Goal: Task Accomplishment & Management: Manage account settings

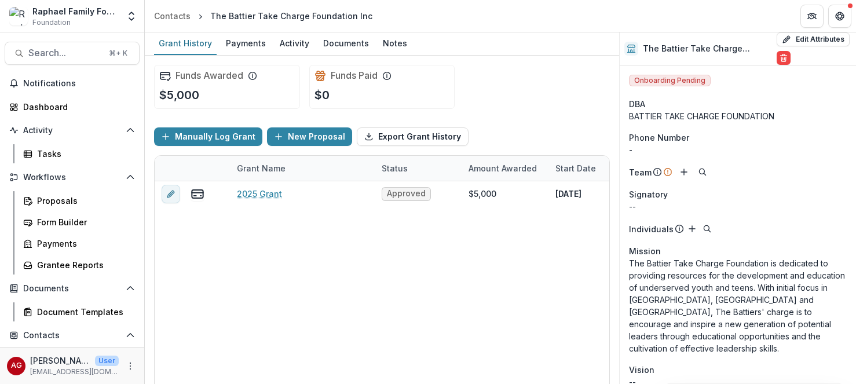
scroll to position [521, 0]
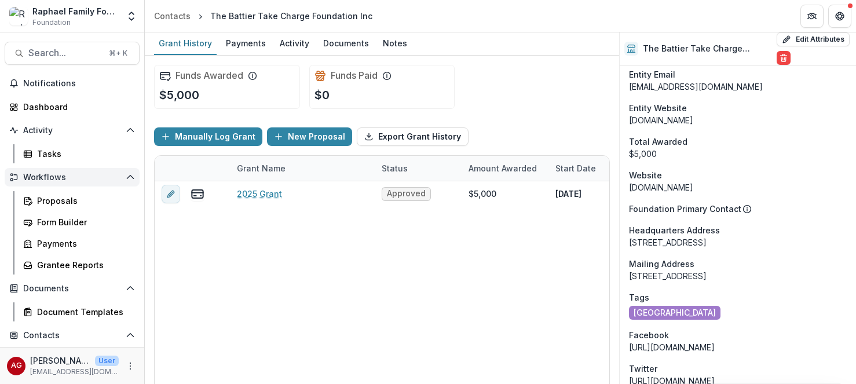
click at [81, 182] on button "Workflows" at bounding box center [72, 177] width 135 height 19
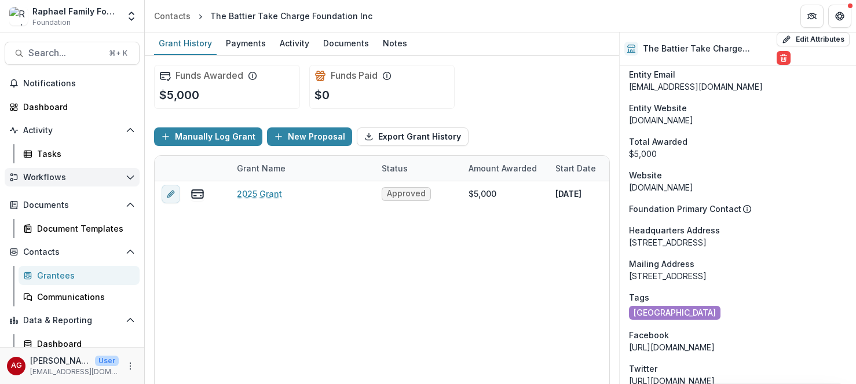
click at [81, 182] on button "Workflows" at bounding box center [72, 177] width 135 height 19
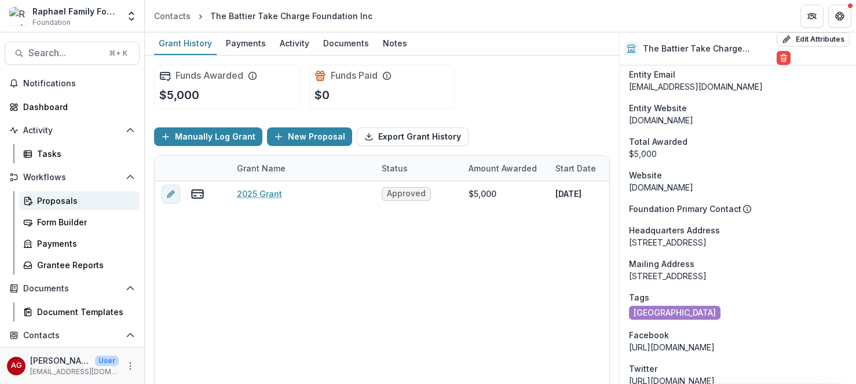
click at [68, 206] on div "Proposals" at bounding box center [83, 201] width 93 height 12
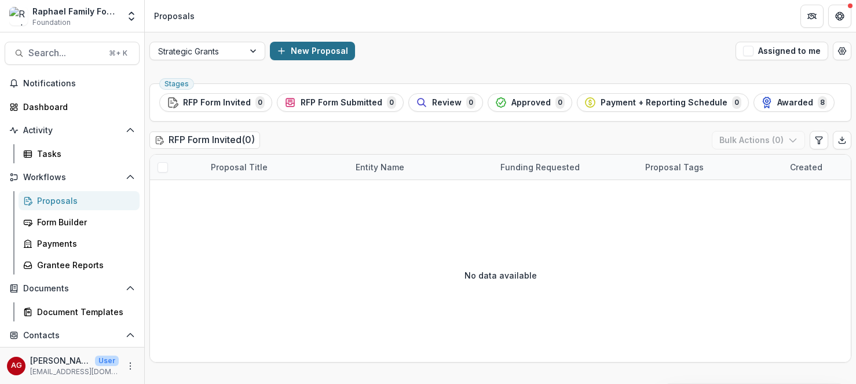
click at [320, 52] on button "New Proposal" at bounding box center [312, 51] width 85 height 19
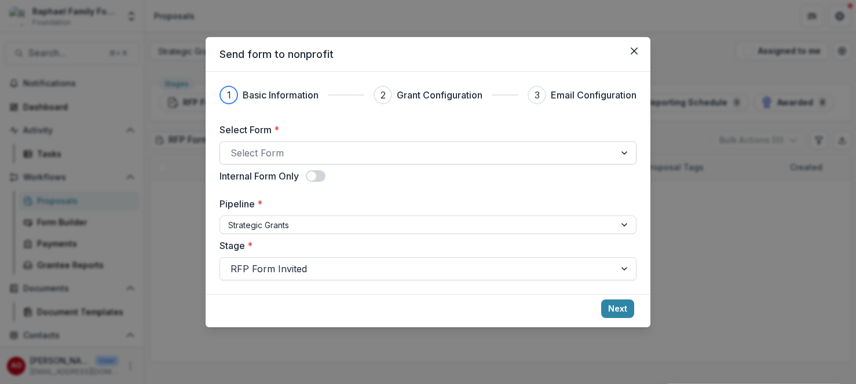
click at [509, 156] on div at bounding box center [417, 153] width 374 height 16
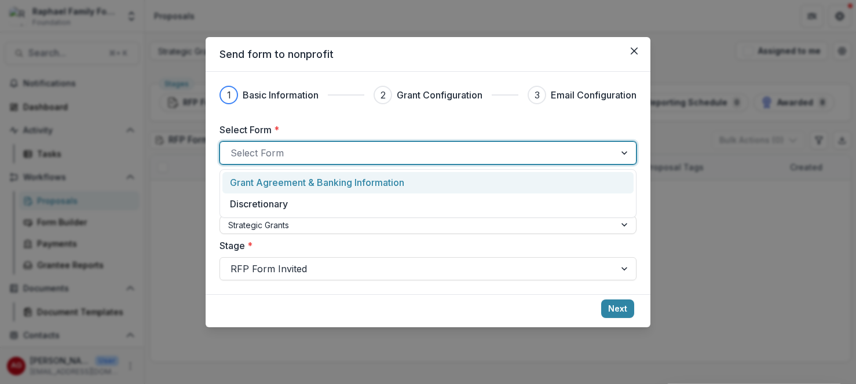
click at [499, 184] on div "Grant Agreement & Banking Information" at bounding box center [428, 182] width 396 height 14
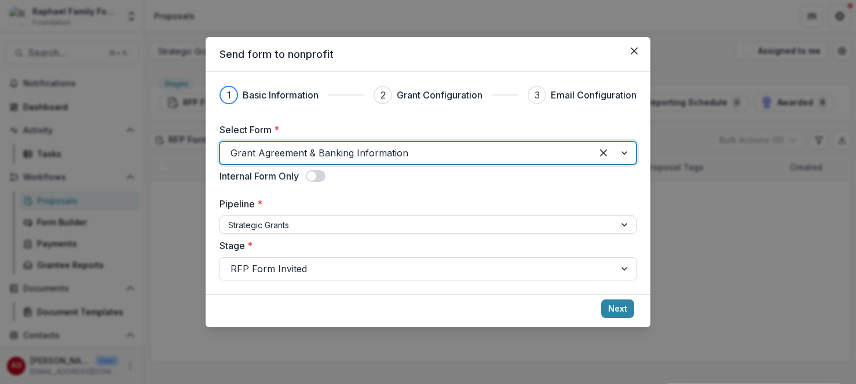
click at [490, 232] on div at bounding box center [417, 225] width 379 height 14
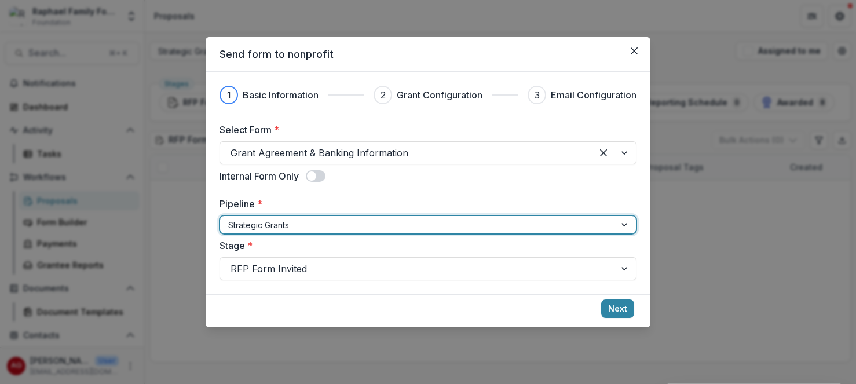
click at [490, 232] on div at bounding box center [417, 225] width 379 height 14
click at [622, 310] on button "Next" at bounding box center [617, 308] width 33 height 19
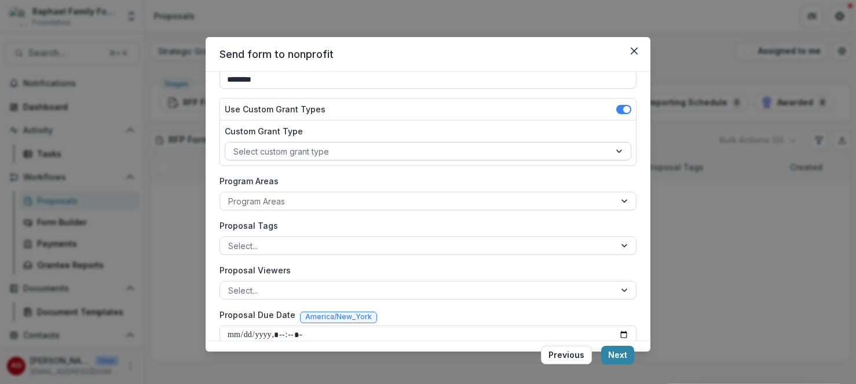
scroll to position [265, 0]
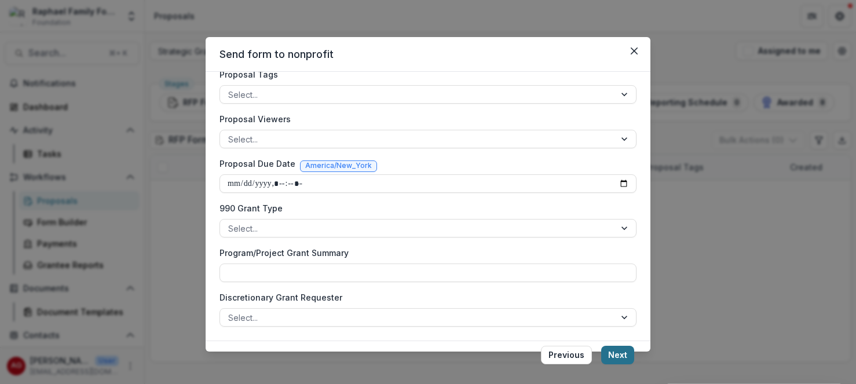
click at [618, 354] on button "Next" at bounding box center [617, 355] width 33 height 19
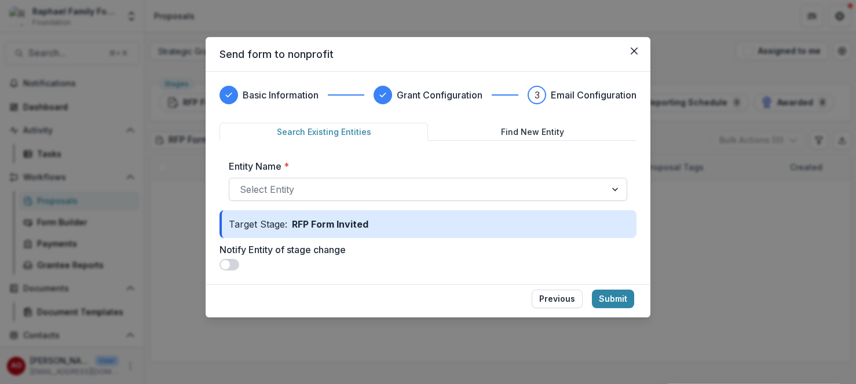
click at [349, 189] on div at bounding box center [418, 189] width 356 height 16
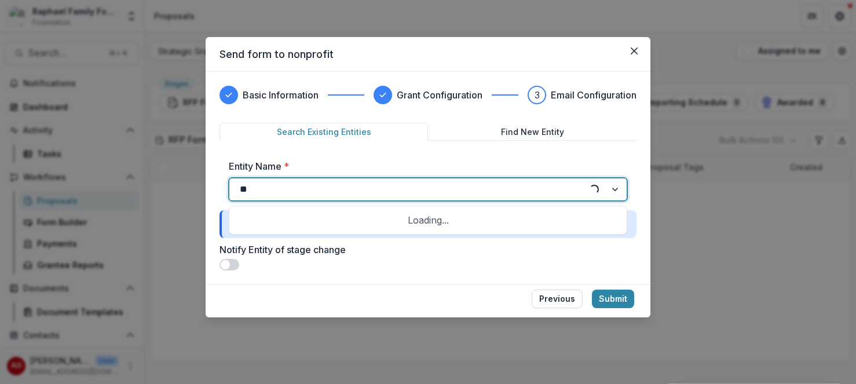
type input "***"
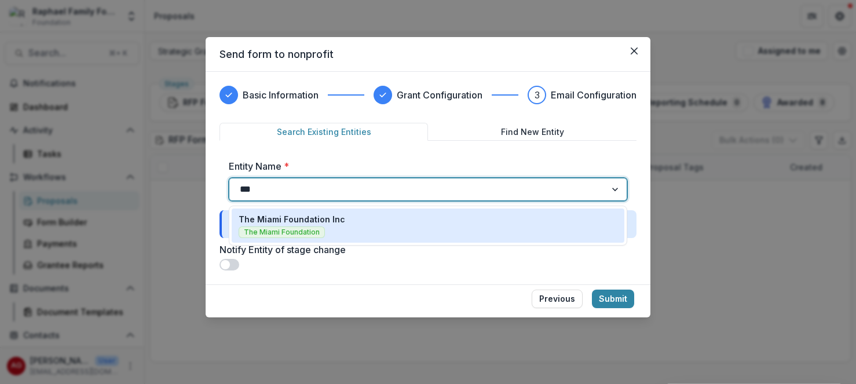
click at [314, 224] on p "The Miami Foundation Inc" at bounding box center [292, 219] width 107 height 12
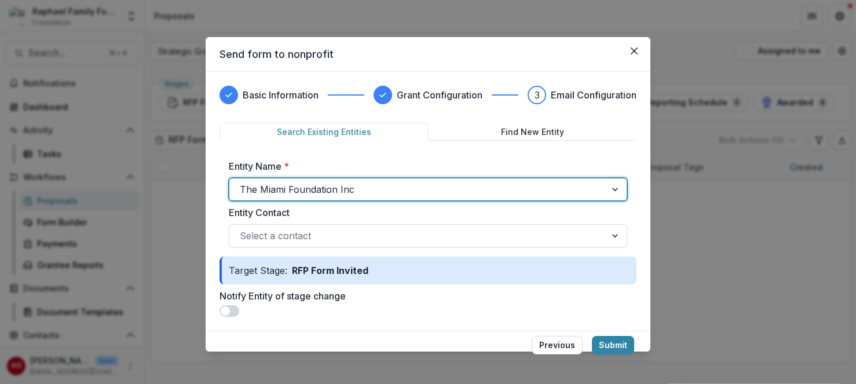
click at [239, 305] on span at bounding box center [229, 311] width 20 height 12
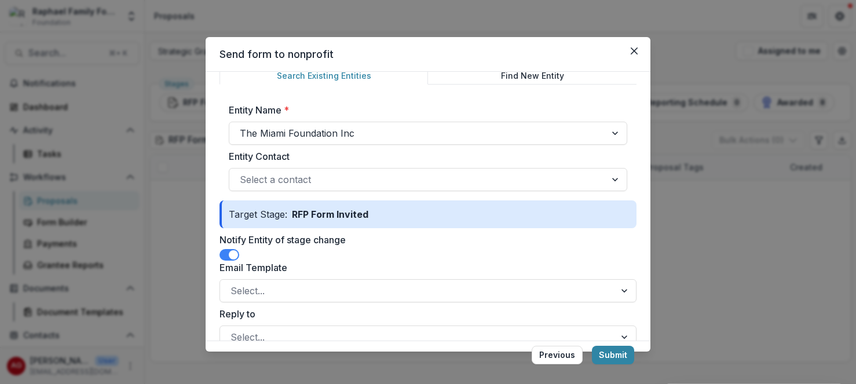
scroll to position [0, 0]
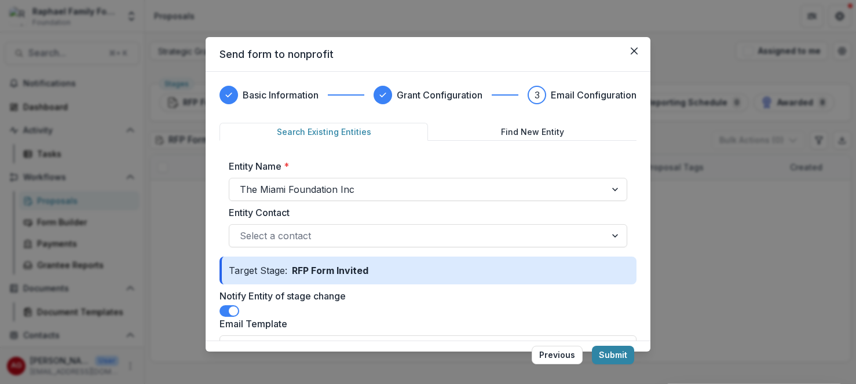
click at [239, 305] on span at bounding box center [229, 311] width 20 height 12
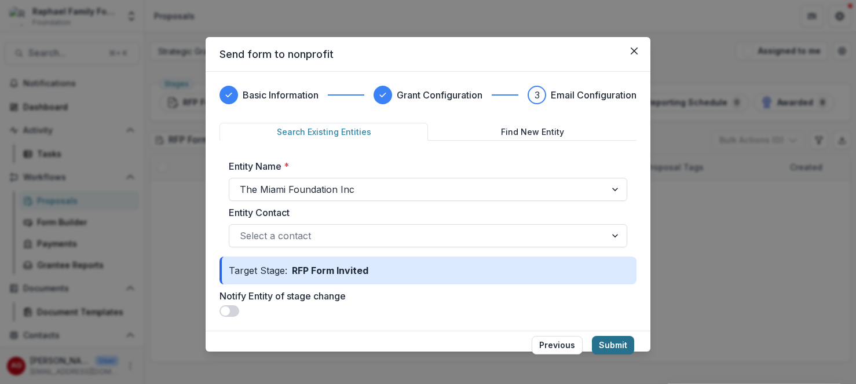
click at [609, 336] on button "Submit" at bounding box center [613, 345] width 42 height 19
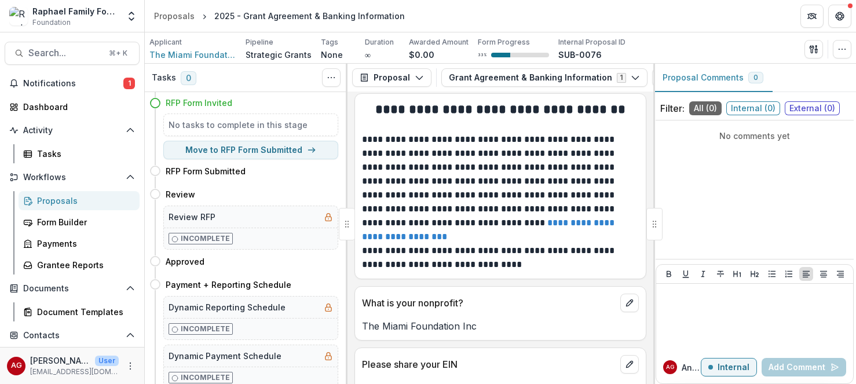
scroll to position [112, 0]
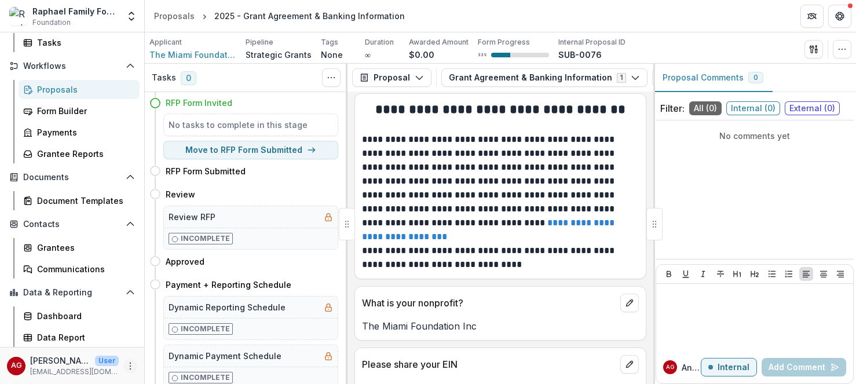
click at [130, 366] on icon "More" at bounding box center [130, 365] width 9 height 9
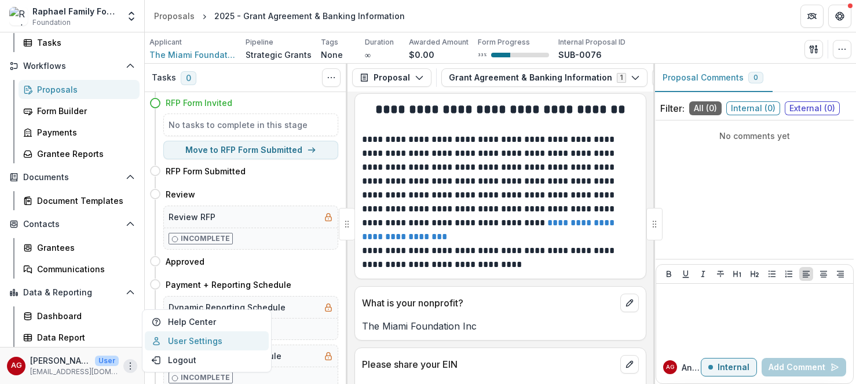
click at [191, 343] on link "User Settings" at bounding box center [207, 340] width 124 height 19
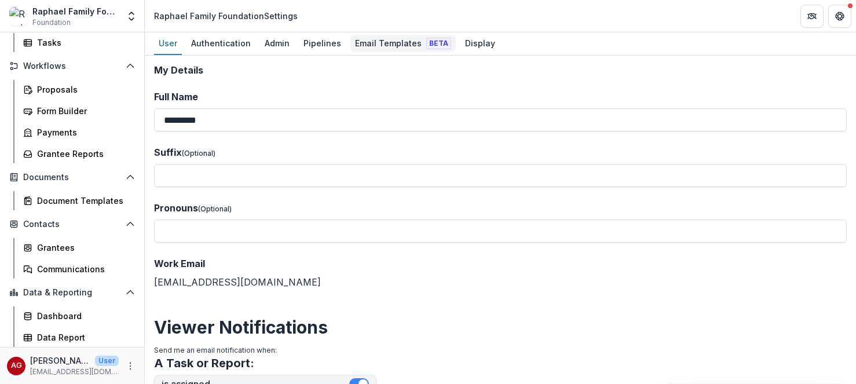
click at [381, 45] on div "Email Templates Beta" at bounding box center [402, 43] width 105 height 17
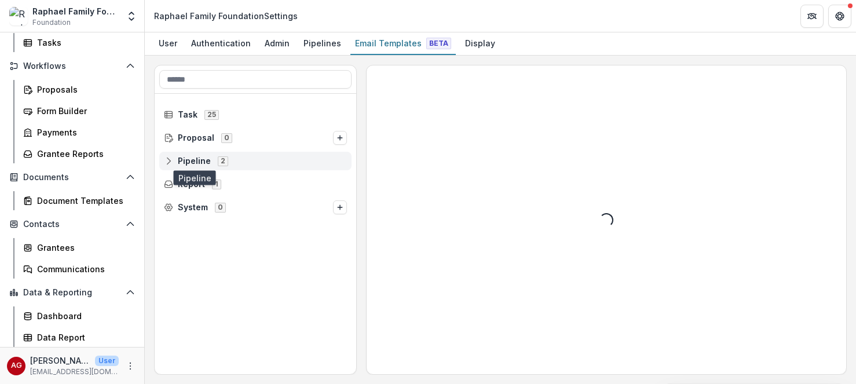
click at [203, 164] on span "Pipeline" at bounding box center [194, 161] width 33 height 10
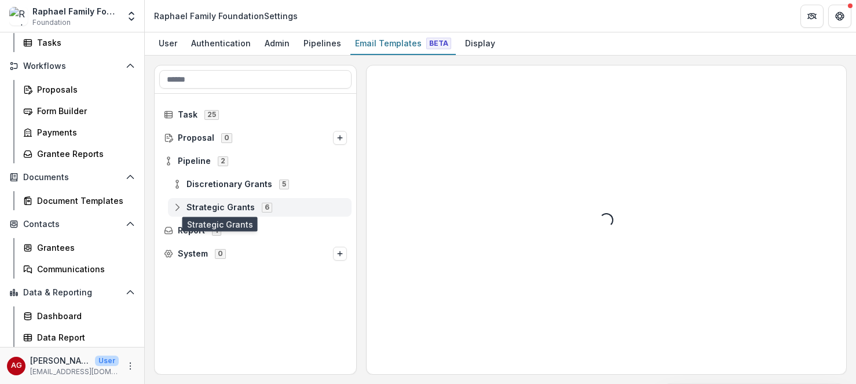
click at [219, 207] on span "Strategic Grants" at bounding box center [220, 208] width 68 height 10
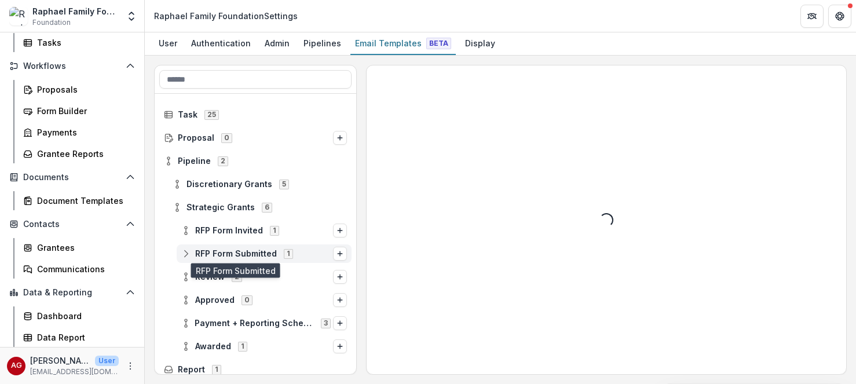
click at [258, 254] on span "RFP Form Submitted" at bounding box center [236, 254] width 82 height 10
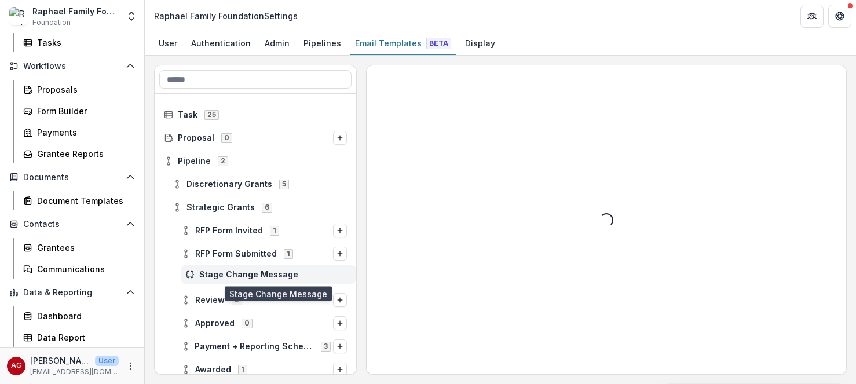
click at [268, 277] on span "Stage Change Message" at bounding box center [275, 275] width 152 height 10
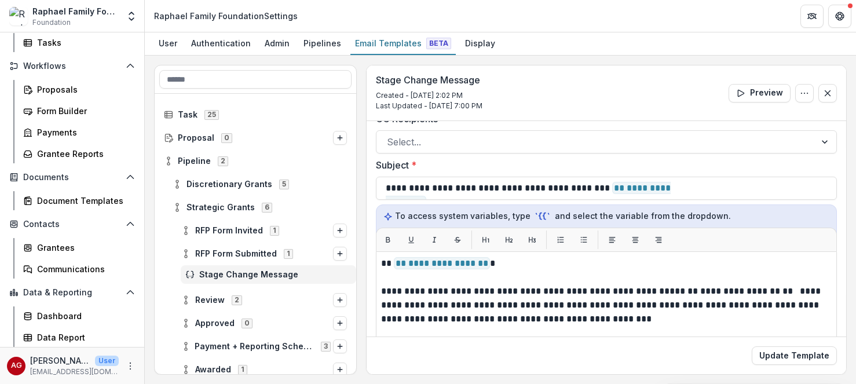
scroll to position [80, 0]
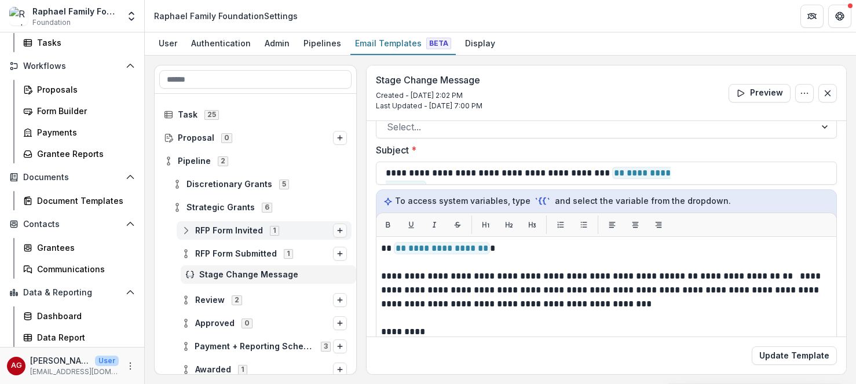
click at [339, 232] on icon "Options" at bounding box center [339, 230] width 7 height 7
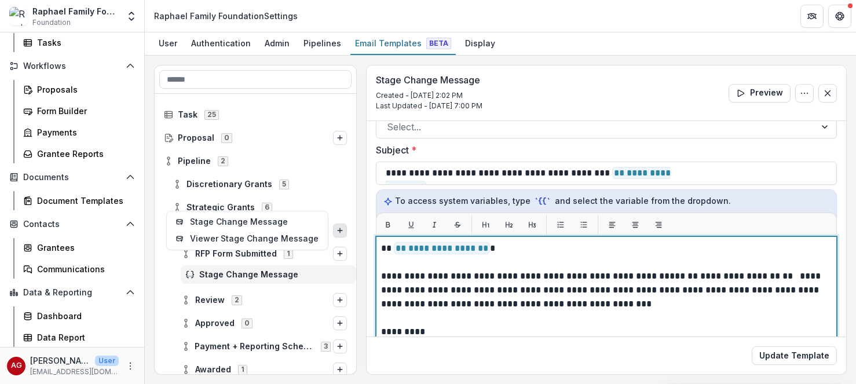
click at [459, 325] on p "*********" at bounding box center [606, 332] width 451 height 14
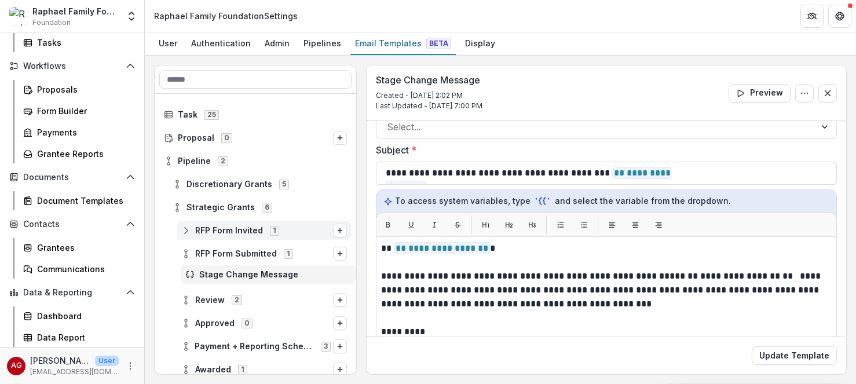
click at [186, 232] on circle at bounding box center [186, 233] width 2 height 2
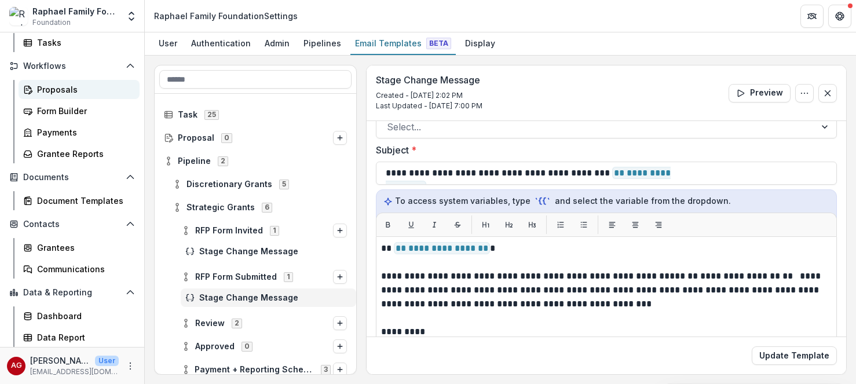
click at [68, 90] on div "Proposals" at bounding box center [83, 89] width 93 height 12
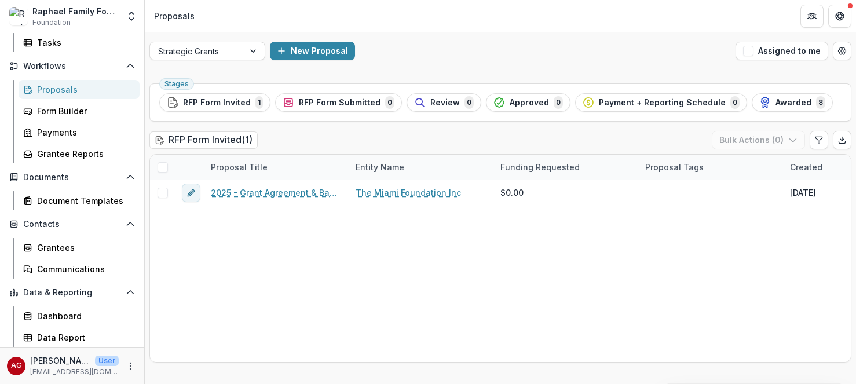
click at [185, 146] on h2 "RFP Form Invited ( 1 )" at bounding box center [203, 139] width 108 height 17
click at [235, 144] on h2 "RFP Form Invited ( 1 )" at bounding box center [203, 139] width 108 height 17
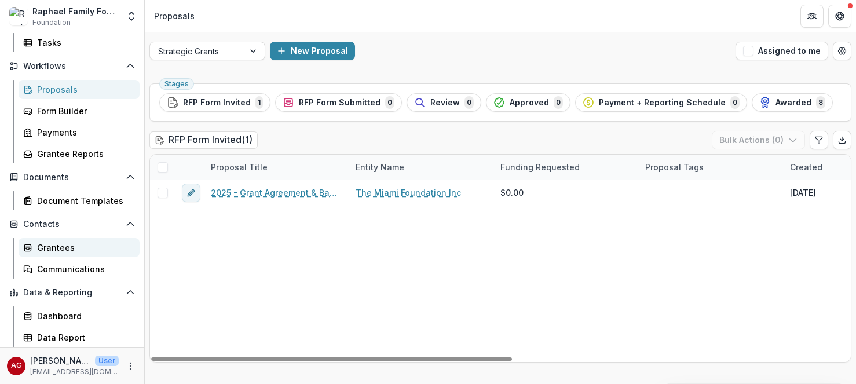
click at [58, 250] on div "Grantees" at bounding box center [83, 247] width 93 height 12
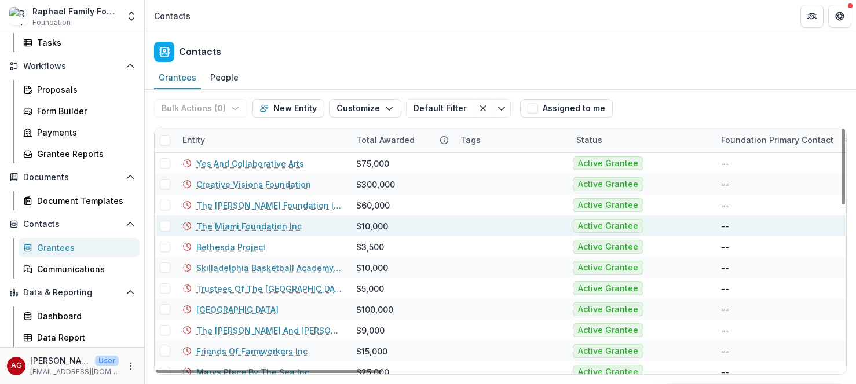
click at [240, 227] on link "The Miami Foundation Inc" at bounding box center [248, 226] width 105 height 12
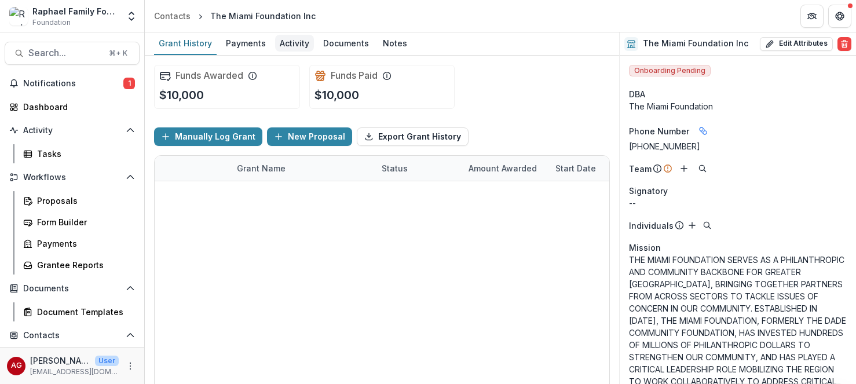
click at [303, 44] on div "Activity" at bounding box center [294, 43] width 39 height 17
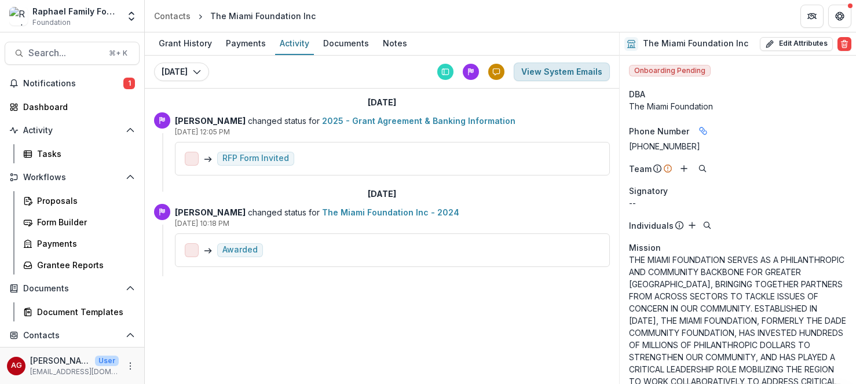
click at [555, 76] on button "View System Emails" at bounding box center [562, 72] width 96 height 19
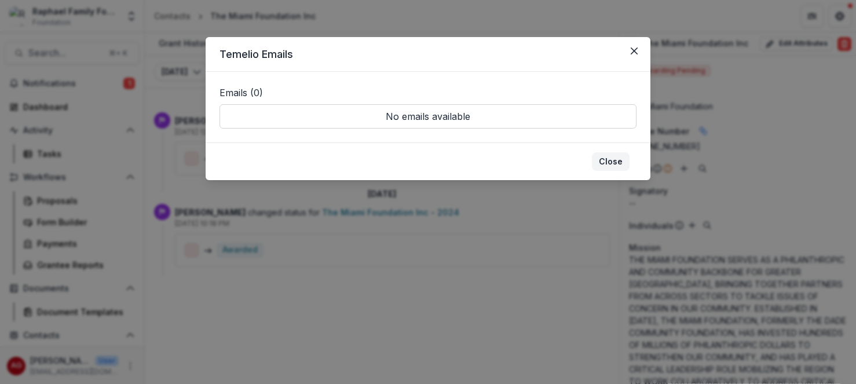
click at [609, 164] on button "Close" at bounding box center [611, 161] width 38 height 19
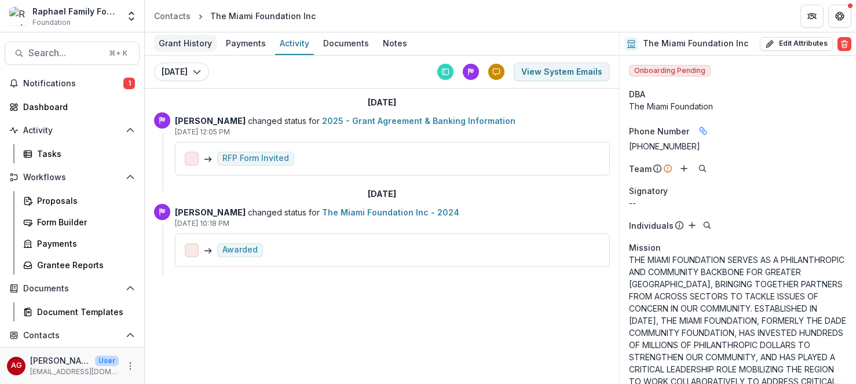
click at [199, 39] on div "Grant History" at bounding box center [185, 43] width 63 height 17
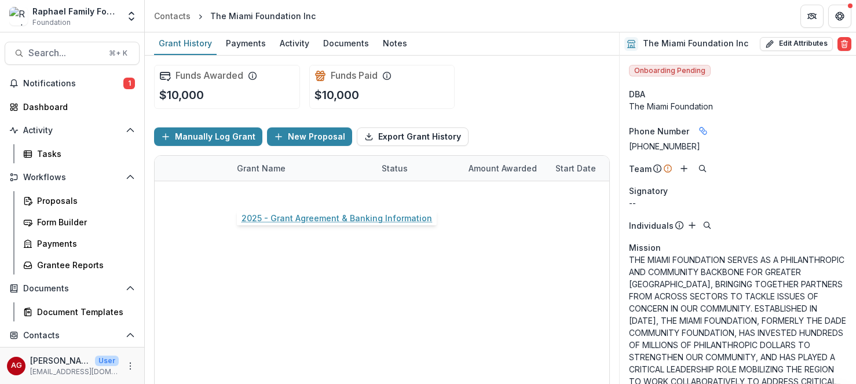
click at [296, 195] on link "2025 - Grant Agreement & Banking Information" at bounding box center [302, 194] width 131 height 12
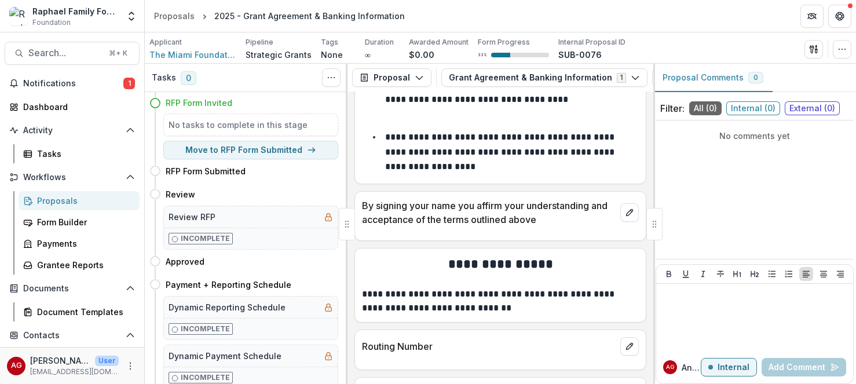
scroll to position [1152, 0]
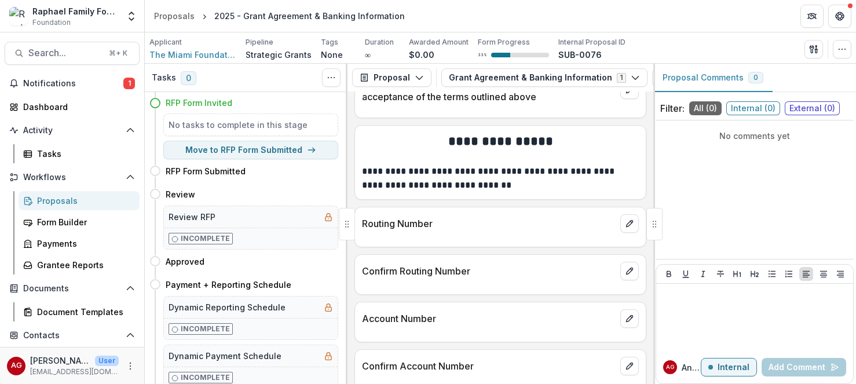
click at [56, 203] on div "Proposals" at bounding box center [83, 201] width 93 height 12
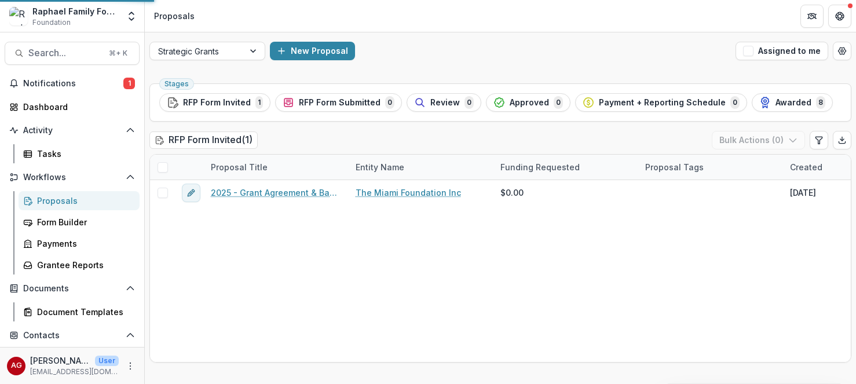
click at [57, 201] on div "Proposals" at bounding box center [83, 201] width 93 height 12
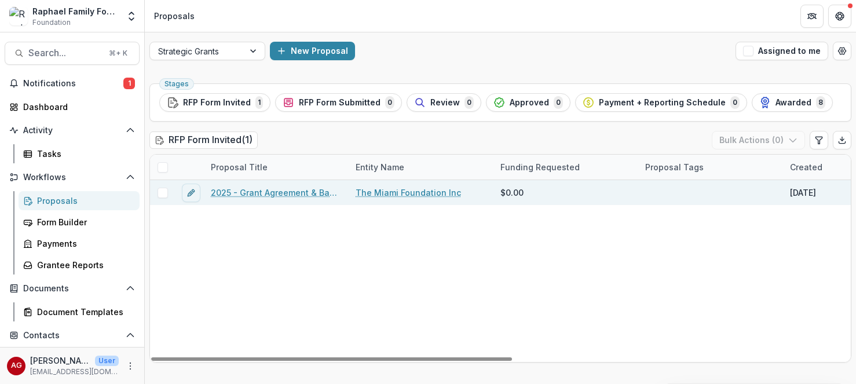
click at [274, 193] on link "2025 - Grant Agreement & Banking Information" at bounding box center [276, 192] width 131 height 12
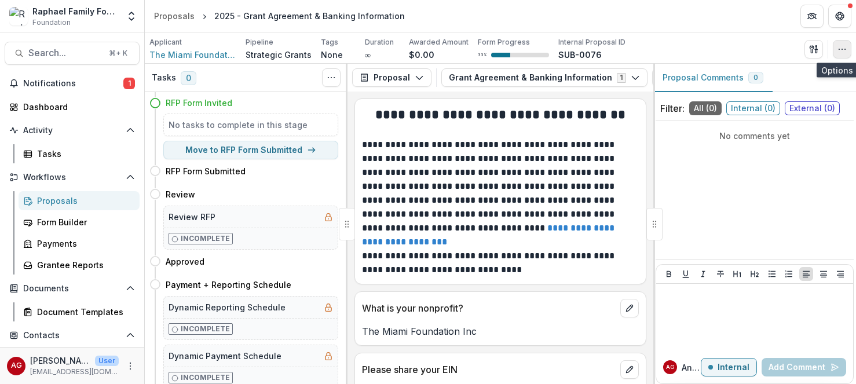
click at [849, 50] on button "button" at bounding box center [842, 49] width 19 height 19
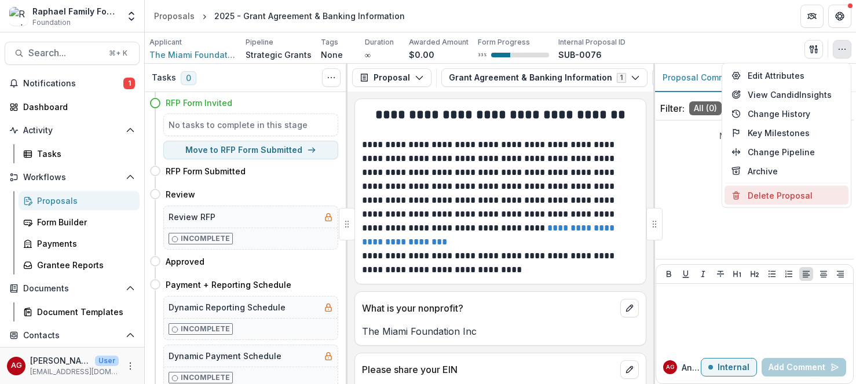
click at [780, 197] on button "Delete Proposal" at bounding box center [786, 195] width 124 height 19
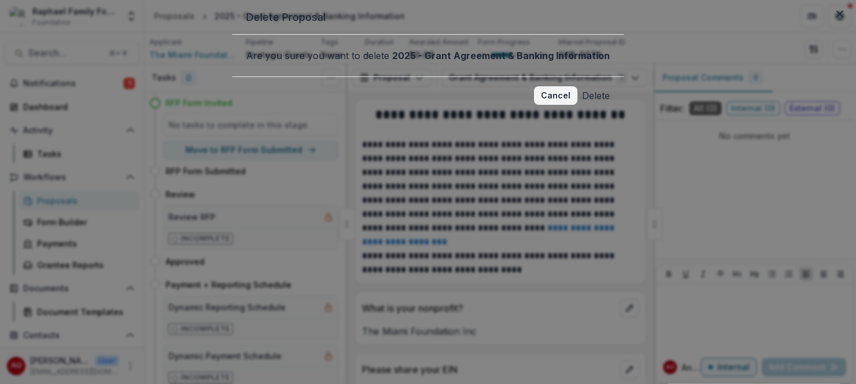
click at [582, 105] on button "Delete" at bounding box center [596, 95] width 28 height 19
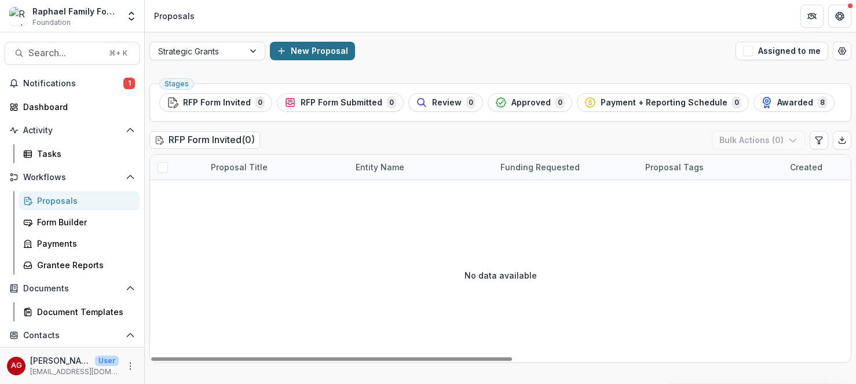
click at [312, 52] on button "New Proposal" at bounding box center [312, 51] width 85 height 19
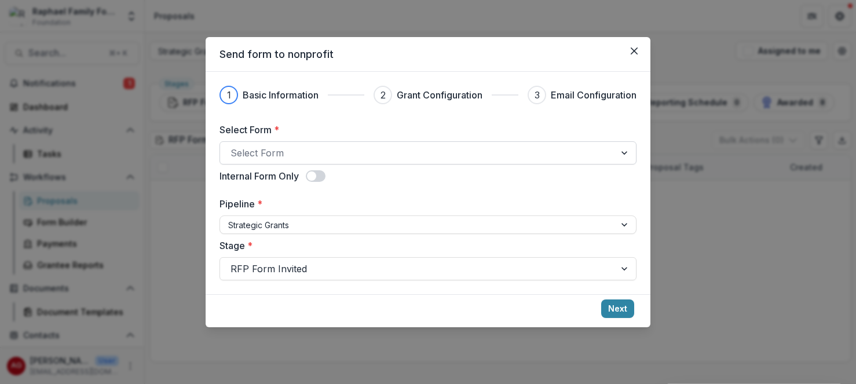
click at [363, 154] on div at bounding box center [417, 153] width 374 height 16
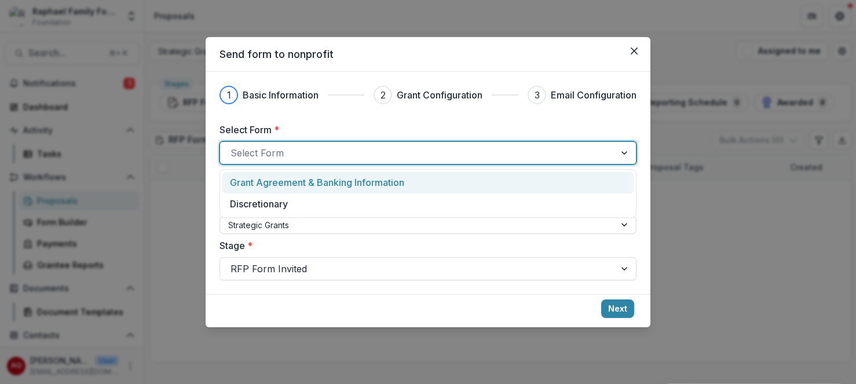
click at [365, 181] on p "Grant Agreement & Banking Information" at bounding box center [317, 182] width 174 height 14
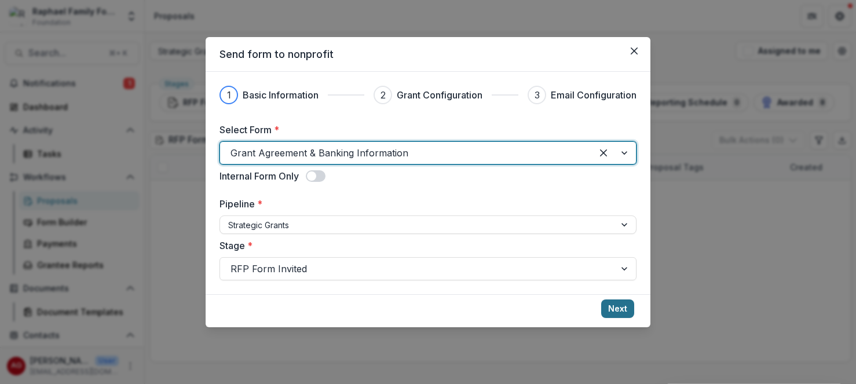
click at [612, 309] on button "Next" at bounding box center [617, 308] width 33 height 19
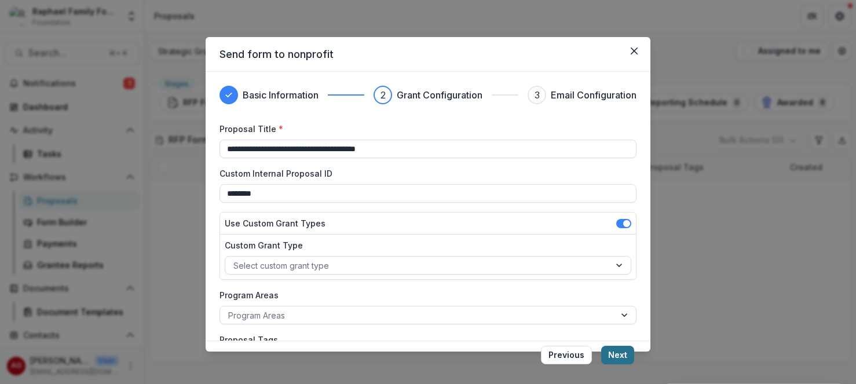
click at [616, 355] on button "Next" at bounding box center [617, 355] width 33 height 19
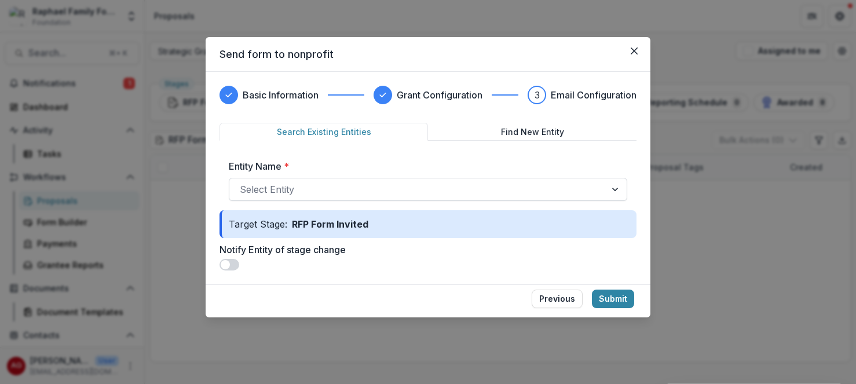
click at [344, 186] on div at bounding box center [418, 189] width 356 height 16
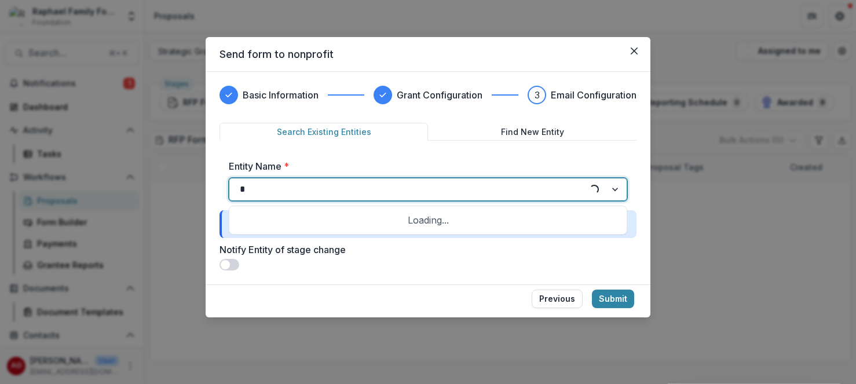
type input "**"
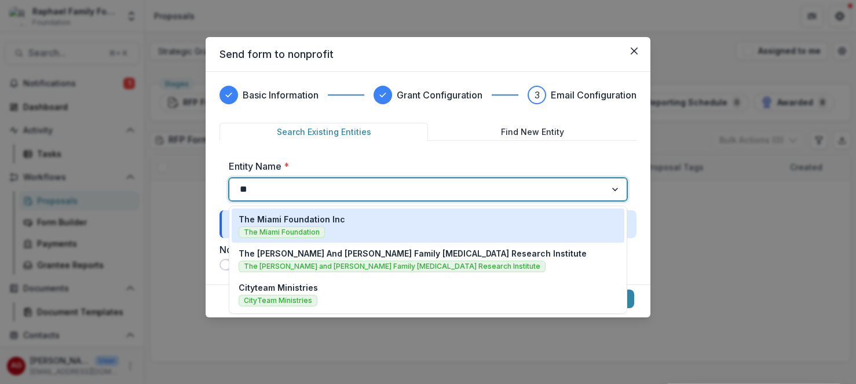
click at [261, 219] on p "The Miami Foundation Inc" at bounding box center [292, 219] width 107 height 12
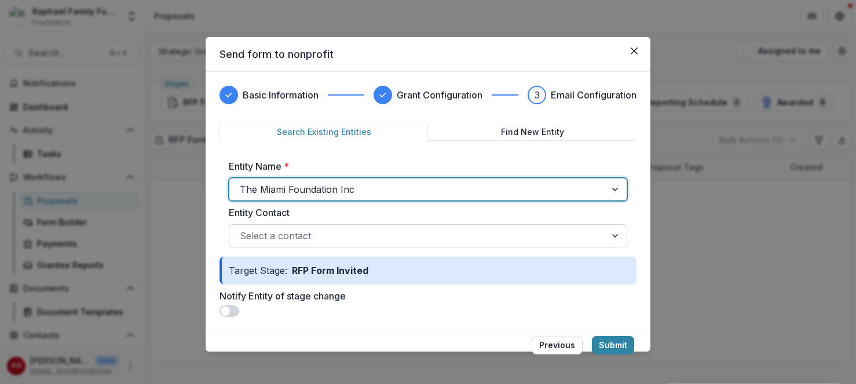
click at [388, 236] on div at bounding box center [418, 236] width 356 height 16
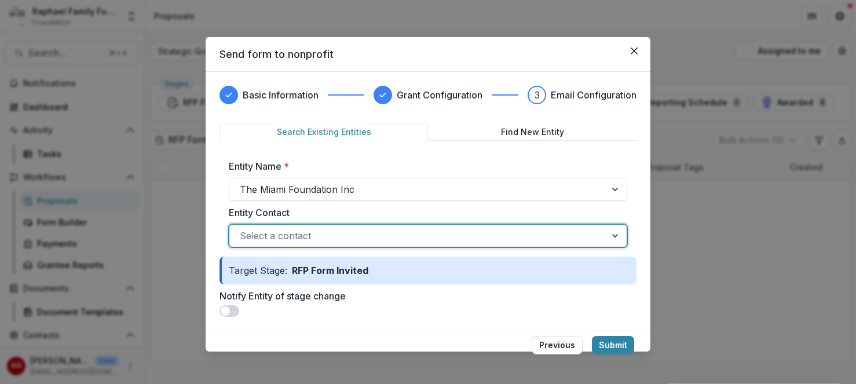
click at [388, 237] on div at bounding box center [418, 236] width 356 height 16
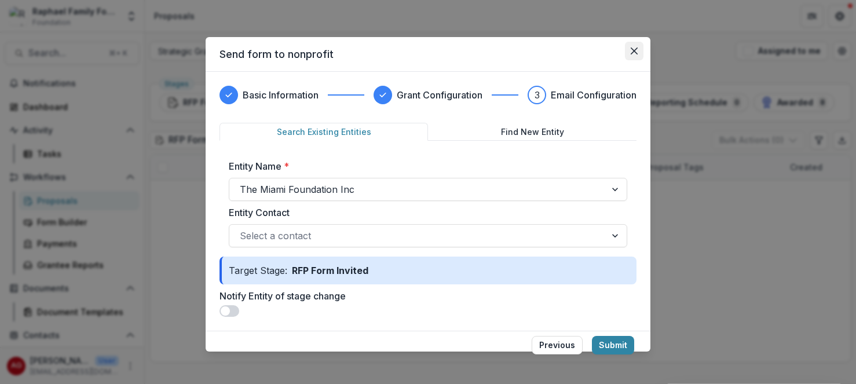
click at [637, 54] on icon "Close" at bounding box center [634, 50] width 7 height 7
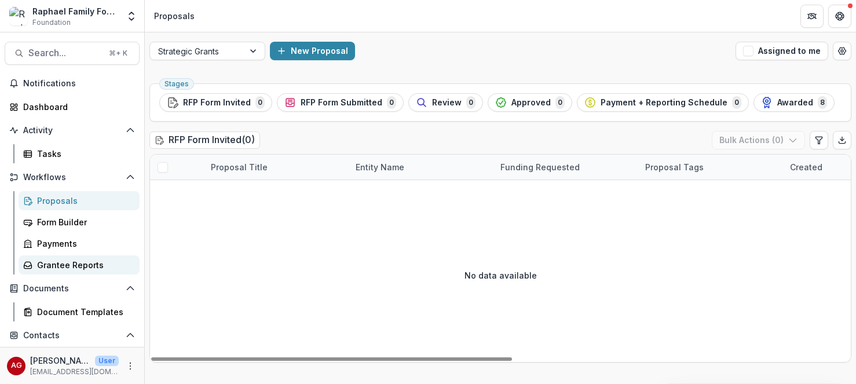
click at [68, 268] on div "Grantee Reports" at bounding box center [83, 265] width 93 height 12
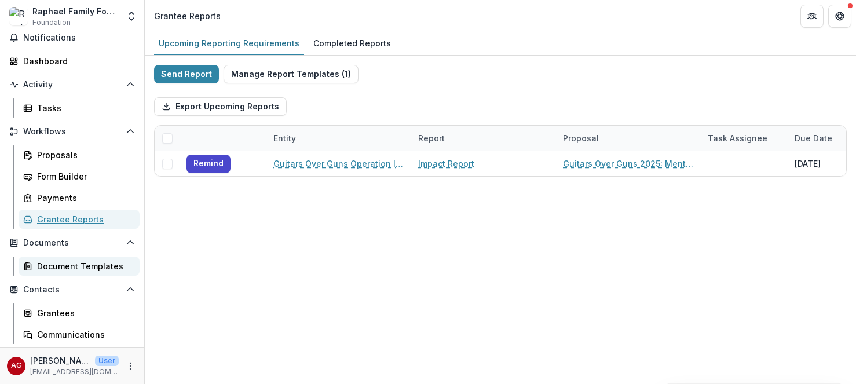
scroll to position [56, 0]
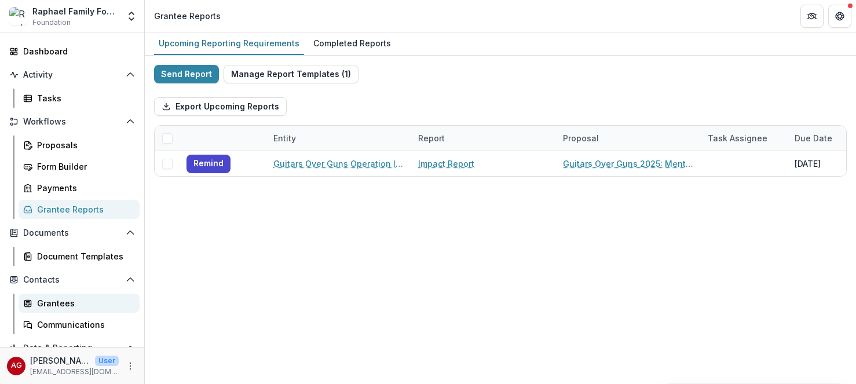
click at [63, 303] on div "Grantees" at bounding box center [83, 303] width 93 height 12
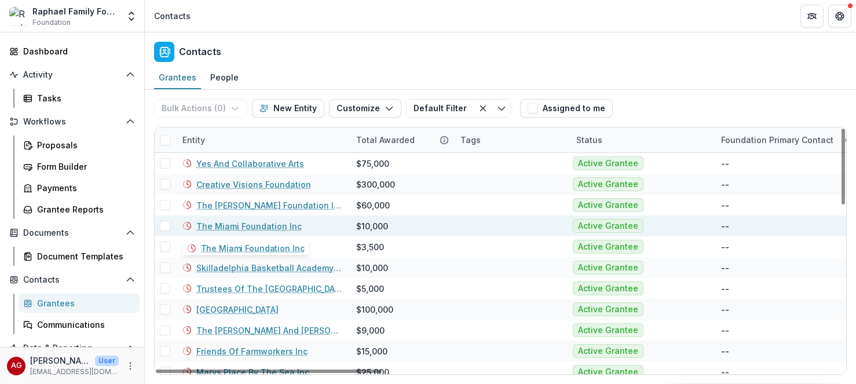
click at [250, 229] on link "The Miami Foundation Inc" at bounding box center [248, 226] width 105 height 12
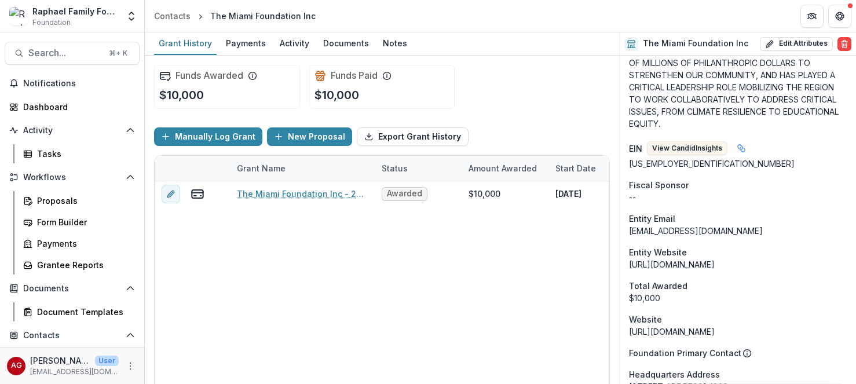
scroll to position [617, 0]
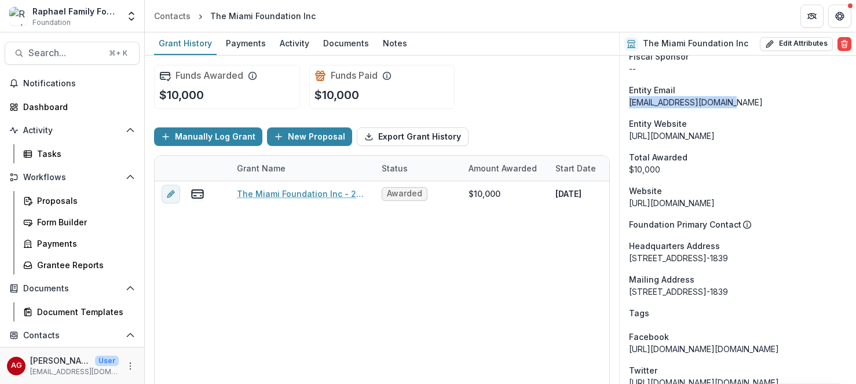
drag, startPoint x: 739, startPoint y: 100, endPoint x: 621, endPoint y: 102, distance: 117.6
click at [621, 102] on div "Onboarding Pending DBA The Miami Foundation Phone Number [PHONE_NUMBER] Team Si…" at bounding box center [738, 114] width 236 height 1352
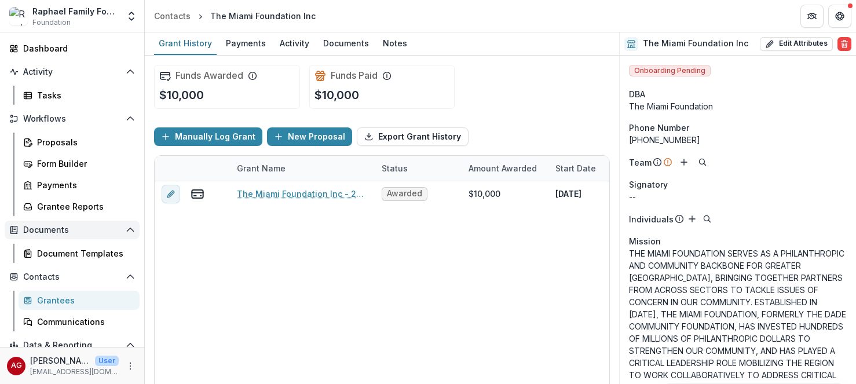
scroll to position [60, 0]
click at [680, 163] on icon "Add" at bounding box center [683, 162] width 9 height 9
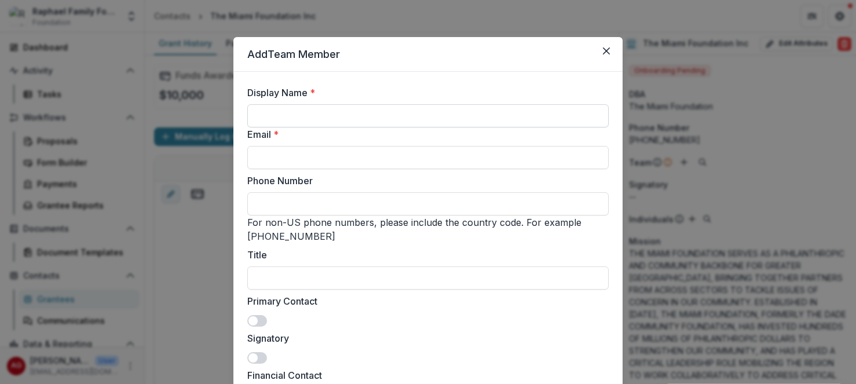
click at [410, 118] on input "Display Name *" at bounding box center [427, 115] width 361 height 23
click at [353, 161] on input "Email *" at bounding box center [427, 157] width 361 height 23
paste input "**********"
type input "**********"
click at [361, 124] on input "Display Name *" at bounding box center [427, 115] width 361 height 23
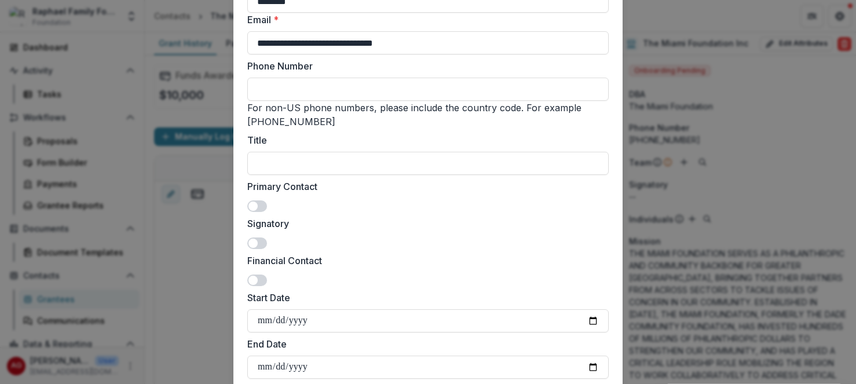
scroll to position [137, 0]
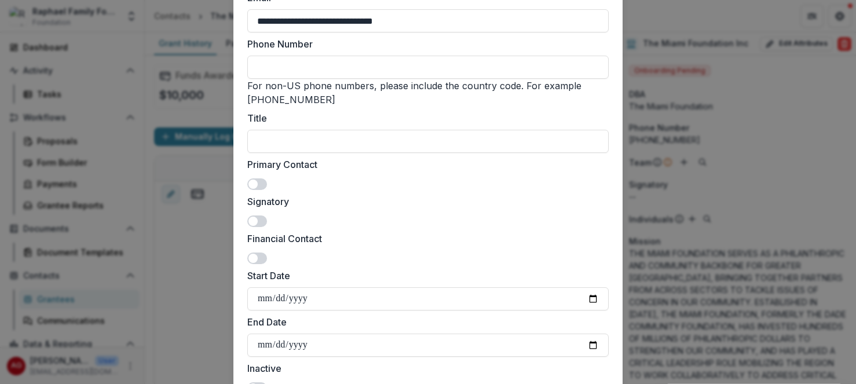
type input "*******"
click at [265, 178] on span at bounding box center [257, 184] width 20 height 12
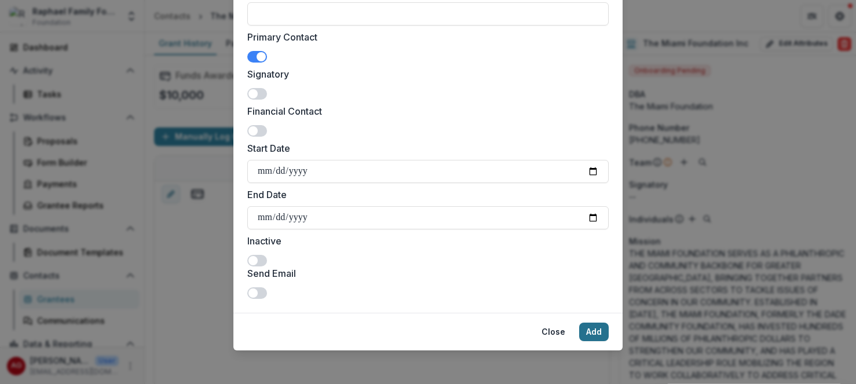
click at [600, 328] on button "Add" at bounding box center [594, 332] width 30 height 19
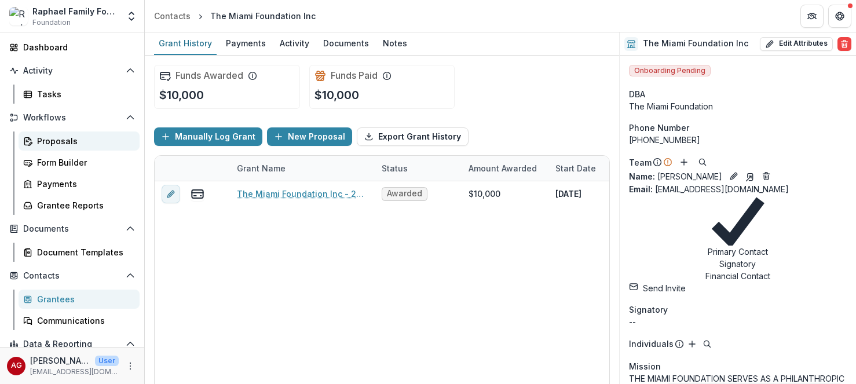
click at [65, 140] on div "Proposals" at bounding box center [83, 141] width 93 height 12
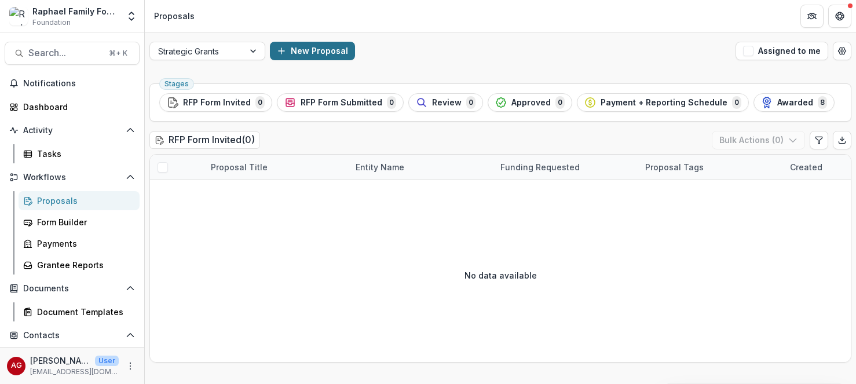
click at [321, 50] on button "New Proposal" at bounding box center [312, 51] width 85 height 19
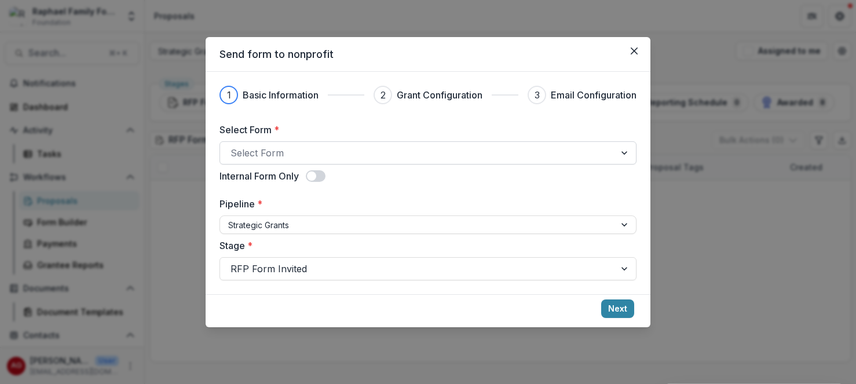
click at [399, 159] on div at bounding box center [417, 153] width 374 height 16
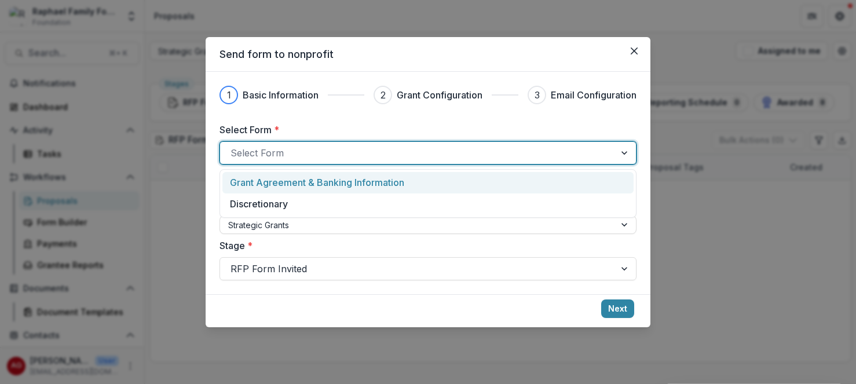
click at [395, 179] on p "Grant Agreement & Banking Information" at bounding box center [317, 182] width 174 height 14
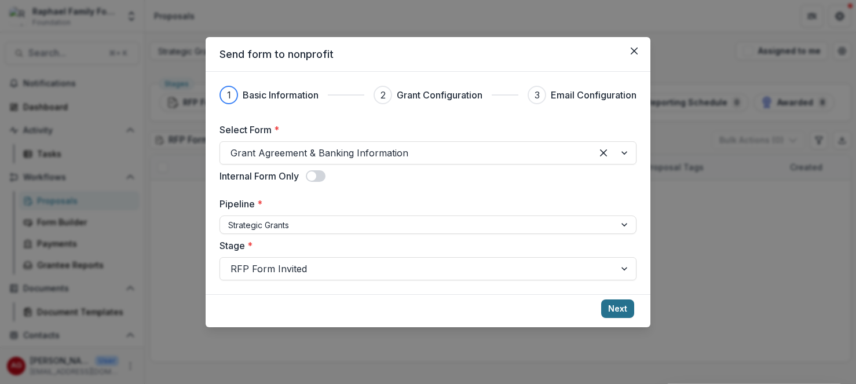
click at [617, 312] on button "Next" at bounding box center [617, 308] width 33 height 19
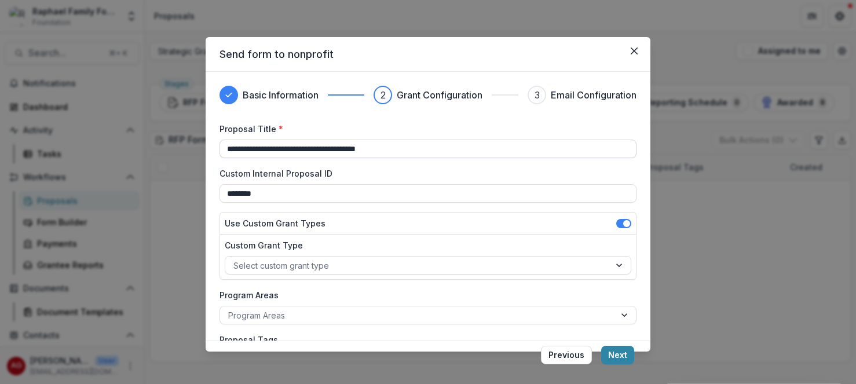
drag, startPoint x: 421, startPoint y: 151, endPoint x: 255, endPoint y: 145, distance: 165.7
click at [255, 145] on input "**********" at bounding box center [427, 149] width 417 height 19
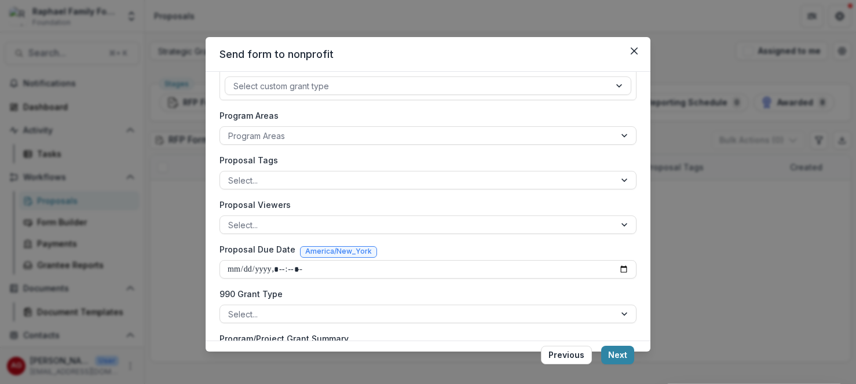
scroll to position [265, 0]
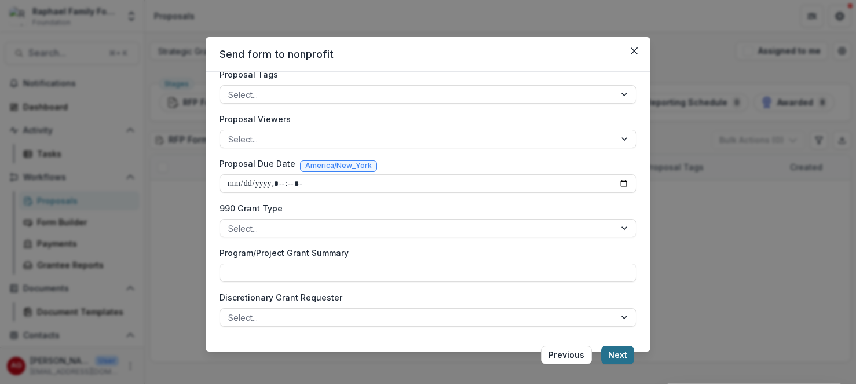
type input "**********"
click at [622, 356] on button "Next" at bounding box center [617, 355] width 33 height 19
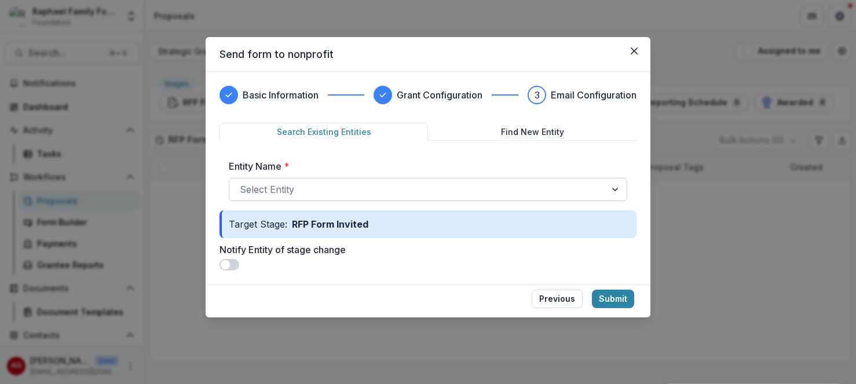
click at [395, 186] on div at bounding box center [418, 189] width 356 height 16
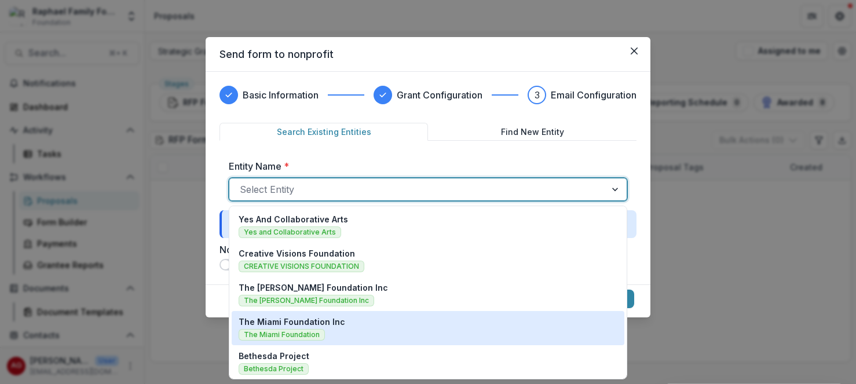
click at [316, 329] on span "The Miami Foundation" at bounding box center [282, 335] width 86 height 12
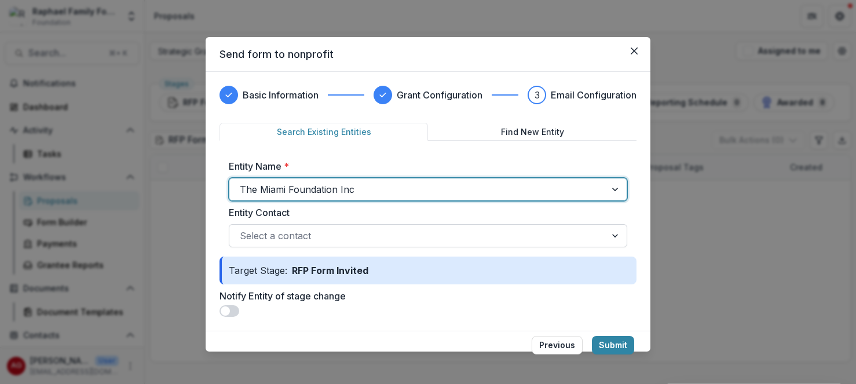
click at [351, 233] on div at bounding box center [418, 236] width 356 height 16
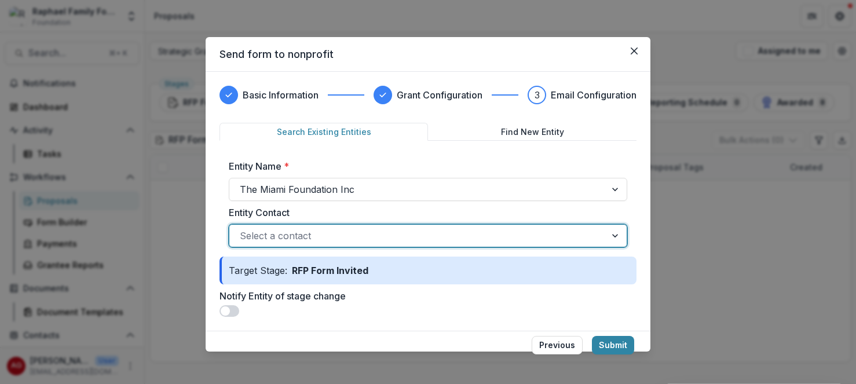
click at [239, 305] on span at bounding box center [229, 311] width 20 height 12
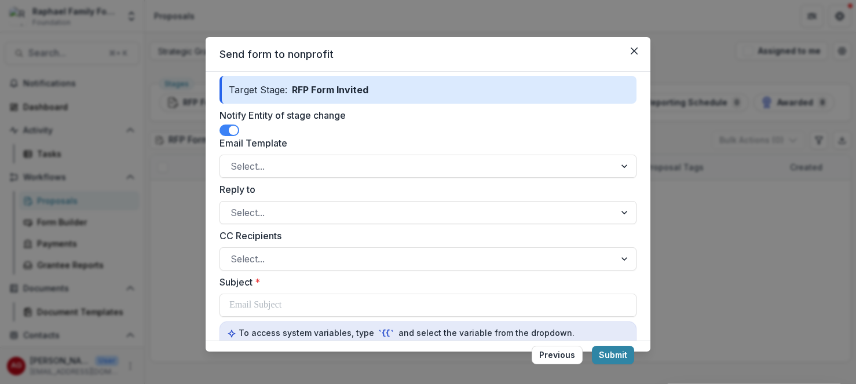
scroll to position [178, 0]
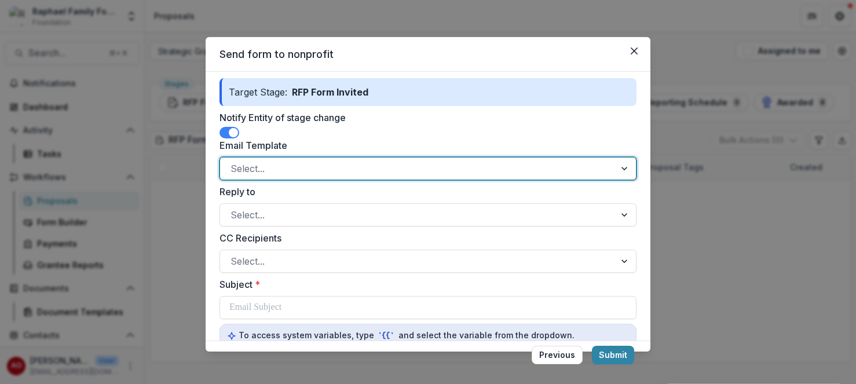
click at [622, 159] on div at bounding box center [625, 169] width 21 height 22
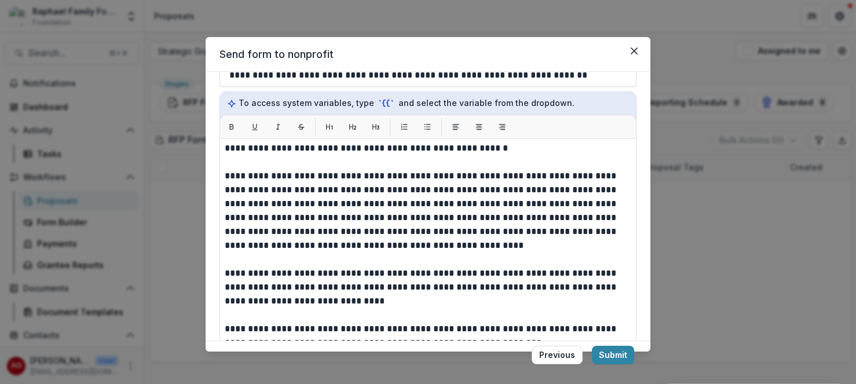
scroll to position [54, 0]
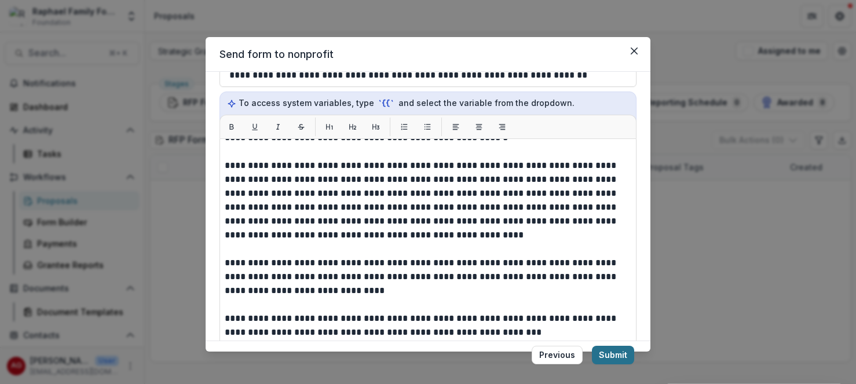
click at [616, 356] on button "Submit" at bounding box center [613, 355] width 42 height 19
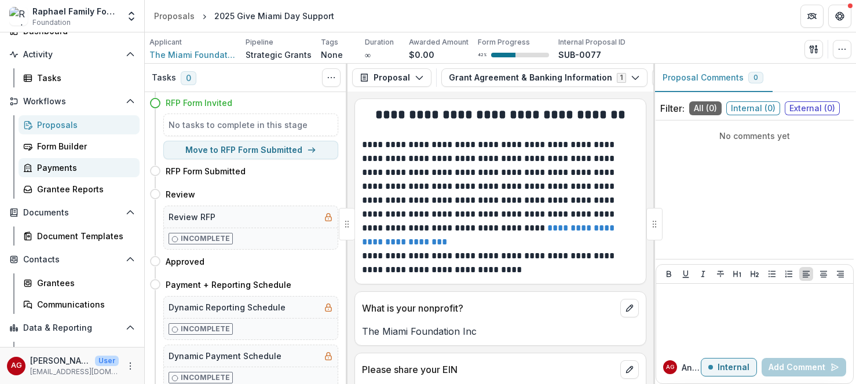
scroll to position [96, 0]
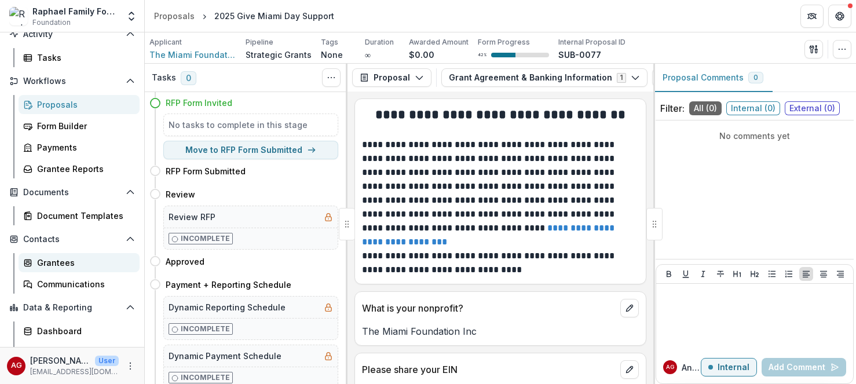
click at [64, 265] on div "Grantees" at bounding box center [83, 263] width 93 height 12
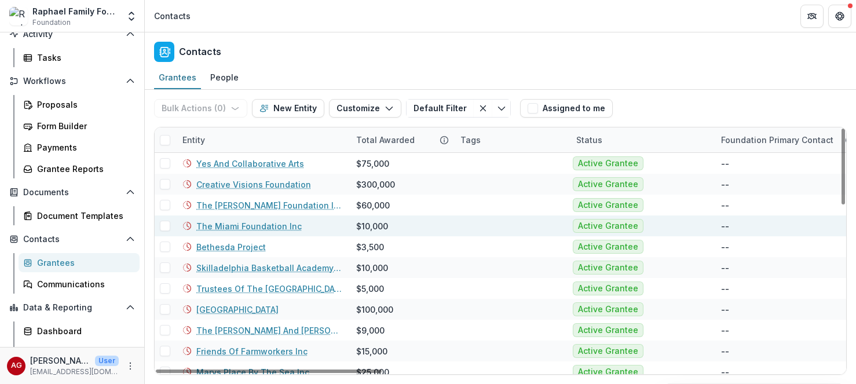
click at [276, 221] on link "The Miami Foundation Inc" at bounding box center [248, 226] width 105 height 12
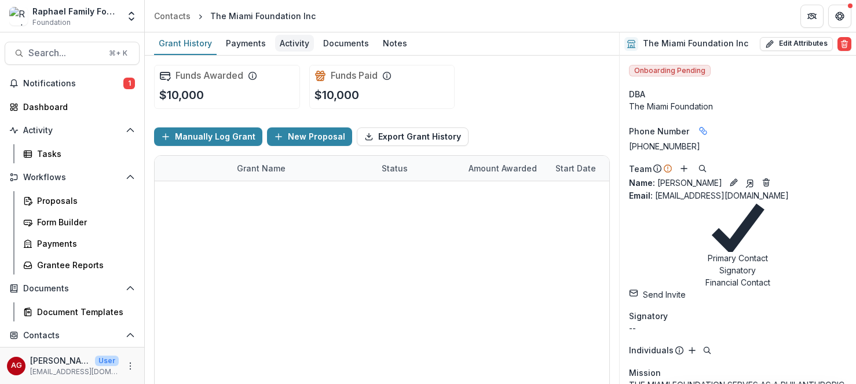
click at [291, 45] on div "Activity" at bounding box center [294, 43] width 39 height 17
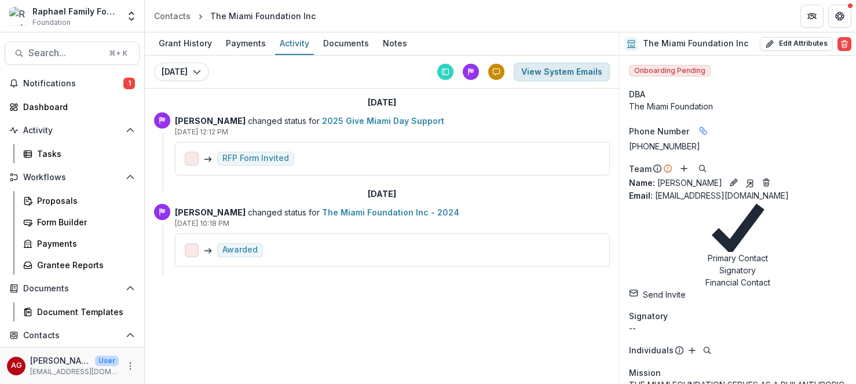
click at [545, 75] on button "View System Emails" at bounding box center [562, 72] width 96 height 19
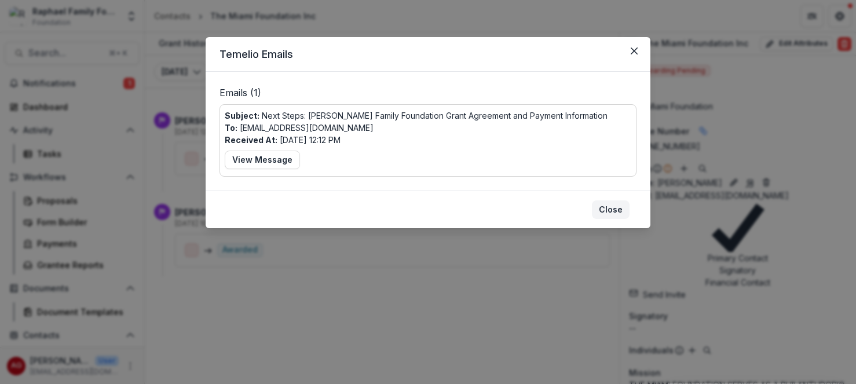
click at [607, 209] on button "Close" at bounding box center [611, 209] width 38 height 19
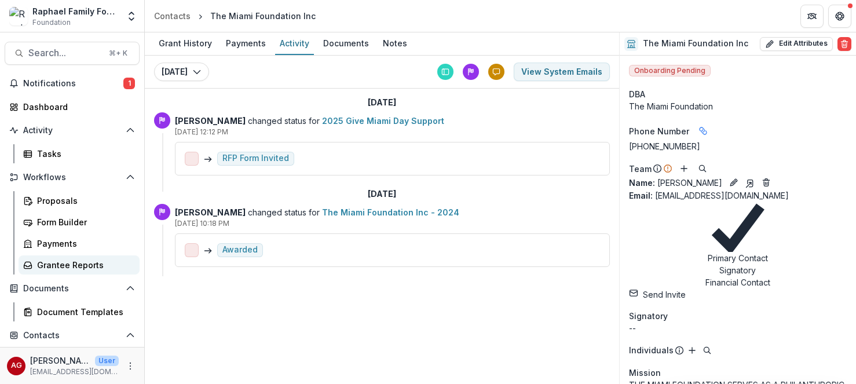
click at [82, 264] on div "Grantee Reports" at bounding box center [83, 265] width 93 height 12
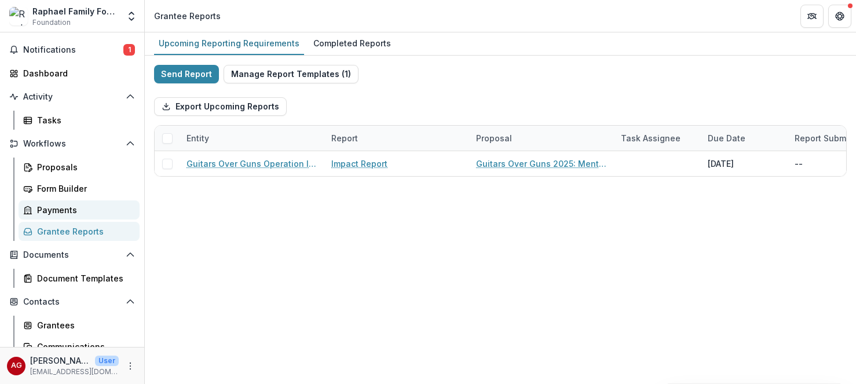
scroll to position [43, 0]
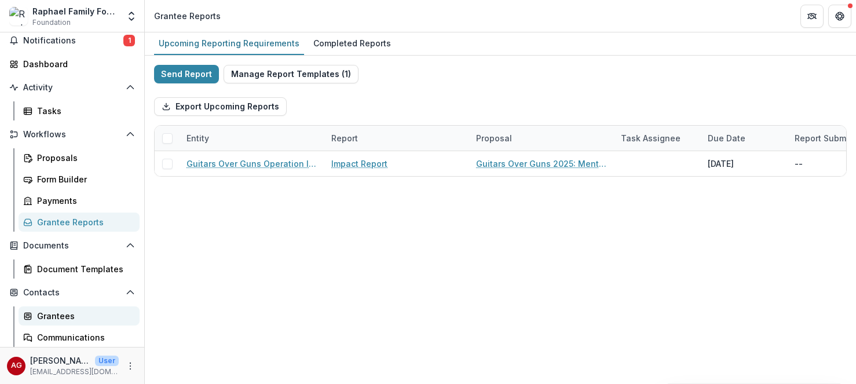
click at [60, 321] on div "Grantees" at bounding box center [83, 316] width 93 height 12
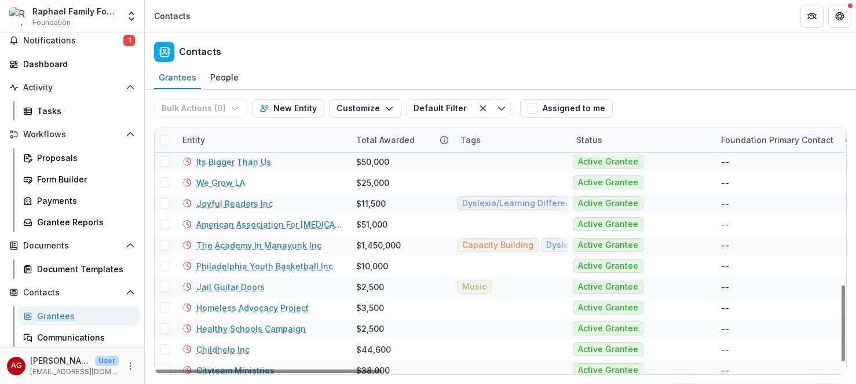
scroll to position [530, 0]
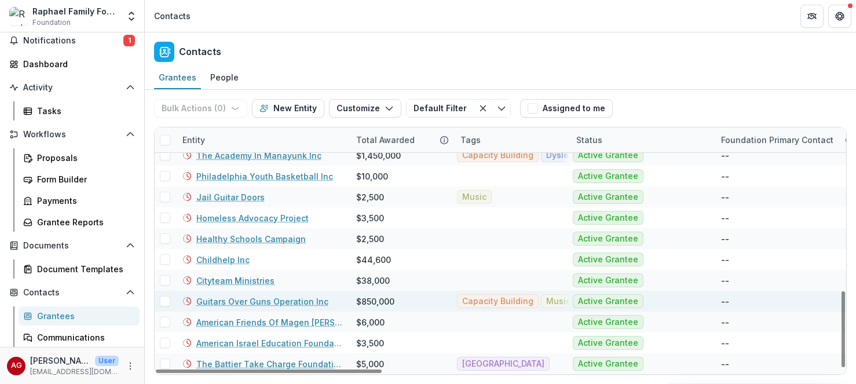
click at [218, 299] on link "Guitars Over Guns Operation Inc" at bounding box center [262, 301] width 132 height 12
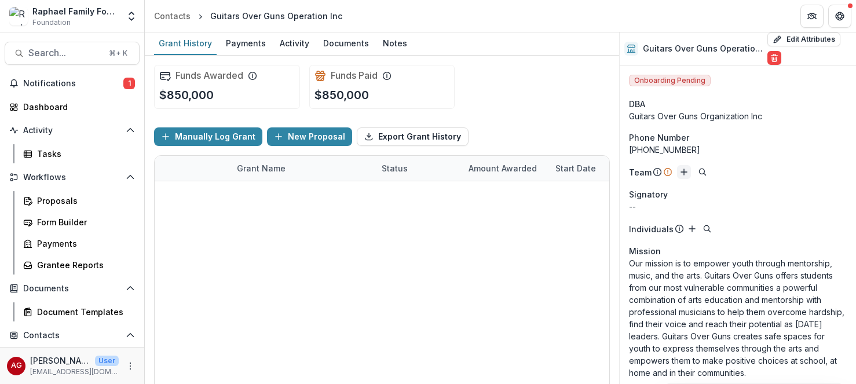
click at [684, 172] on line "Add" at bounding box center [684, 172] width 6 height 0
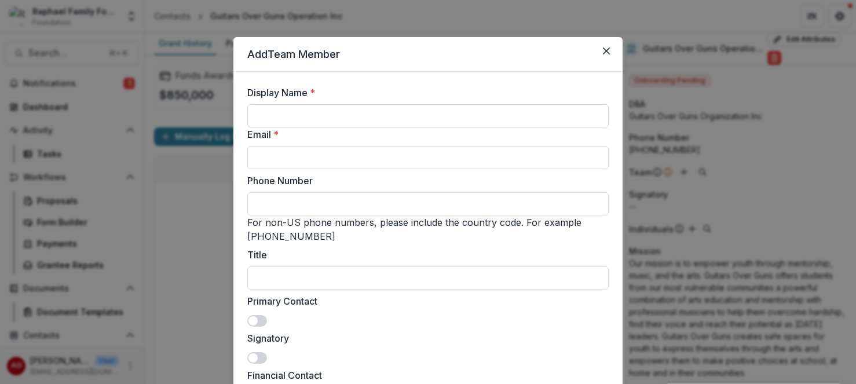
click at [398, 111] on input "Display Name *" at bounding box center [427, 115] width 361 height 23
type input "******"
paste input "**********"
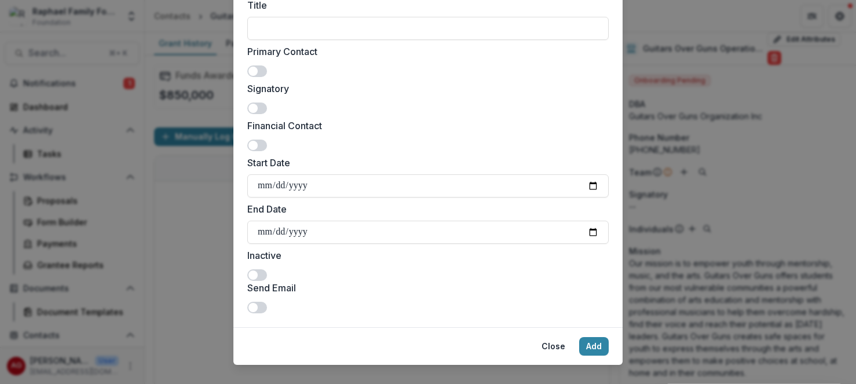
scroll to position [264, 0]
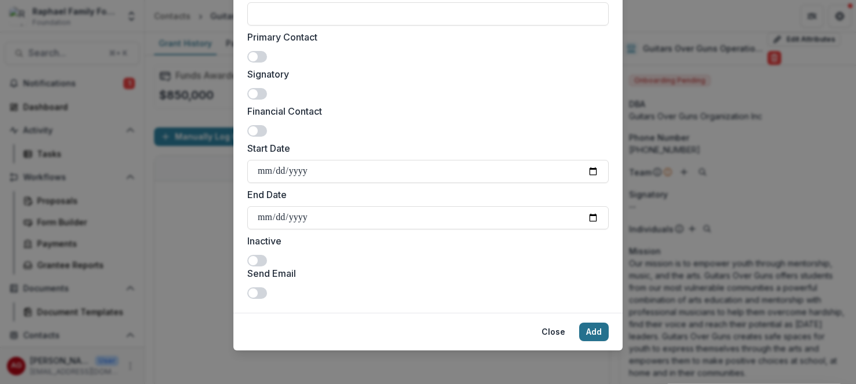
type input "**********"
click at [595, 328] on button "Add" at bounding box center [594, 332] width 30 height 19
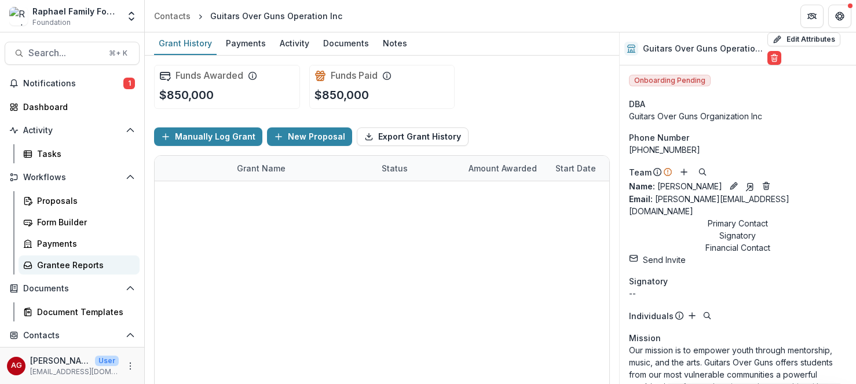
click at [65, 264] on div "Grantee Reports" at bounding box center [83, 265] width 93 height 12
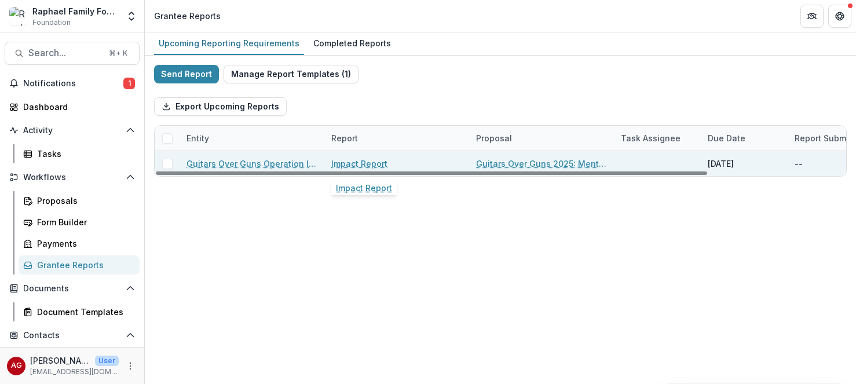
click at [358, 163] on link "Impact Report" at bounding box center [359, 164] width 56 height 12
select select "********"
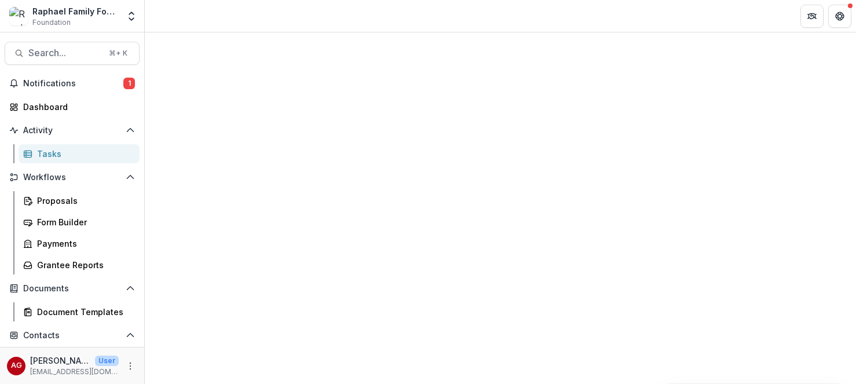
select select "********"
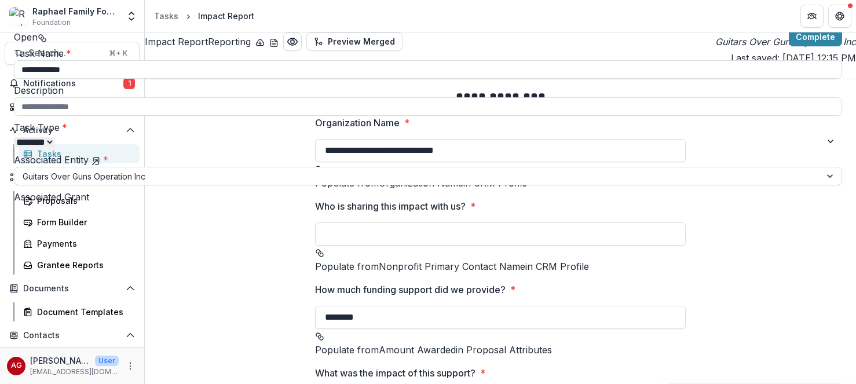
click at [73, 383] on div "**********" at bounding box center [428, 384] width 856 height 0
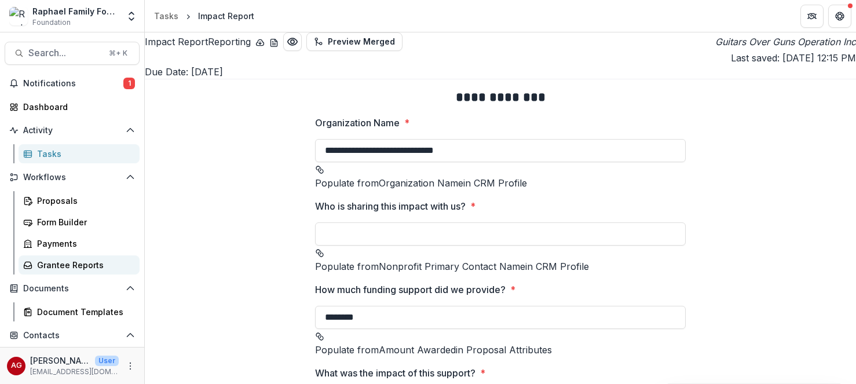
click at [73, 267] on div "Grantee Reports" at bounding box center [83, 265] width 93 height 12
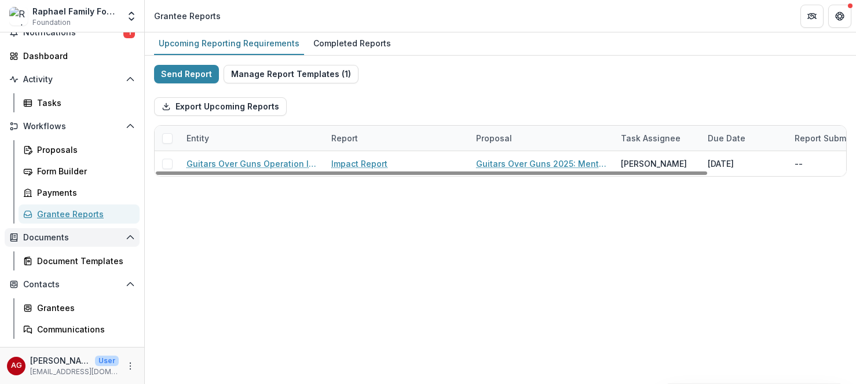
scroll to position [52, 0]
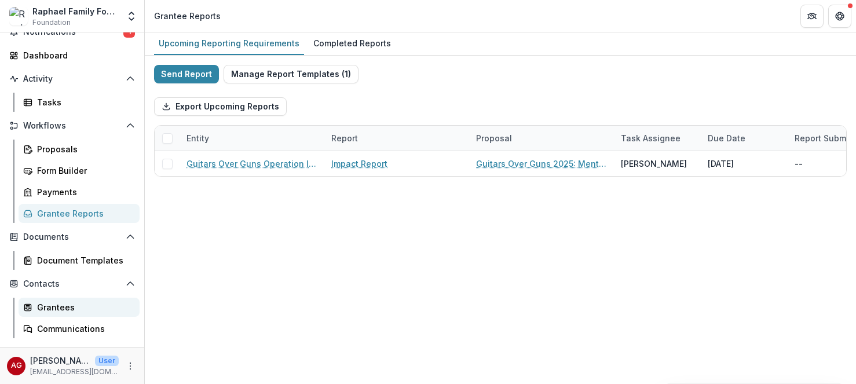
click at [64, 309] on div "Grantees" at bounding box center [83, 307] width 93 height 12
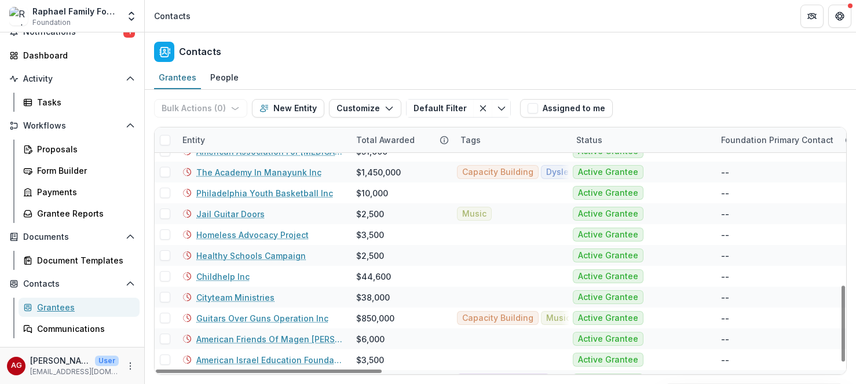
scroll to position [517, 0]
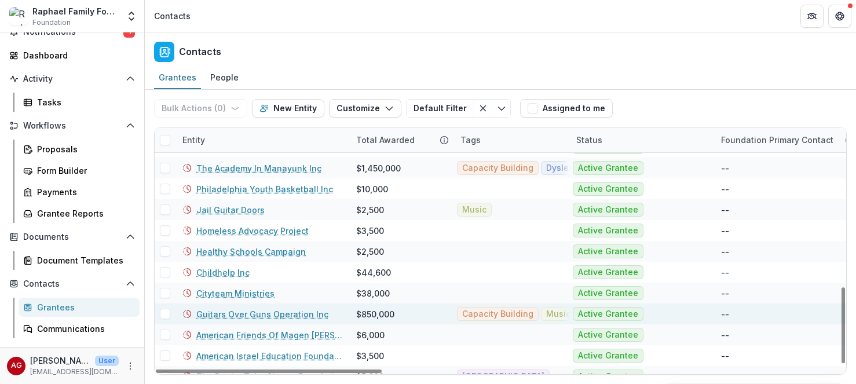
click at [247, 316] on link "Guitars Over Guns Operation Inc" at bounding box center [262, 314] width 132 height 12
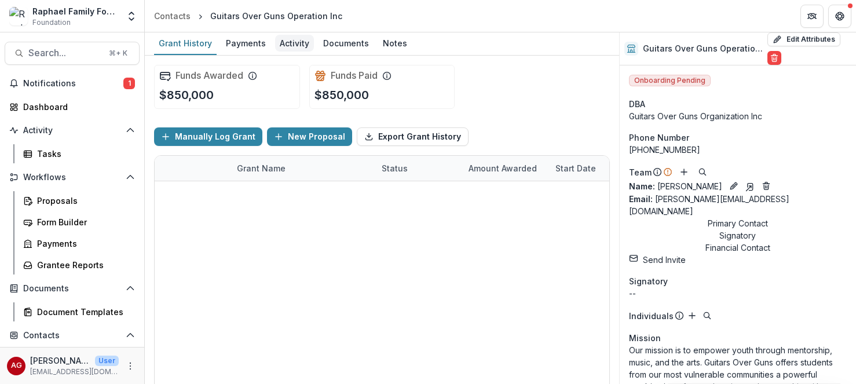
click at [284, 45] on div "Activity" at bounding box center [294, 43] width 39 height 17
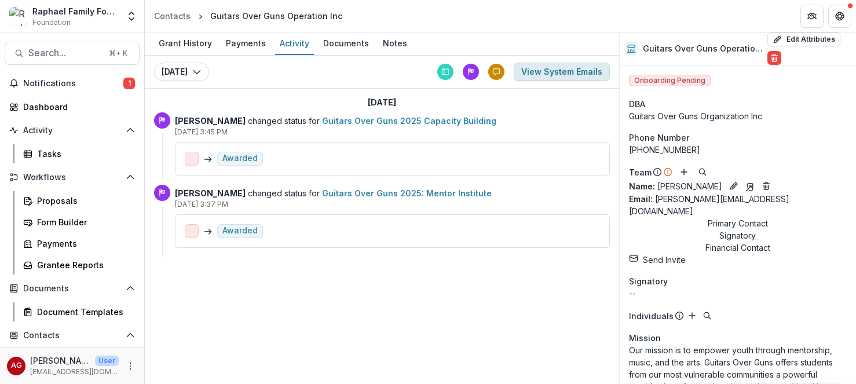
click at [580, 72] on button "View System Emails" at bounding box center [562, 72] width 96 height 19
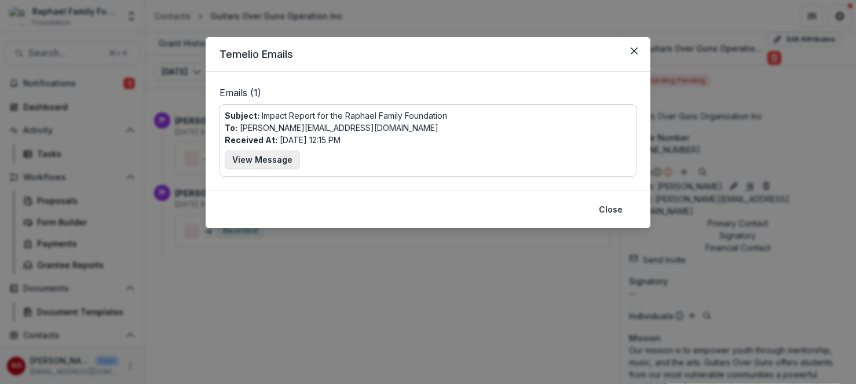
click at [281, 162] on button "View Message" at bounding box center [262, 160] width 75 height 19
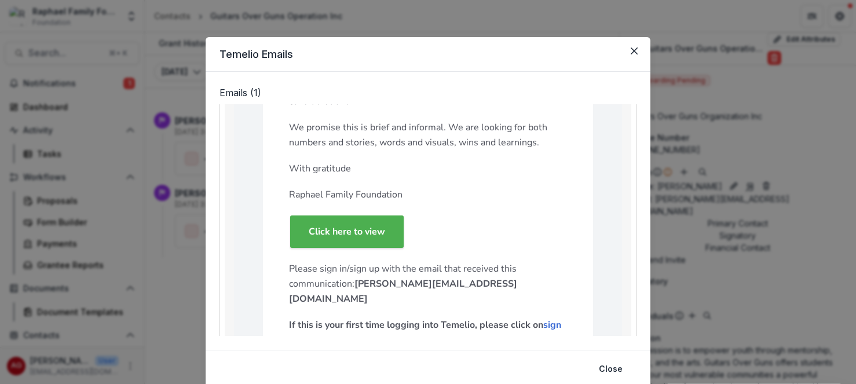
scroll to position [340, 0]
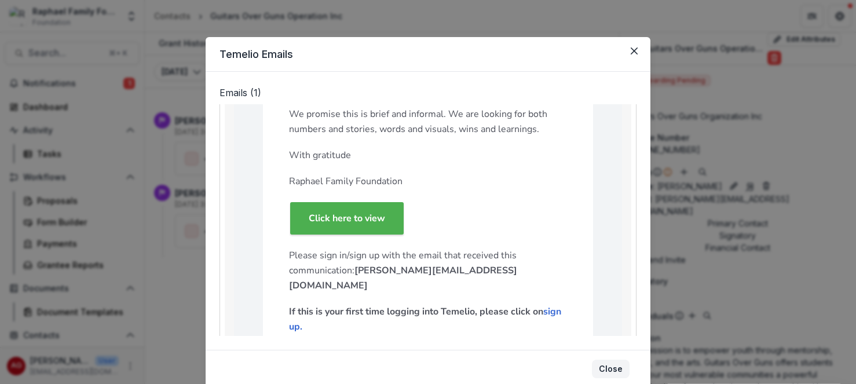
click at [609, 369] on button "Close" at bounding box center [611, 369] width 38 height 19
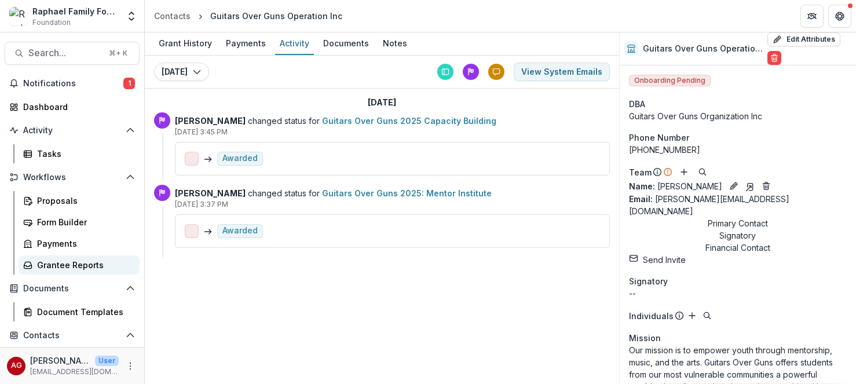
click at [59, 265] on div "Grantee Reports" at bounding box center [83, 265] width 93 height 12
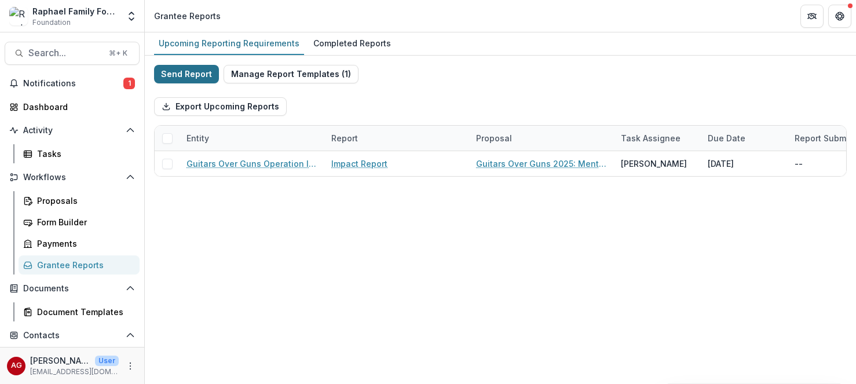
click at [178, 75] on button "Send Report" at bounding box center [186, 74] width 65 height 19
select select "********"
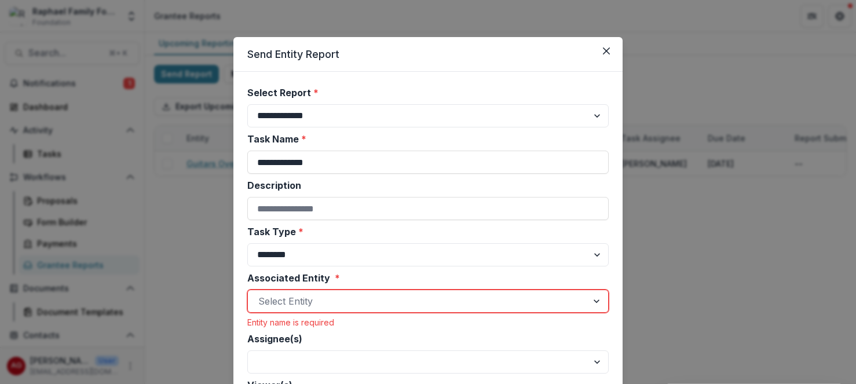
click at [354, 300] on div at bounding box center [417, 301] width 318 height 16
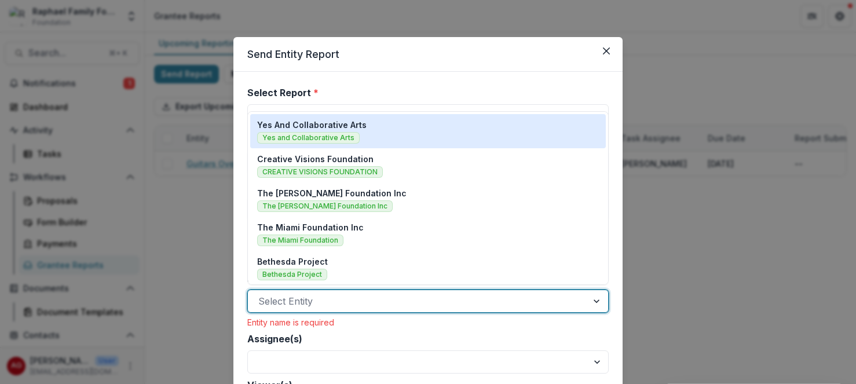
scroll to position [10, 0]
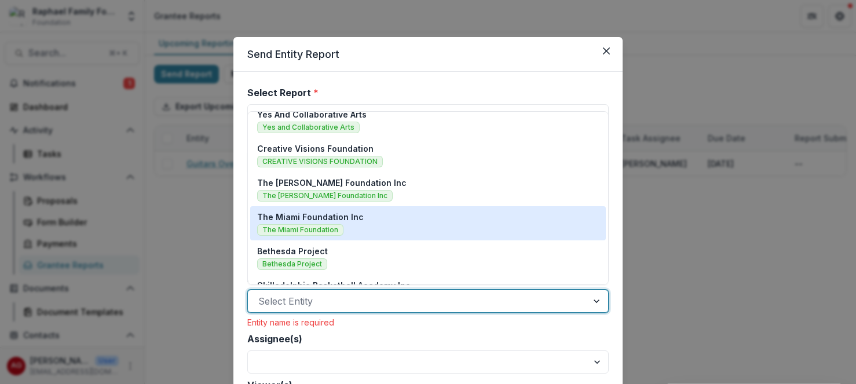
click at [342, 225] on div "The Miami Foundation Inc The Miami Foundation" at bounding box center [428, 223] width 342 height 25
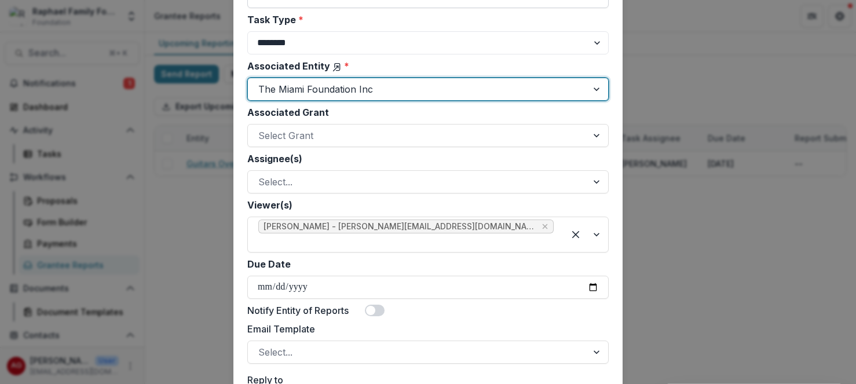
scroll to position [230, 0]
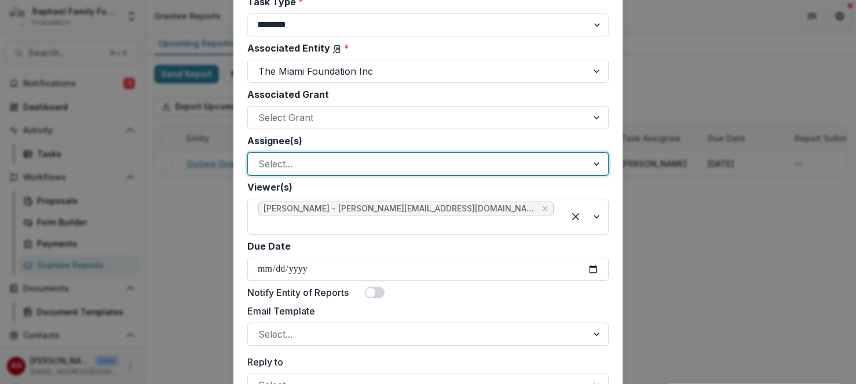
click at [478, 164] on div at bounding box center [417, 164] width 318 height 16
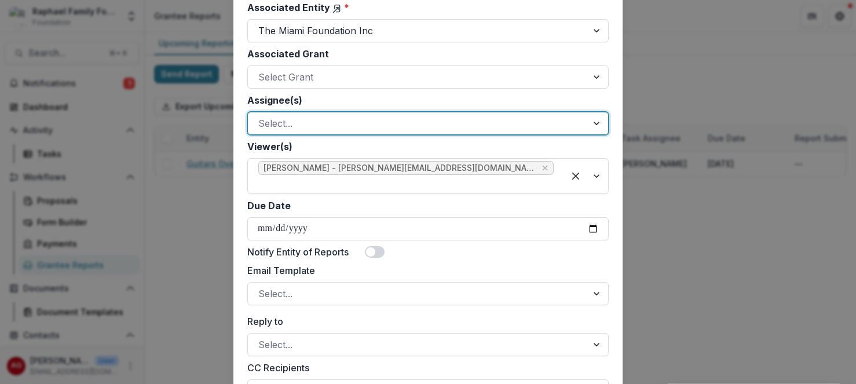
click at [570, 128] on div at bounding box center [417, 123] width 318 height 16
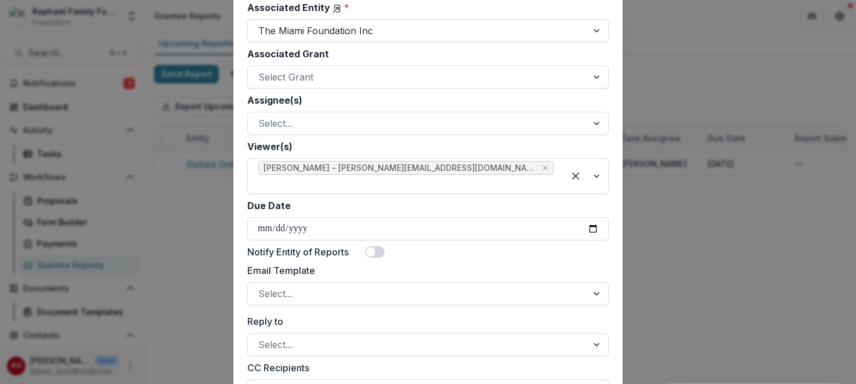
click at [719, 247] on div "**********" at bounding box center [428, 192] width 856 height 384
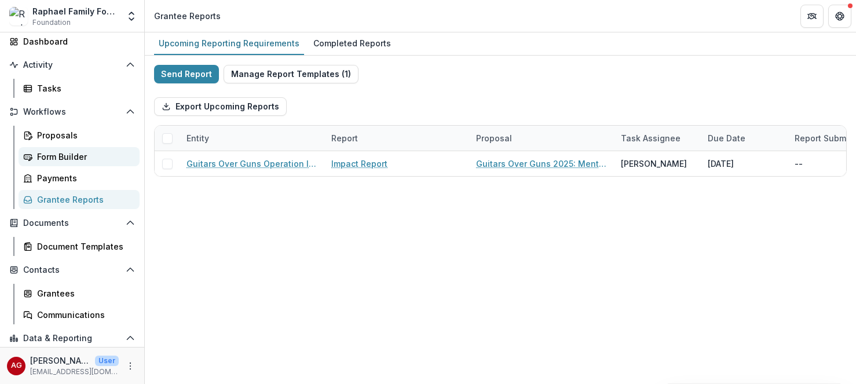
scroll to position [74, 0]
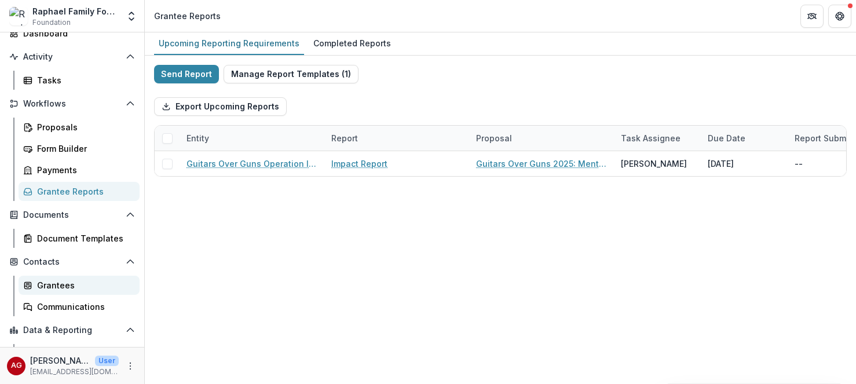
click at [56, 291] on div "Grantees" at bounding box center [83, 285] width 93 height 12
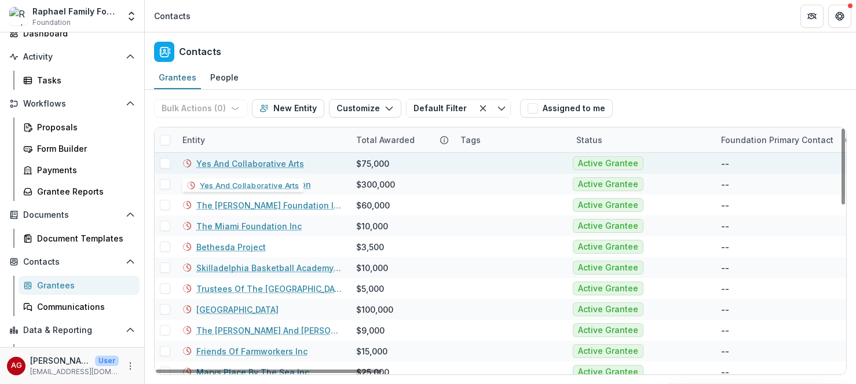
click at [269, 168] on link "Yes And Collaborative Arts" at bounding box center [250, 164] width 108 height 12
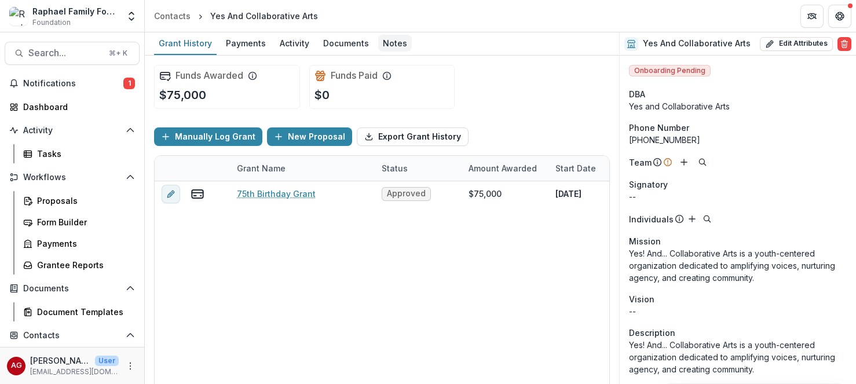
click at [393, 47] on div "Notes" at bounding box center [395, 43] width 34 height 17
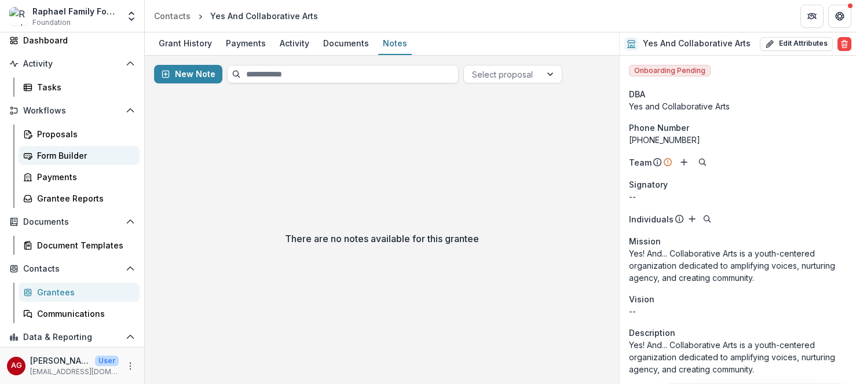
scroll to position [112, 0]
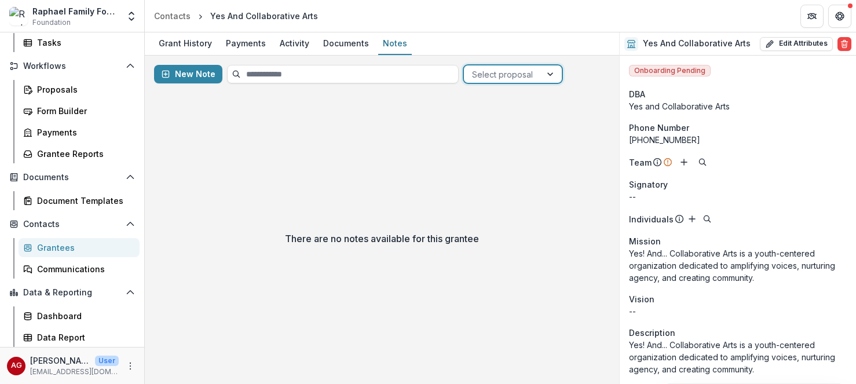
click at [552, 76] on div at bounding box center [551, 73] width 21 height 17
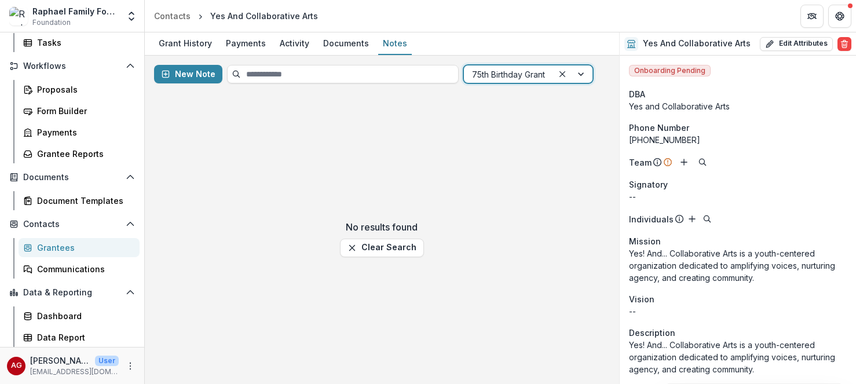
click at [581, 76] on div at bounding box center [572, 73] width 39 height 17
click at [503, 190] on div "No results found Clear Search" at bounding box center [382, 238] width 474 height 291
click at [378, 251] on button "Clear Search" at bounding box center [382, 248] width 84 height 19
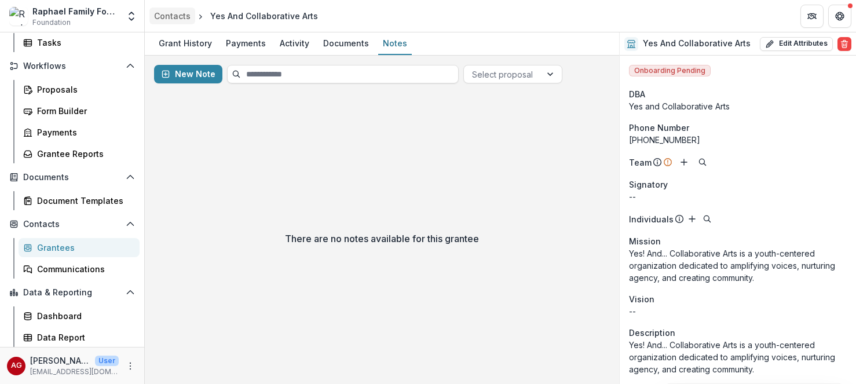
click at [183, 15] on div "Contacts" at bounding box center [172, 16] width 36 height 12
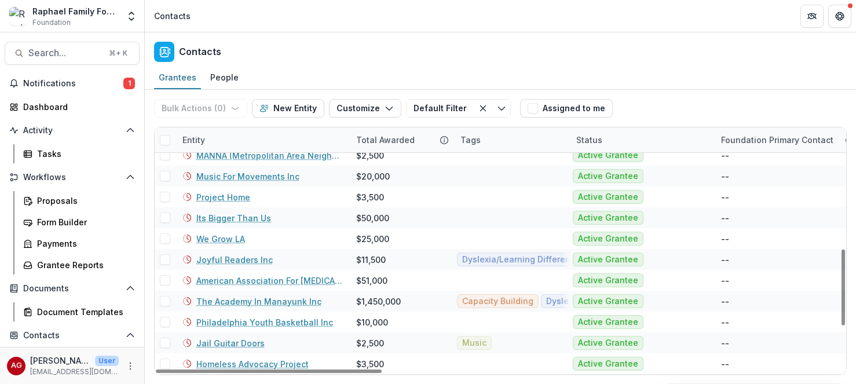
scroll to position [396, 0]
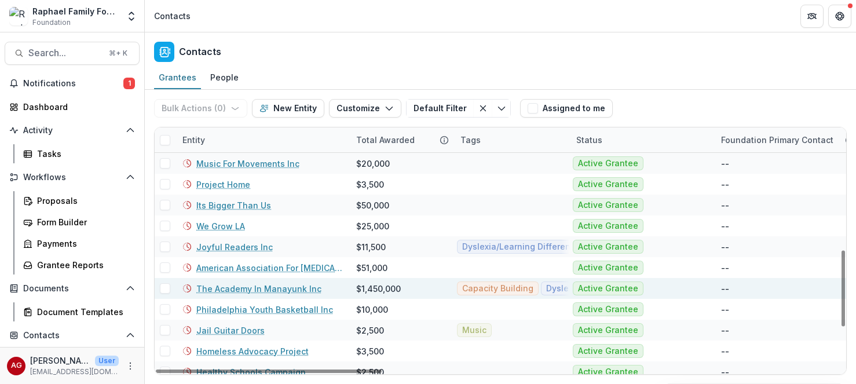
click at [280, 292] on link "The Academy In Manayunk Inc" at bounding box center [258, 289] width 125 height 12
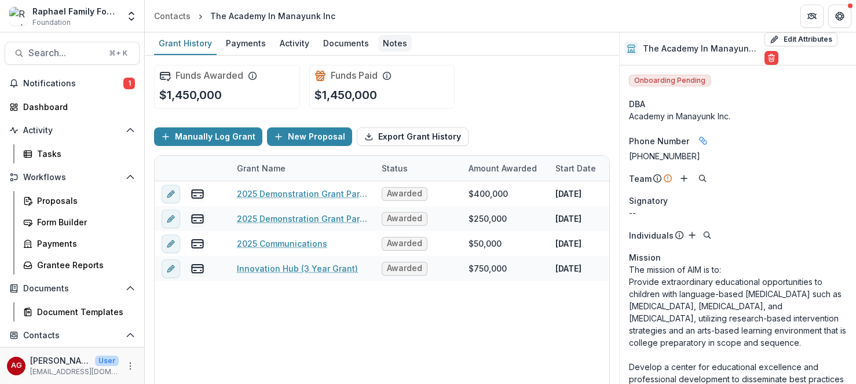
click at [389, 46] on div "Notes" at bounding box center [395, 43] width 34 height 17
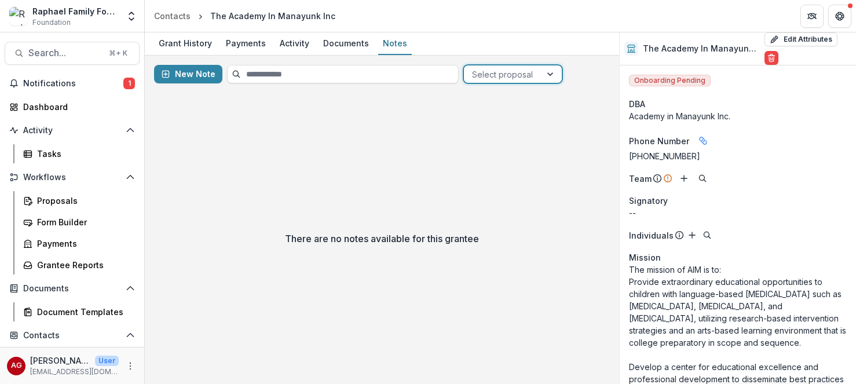
click at [548, 76] on div at bounding box center [551, 73] width 21 height 17
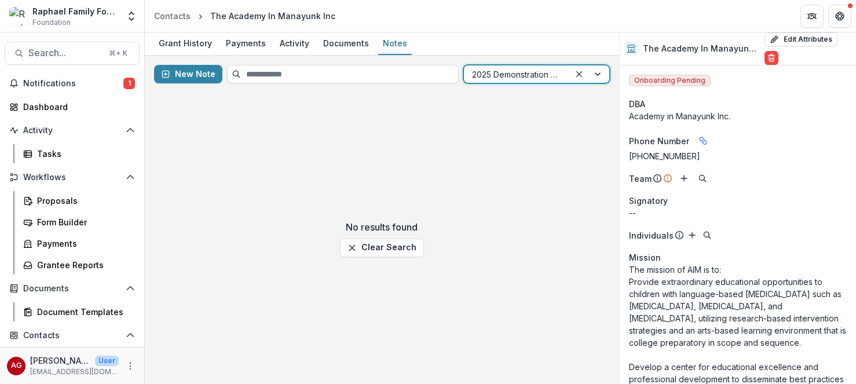
click at [599, 73] on div at bounding box center [589, 73] width 39 height 17
click at [597, 76] on div at bounding box center [589, 73] width 39 height 17
click at [600, 74] on div at bounding box center [589, 73] width 39 height 17
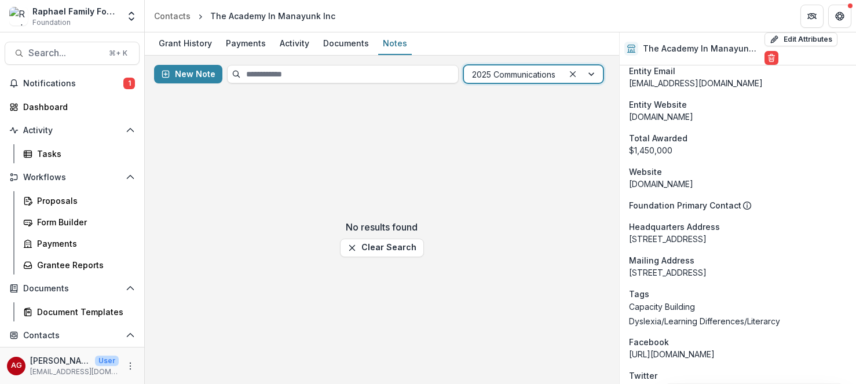
scroll to position [630, 0]
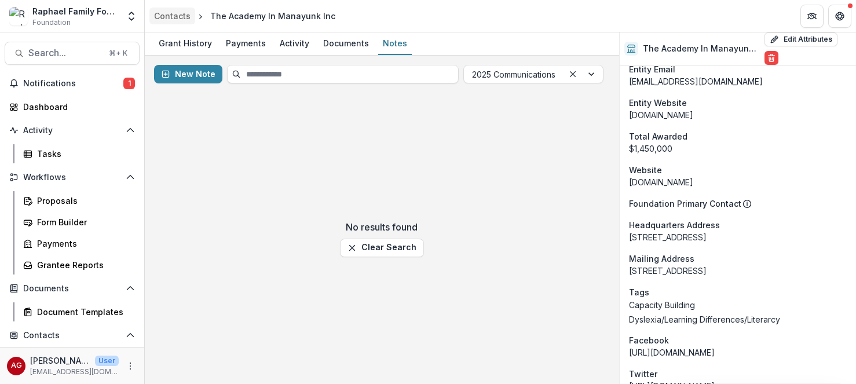
click at [181, 17] on div "Contacts" at bounding box center [172, 16] width 36 height 12
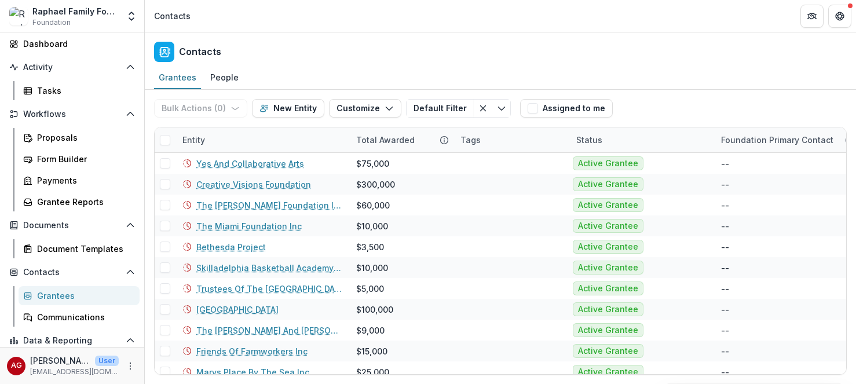
scroll to position [66, 0]
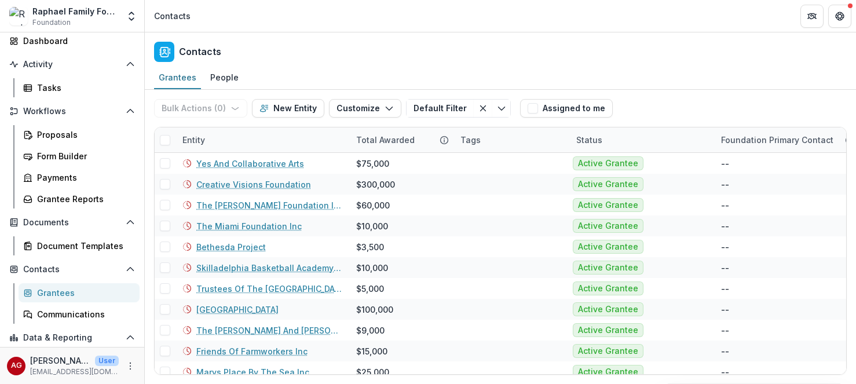
click at [59, 298] on div "Grantees" at bounding box center [83, 293] width 93 height 12
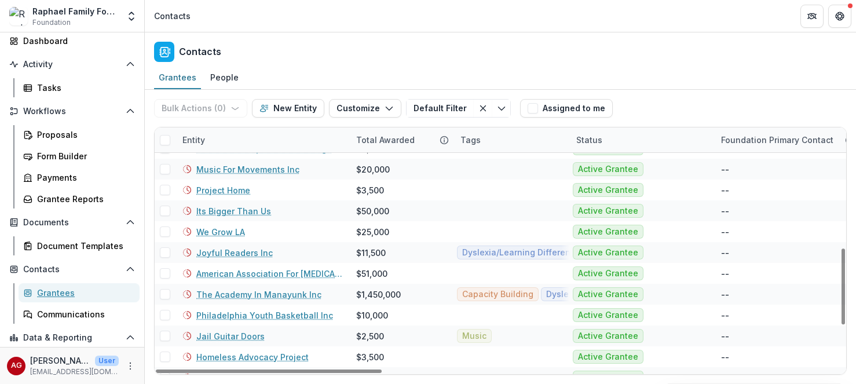
scroll to position [436, 0]
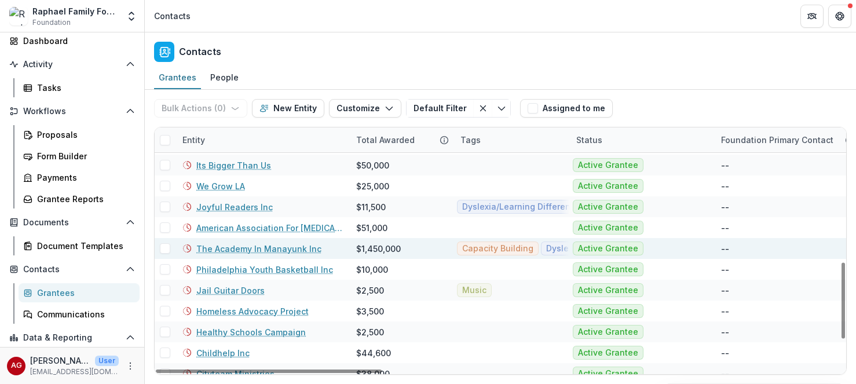
click at [232, 246] on link "The Academy In Manayunk Inc" at bounding box center [258, 249] width 125 height 12
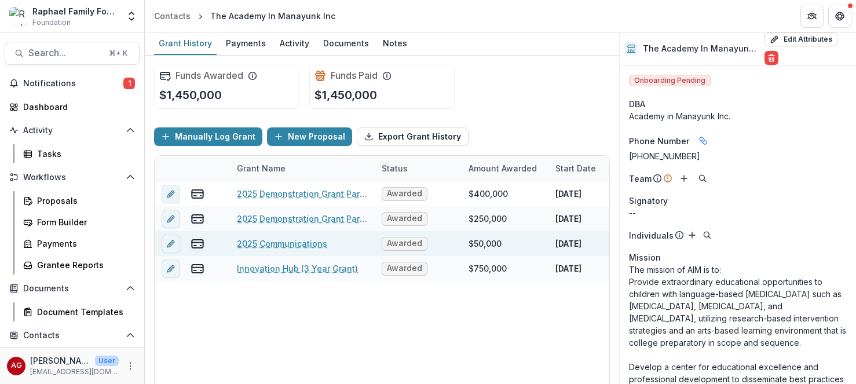
click at [276, 244] on link "2025 Communications" at bounding box center [282, 243] width 90 height 12
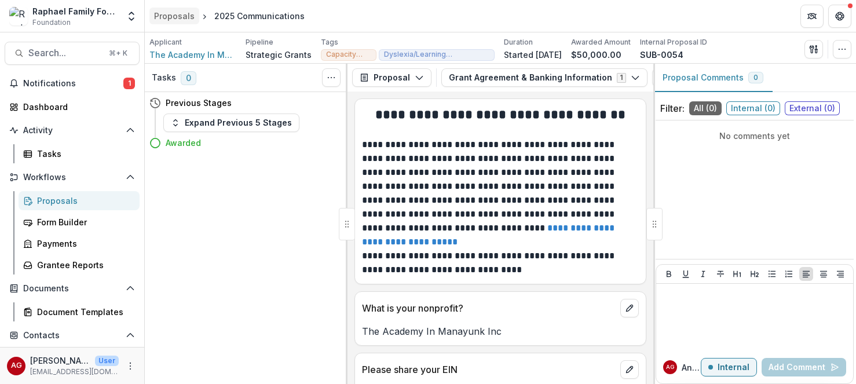
click at [191, 17] on div "Proposals" at bounding box center [174, 16] width 41 height 12
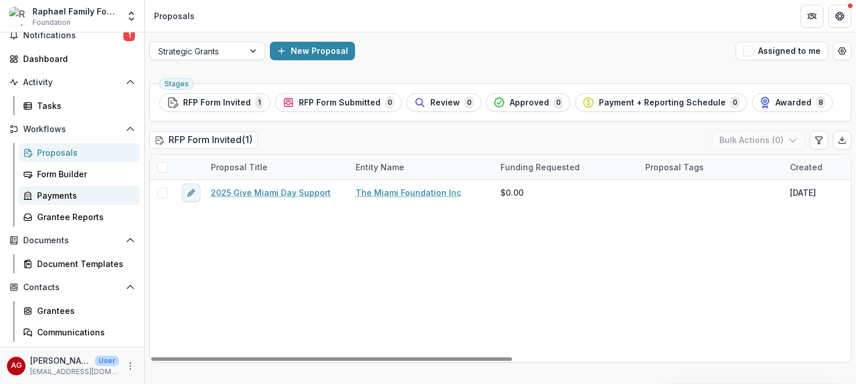
scroll to position [112, 0]
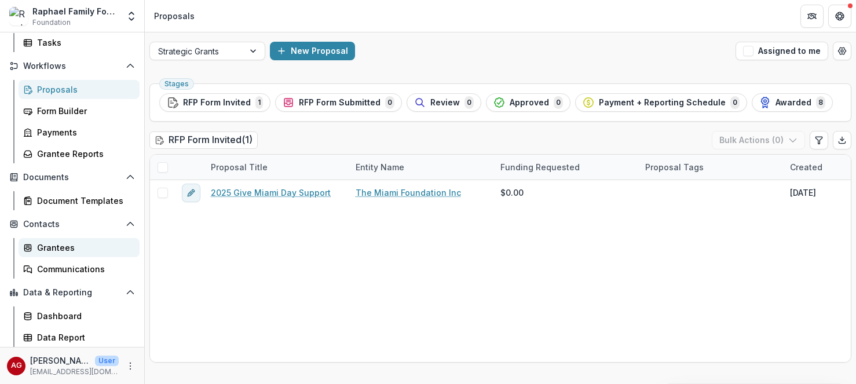
click at [68, 252] on div "Grantees" at bounding box center [83, 247] width 93 height 12
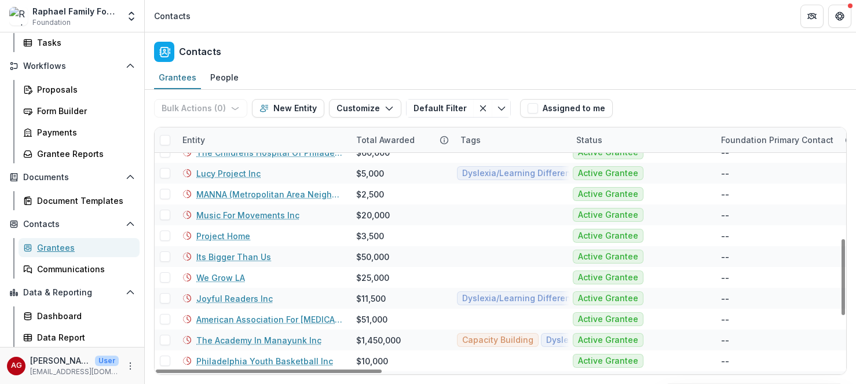
scroll to position [362, 0]
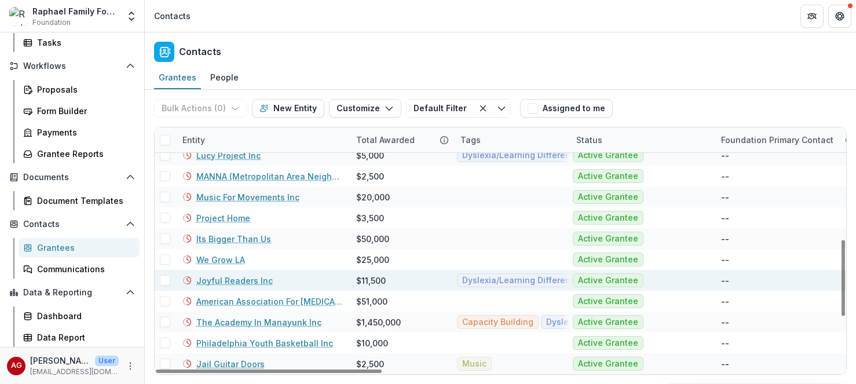
click at [239, 284] on link "Joyful Readers Inc" at bounding box center [234, 280] width 76 height 12
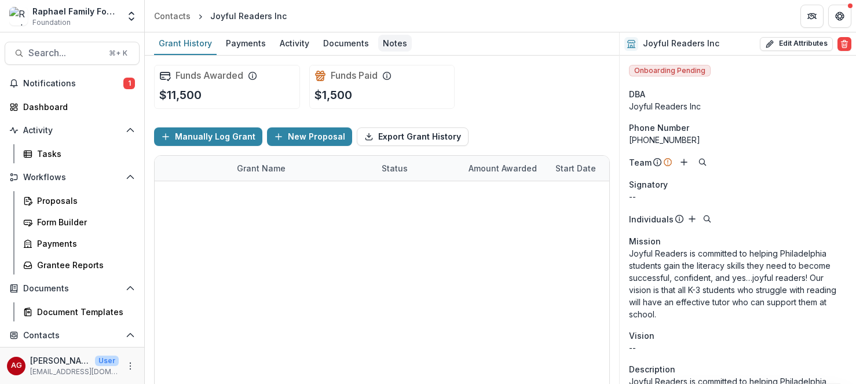
click at [391, 44] on div "Notes" at bounding box center [395, 43] width 34 height 17
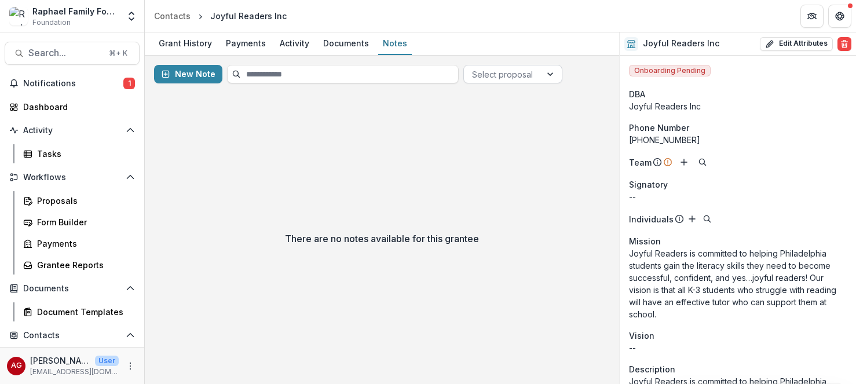
click at [504, 75] on div at bounding box center [502, 74] width 61 height 14
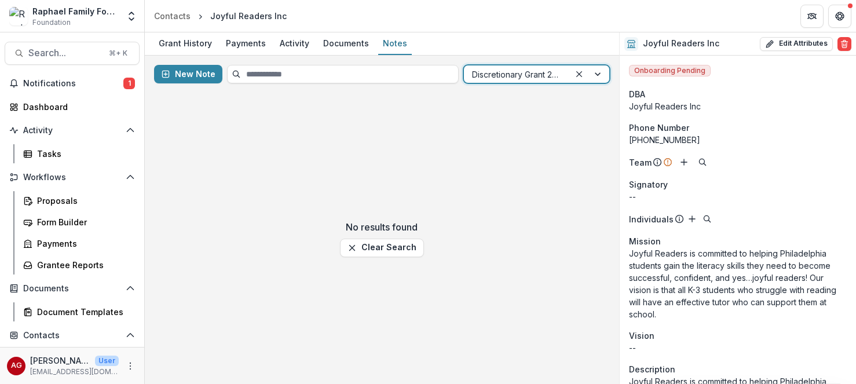
click at [527, 72] on div at bounding box center [517, 74] width 90 height 14
click at [205, 44] on div "Grant History" at bounding box center [185, 43] width 63 height 17
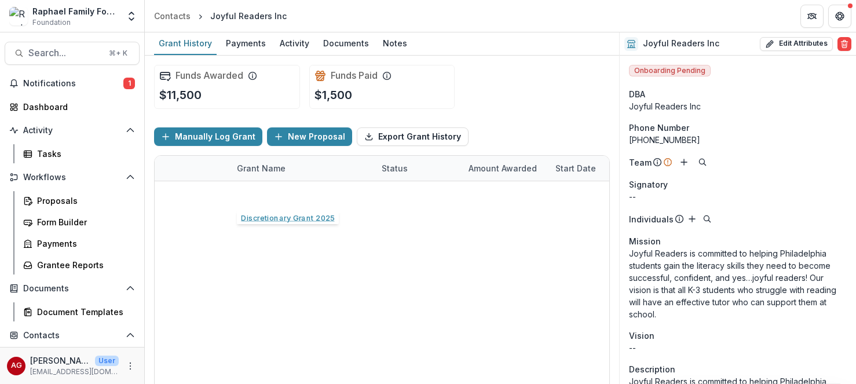
click at [309, 192] on link "Discretionary Grant 2025" at bounding box center [287, 194] width 101 height 12
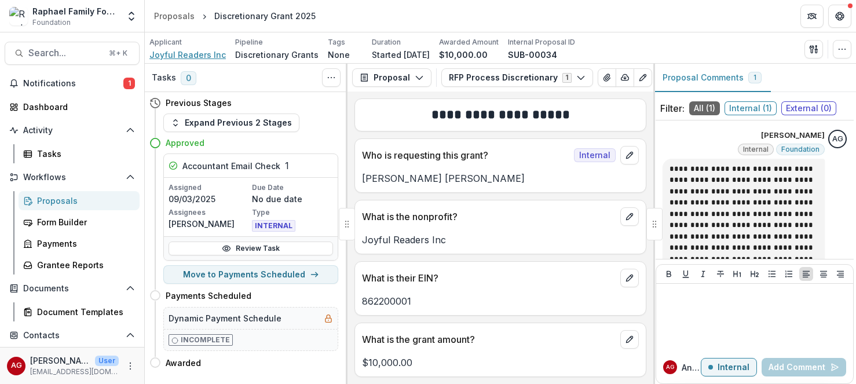
click at [181, 53] on span "Joyful Readers Inc" at bounding box center [187, 55] width 76 height 12
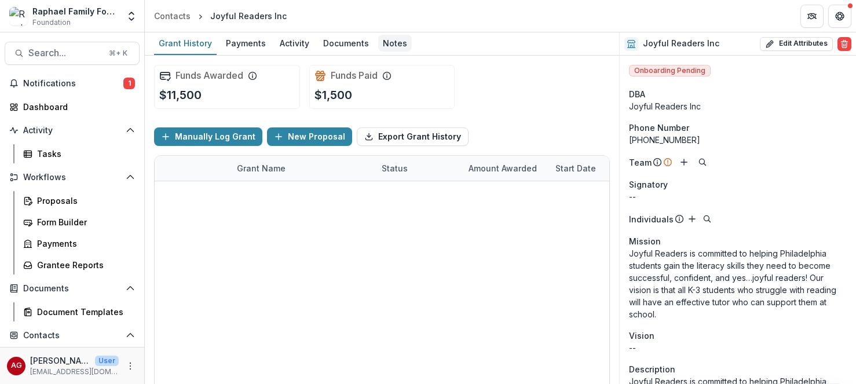
click at [386, 45] on div "Notes" at bounding box center [395, 43] width 34 height 17
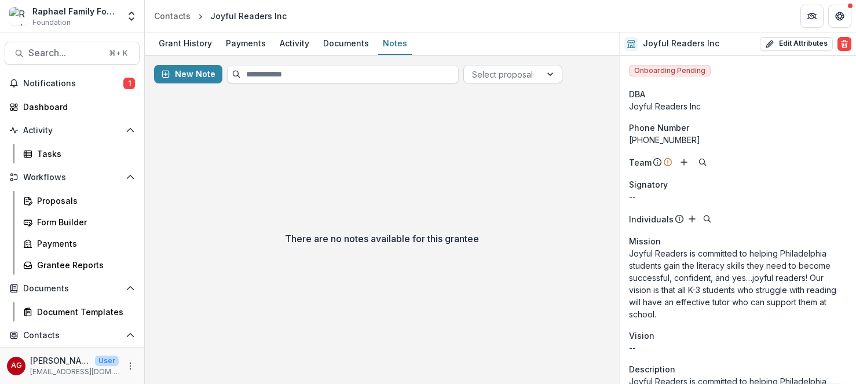
click at [547, 75] on div at bounding box center [551, 73] width 21 height 17
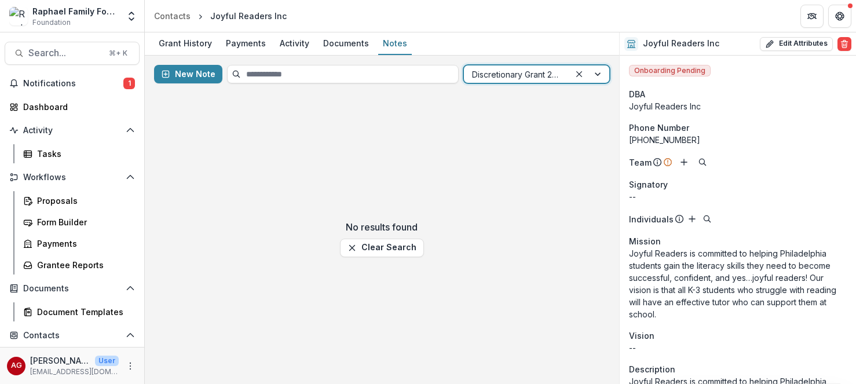
click at [598, 74] on div at bounding box center [589, 73] width 39 height 17
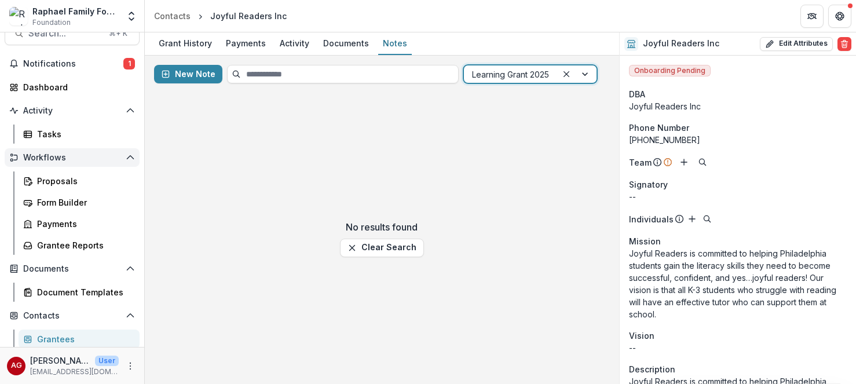
scroll to position [112, 0]
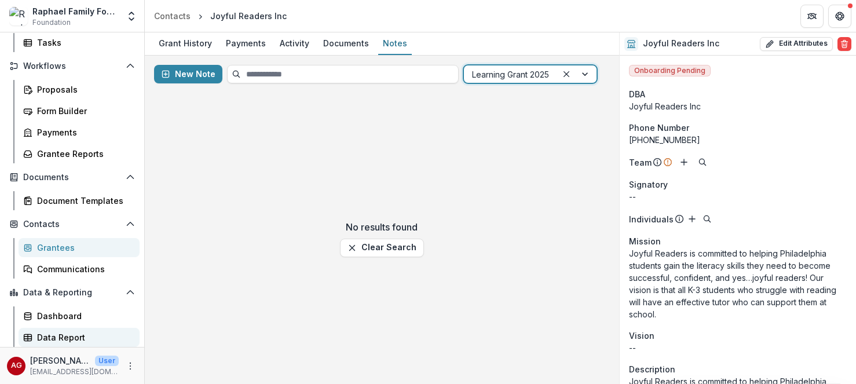
click at [70, 339] on div "Data Report" at bounding box center [83, 337] width 93 height 12
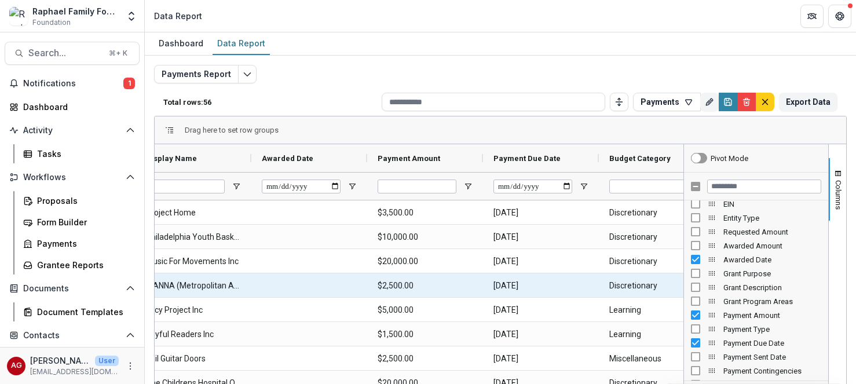
scroll to position [0, 19]
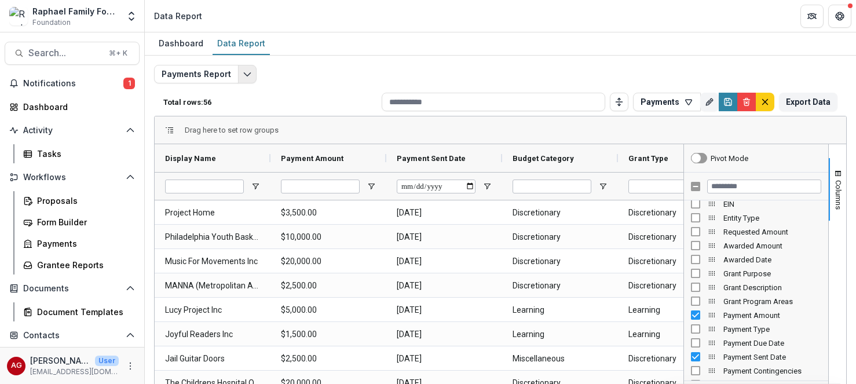
click at [248, 70] on icon "Edit selected report" at bounding box center [247, 73] width 9 height 9
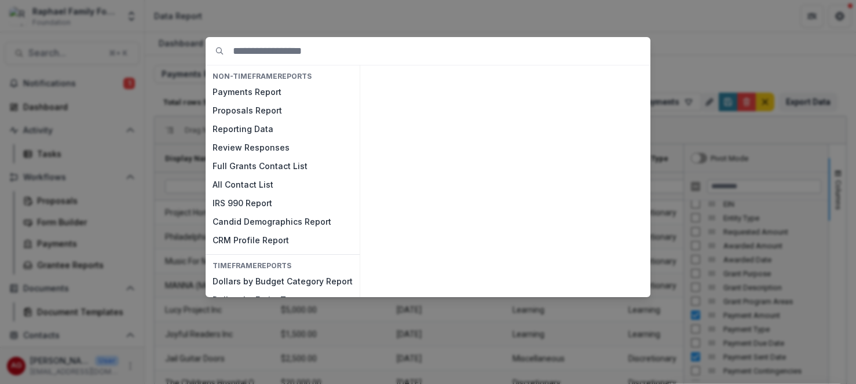
click at [431, 22] on div "NON-TIMEFRAME Reports Payments Report Proposals Report Reporting Data Review Re…" at bounding box center [428, 192] width 856 height 384
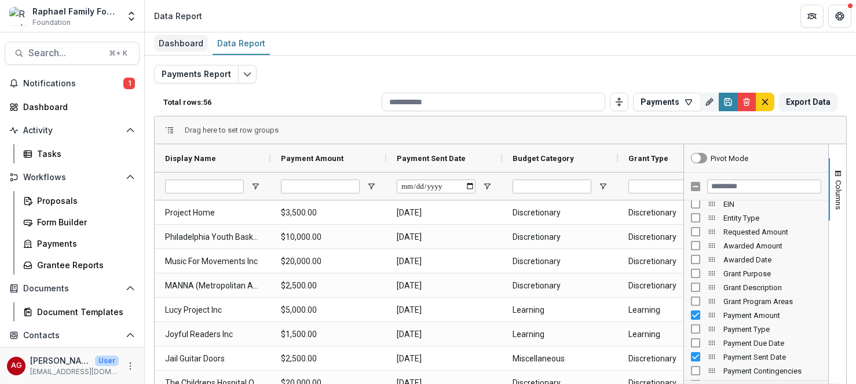
click at [182, 44] on div "Dashboard" at bounding box center [181, 43] width 54 height 17
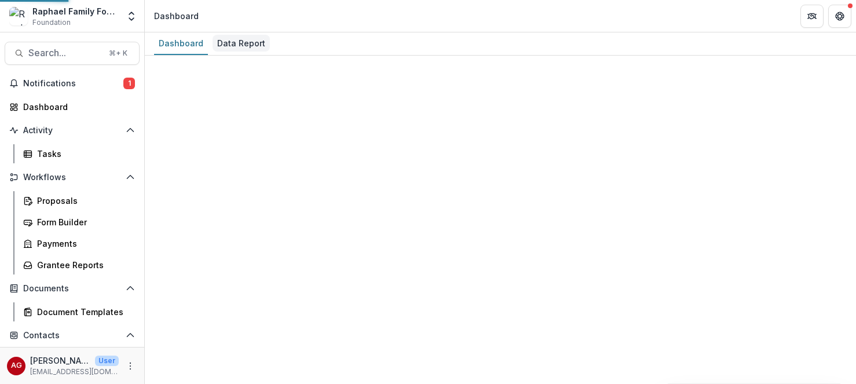
click at [237, 45] on div "Data Report" at bounding box center [241, 43] width 57 height 17
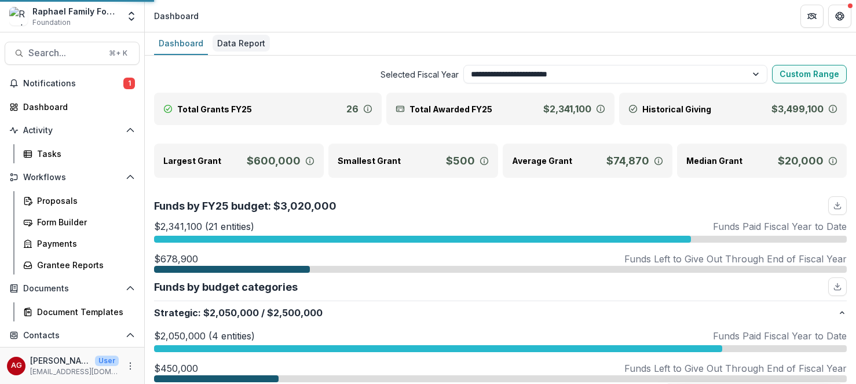
click at [237, 45] on div "Data Report" at bounding box center [241, 43] width 57 height 17
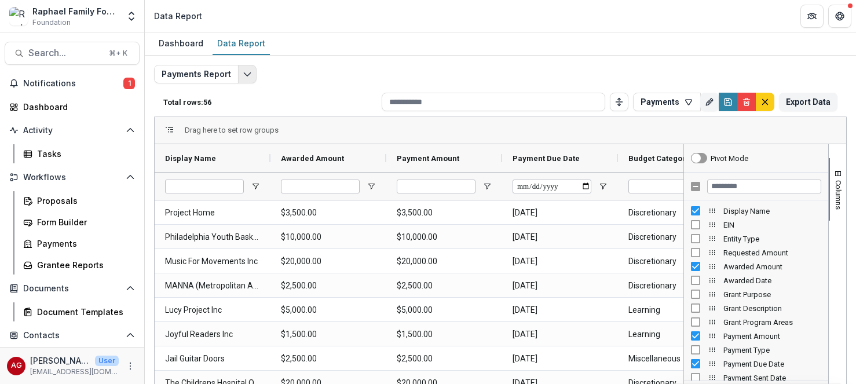
click at [247, 75] on icon "Edit selected report" at bounding box center [247, 73] width 9 height 9
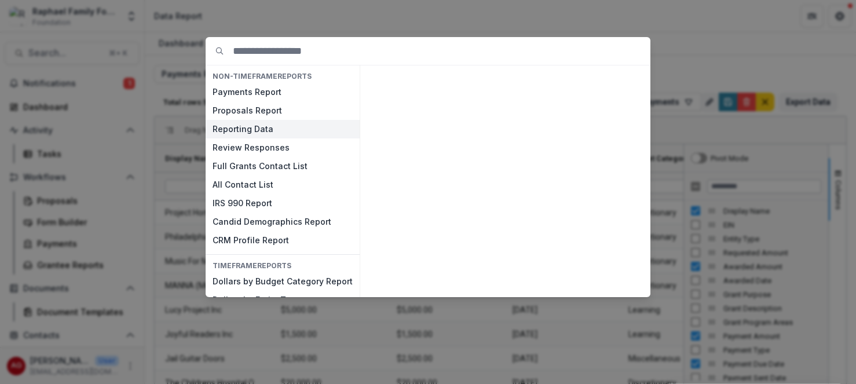
click at [249, 125] on button "Reporting Data" at bounding box center [283, 129] width 154 height 19
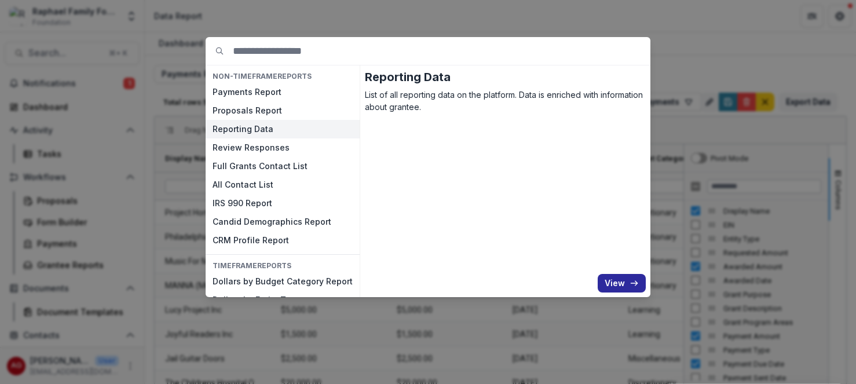
click at [617, 283] on button "View" at bounding box center [622, 283] width 48 height 19
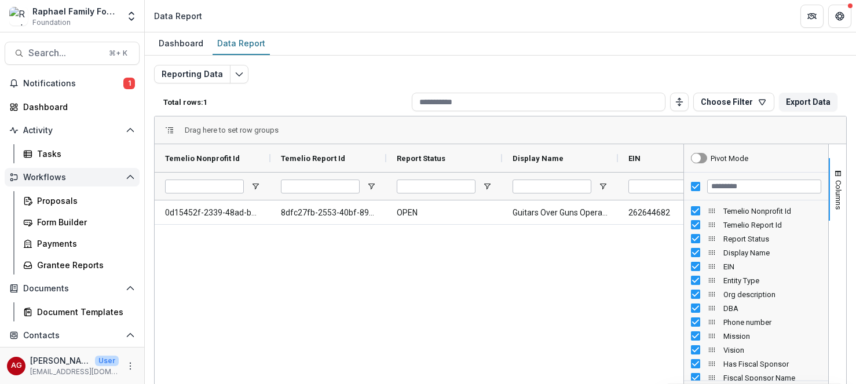
click at [65, 178] on span "Workflows" at bounding box center [72, 178] width 98 height 10
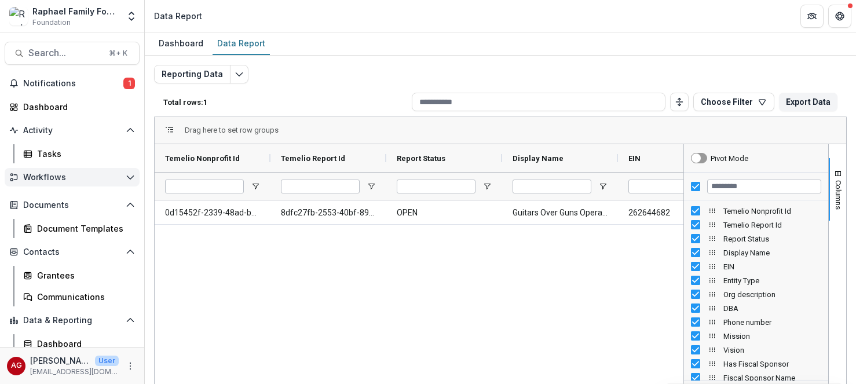
click at [65, 178] on span "Workflows" at bounding box center [72, 178] width 98 height 10
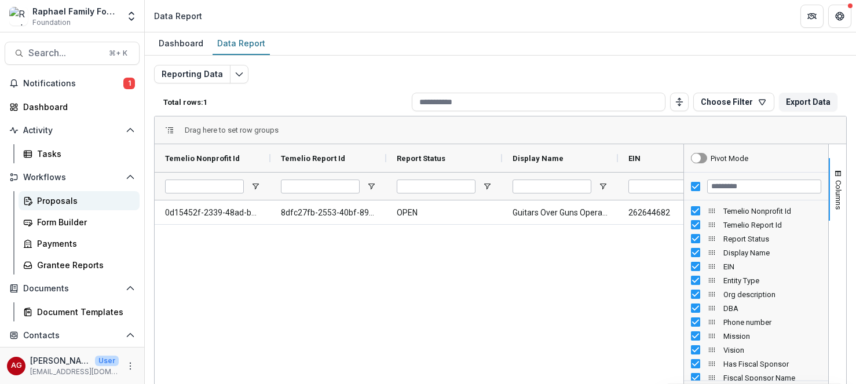
click at [58, 208] on link "Proposals" at bounding box center [79, 200] width 121 height 19
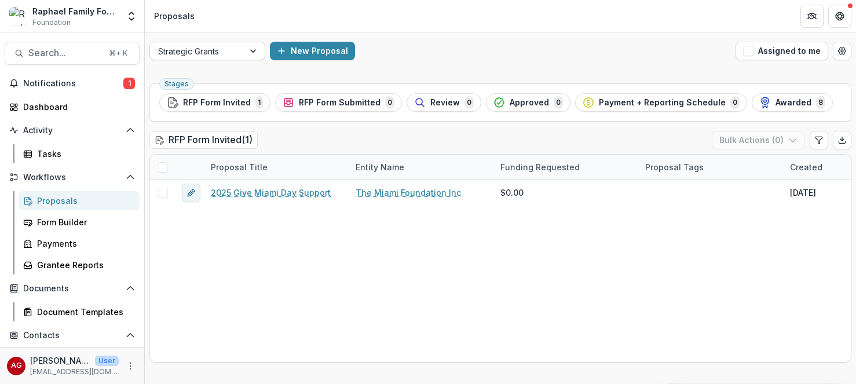
click at [254, 52] on div at bounding box center [254, 50] width 21 height 17
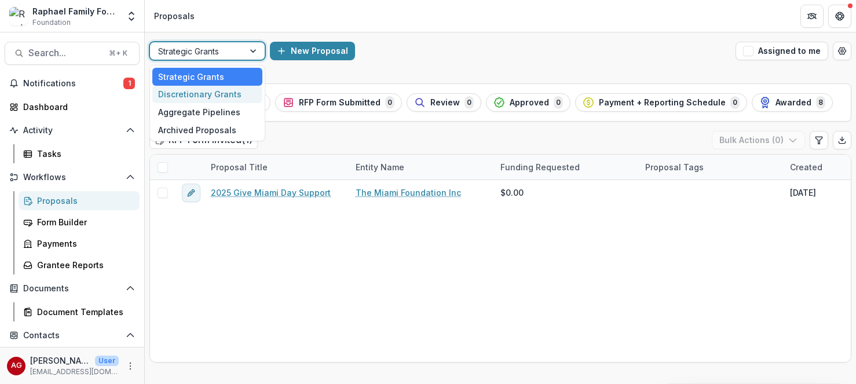
click at [233, 92] on div "Discretionary Grants" at bounding box center [207, 95] width 110 height 18
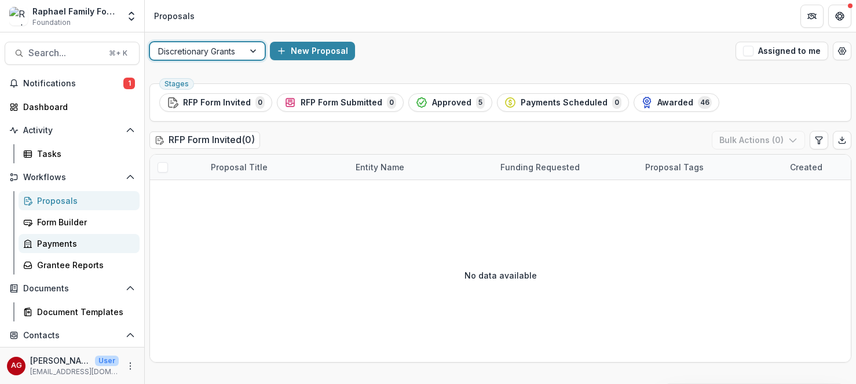
click at [72, 241] on div "Payments" at bounding box center [83, 243] width 93 height 12
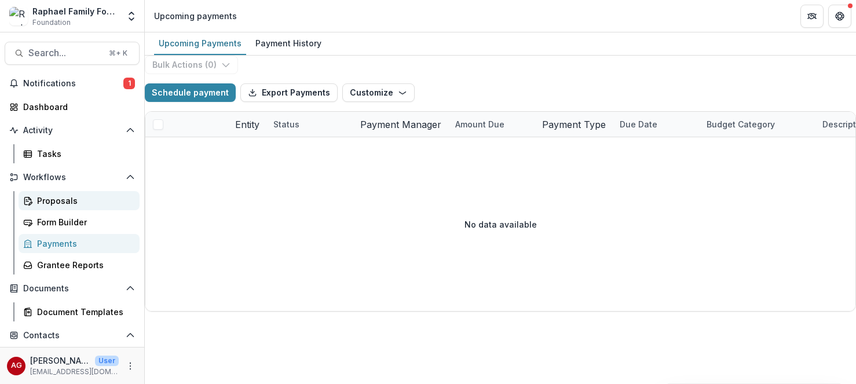
click at [71, 202] on div "Proposals" at bounding box center [83, 201] width 93 height 12
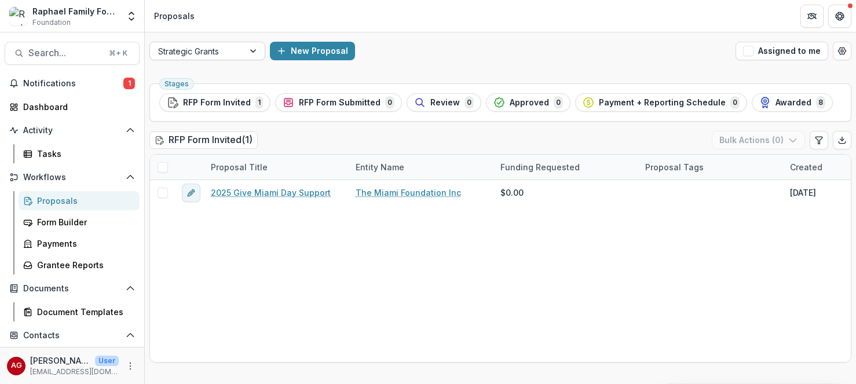
click at [254, 53] on div at bounding box center [254, 50] width 21 height 17
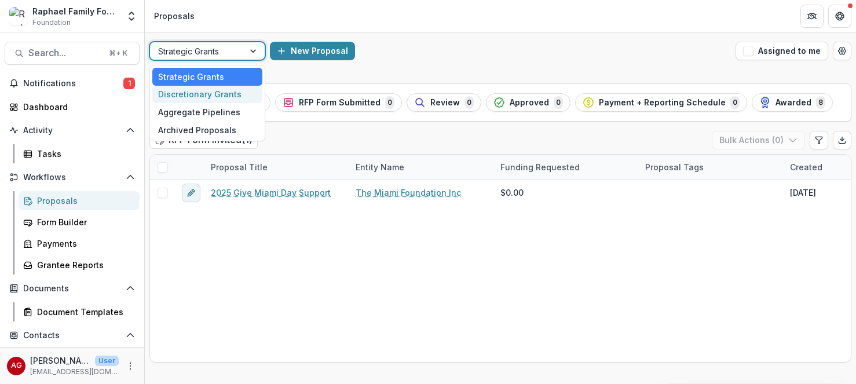
click at [236, 90] on div "Discretionary Grants" at bounding box center [207, 95] width 110 height 18
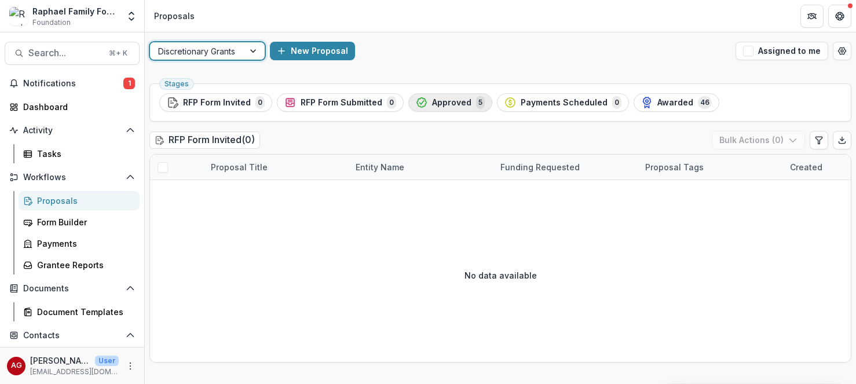
click at [442, 103] on span "Approved" at bounding box center [451, 103] width 39 height 10
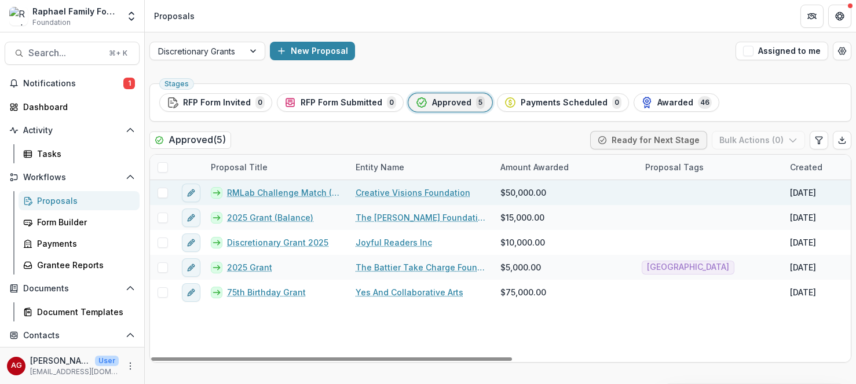
click at [290, 194] on link "RMLab Challenge Match (Partial)" at bounding box center [284, 192] width 115 height 12
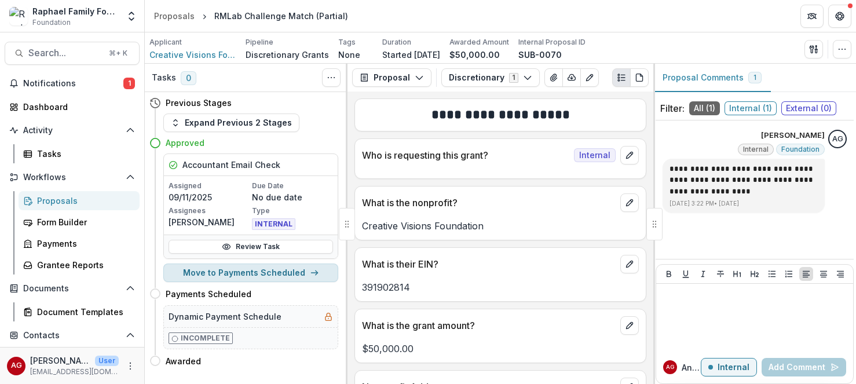
click at [265, 276] on button "Move to Payments Scheduled" at bounding box center [250, 272] width 175 height 19
select select "**********"
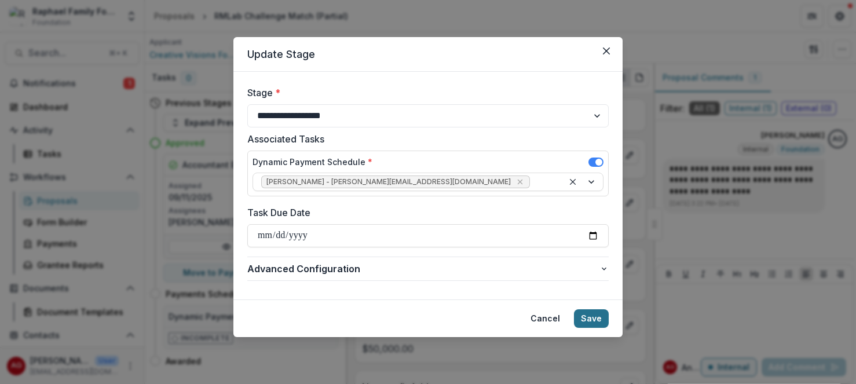
click at [594, 321] on button "Save" at bounding box center [591, 318] width 35 height 19
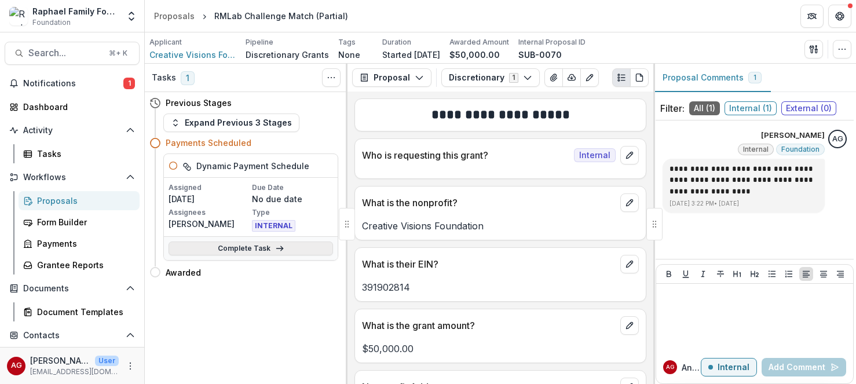
click at [239, 253] on link "Complete Task" at bounding box center [251, 248] width 164 height 14
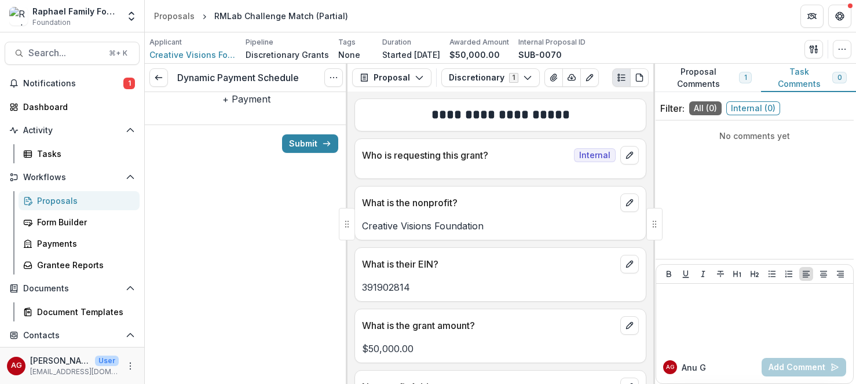
click at [246, 106] on button "+ Payment" at bounding box center [246, 99] width 48 height 14
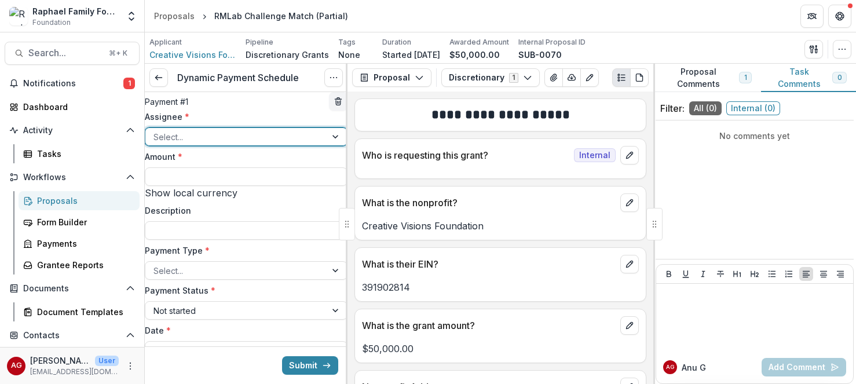
click at [290, 144] on div at bounding box center [235, 137] width 164 height 14
click at [277, 186] on input "Amount *" at bounding box center [246, 176] width 203 height 19
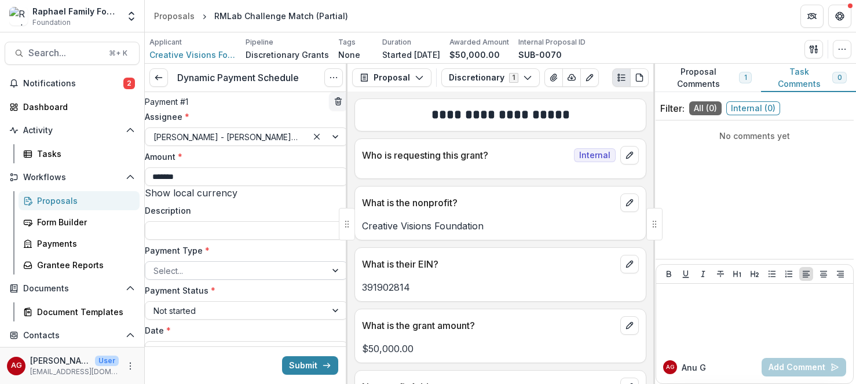
type input "*******"
click at [260, 278] on div at bounding box center [235, 270] width 164 height 14
click at [229, 318] on div at bounding box center [235, 310] width 164 height 14
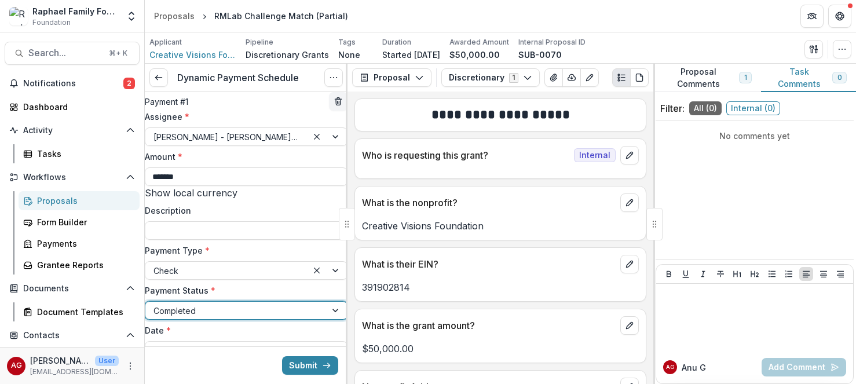
click at [229, 318] on div at bounding box center [235, 310] width 164 height 14
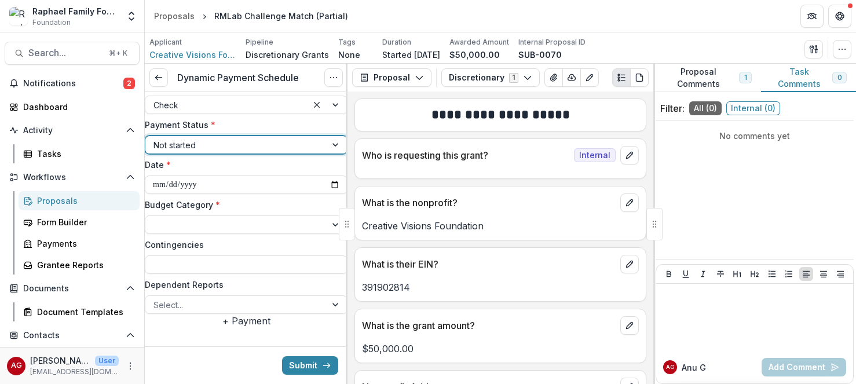
scroll to position [175, 0]
click at [283, 230] on div at bounding box center [235, 225] width 164 height 14
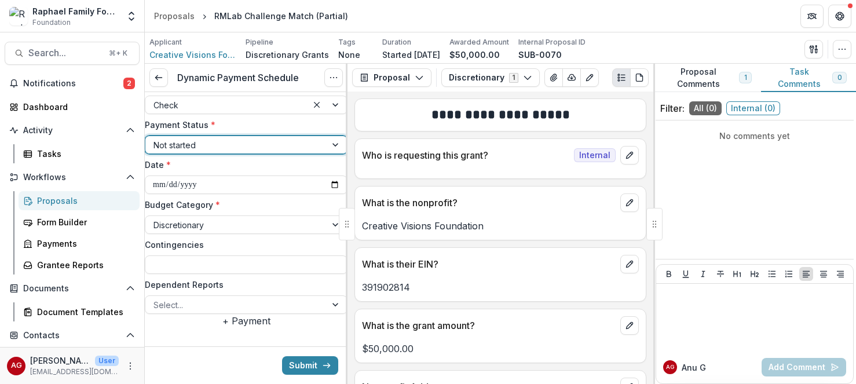
click at [319, 153] on div "Not started" at bounding box center [235, 145] width 181 height 17
click at [303, 366] on button "Submit" at bounding box center [310, 365] width 56 height 19
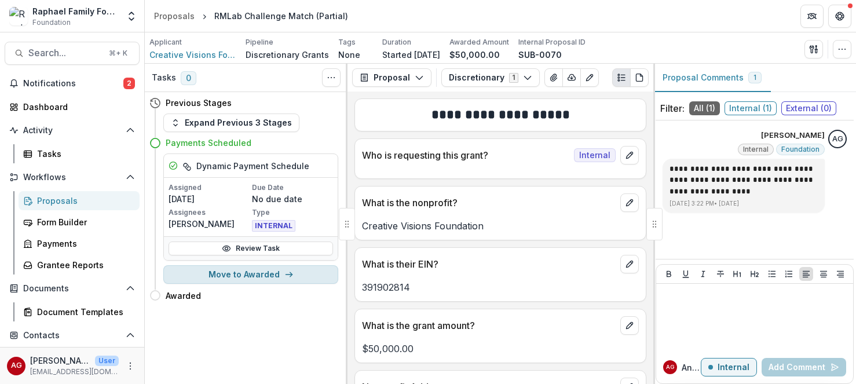
click at [269, 280] on button "Move to Awarded" at bounding box center [250, 274] width 175 height 19
select select "*******"
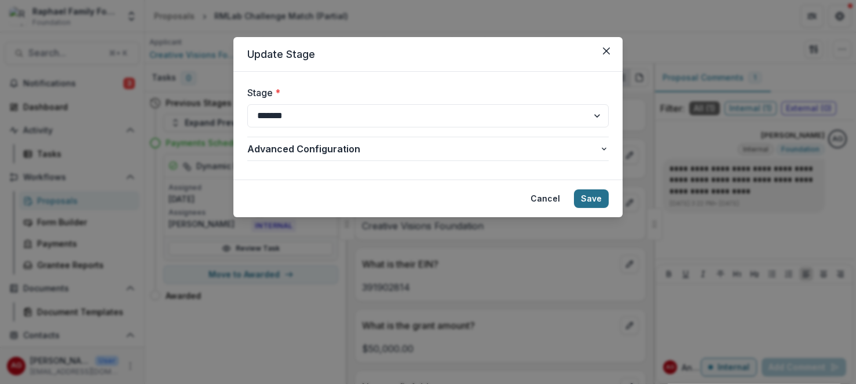
click at [595, 197] on button "Save" at bounding box center [591, 198] width 35 height 19
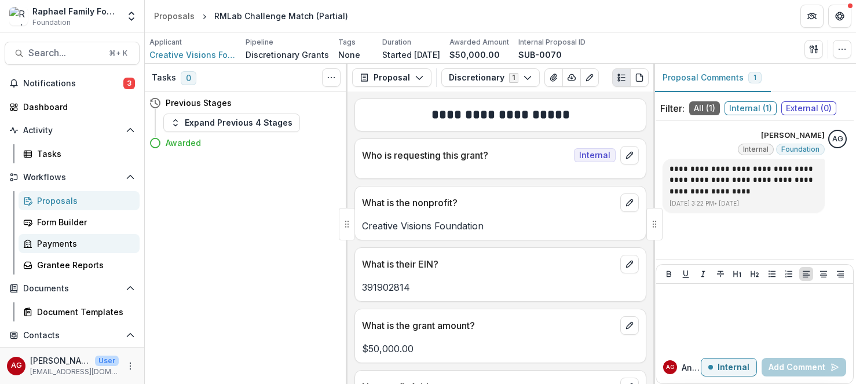
click at [66, 241] on div "Payments" at bounding box center [83, 243] width 93 height 12
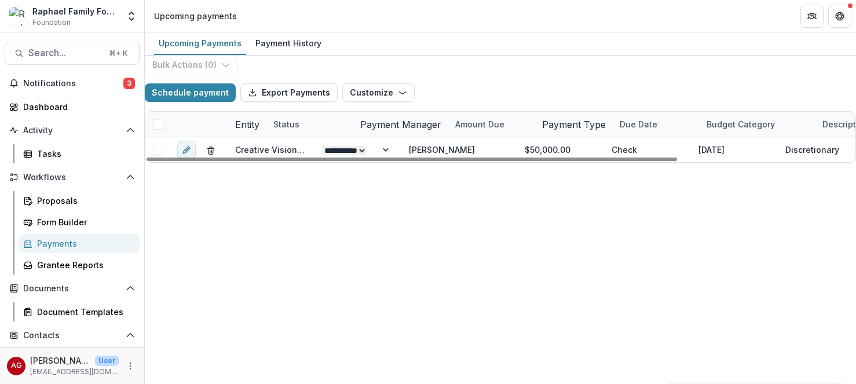
scroll to position [112, 0]
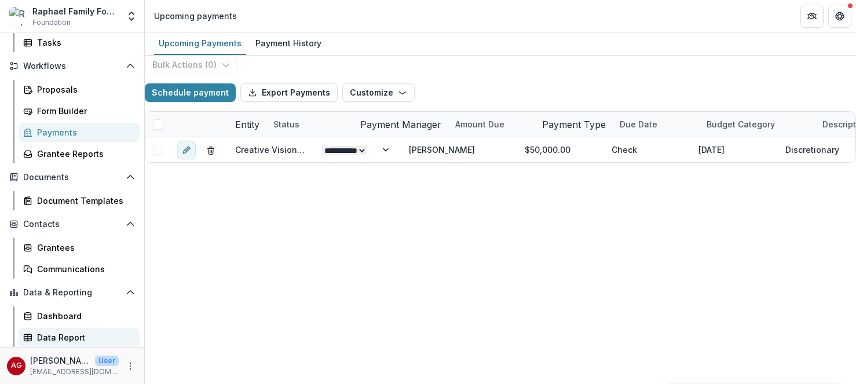
click at [65, 338] on div "Data Report" at bounding box center [83, 337] width 93 height 12
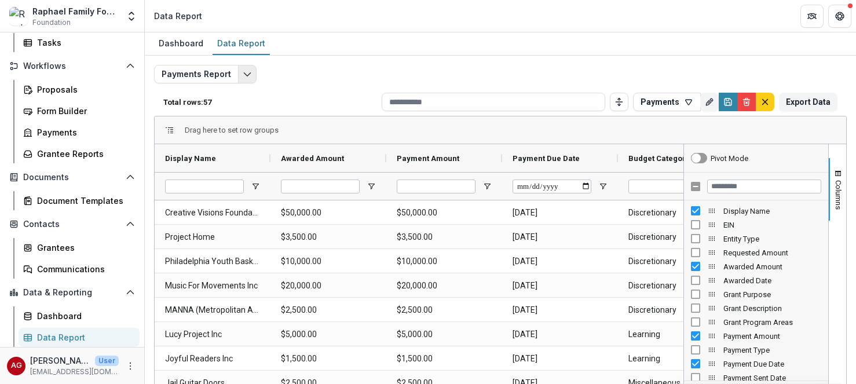
click at [246, 76] on icon "Edit selected report" at bounding box center [247, 73] width 9 height 9
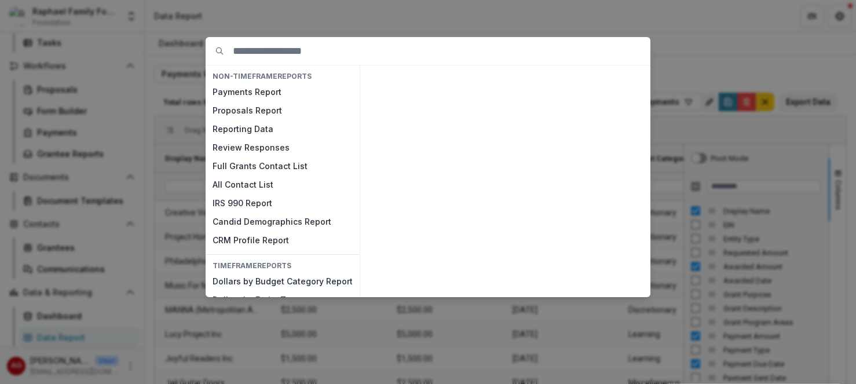
click at [356, 12] on div "NON-TIMEFRAME Reports Payments Report Proposals Report Reporting Data Review Re…" at bounding box center [428, 192] width 856 height 384
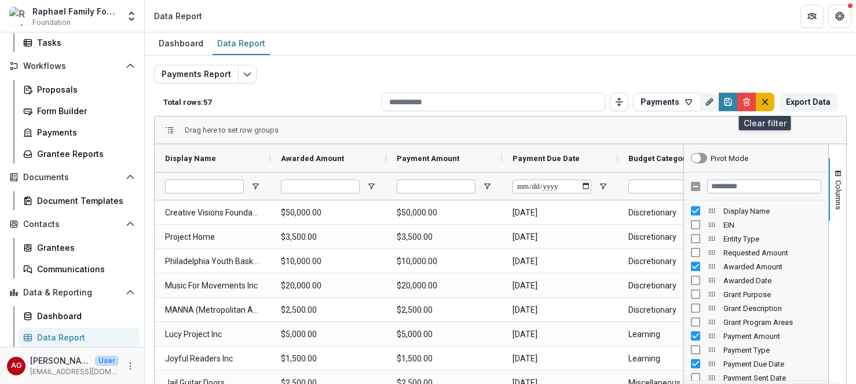
click at [761, 101] on icon "default" at bounding box center [764, 101] width 9 height 9
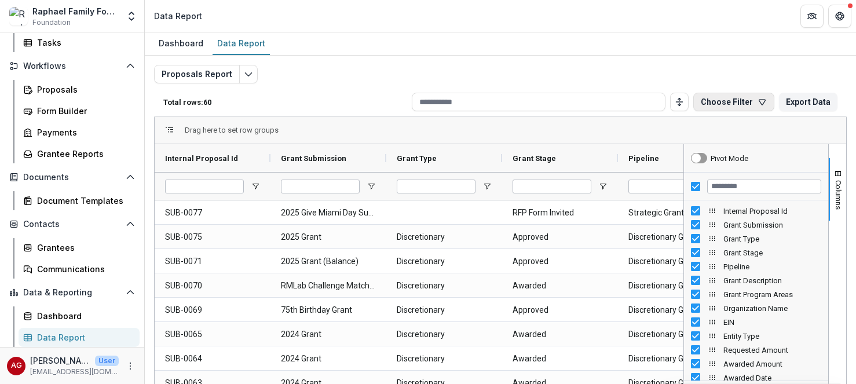
click at [735, 101] on button "Choose Filter" at bounding box center [733, 102] width 81 height 19
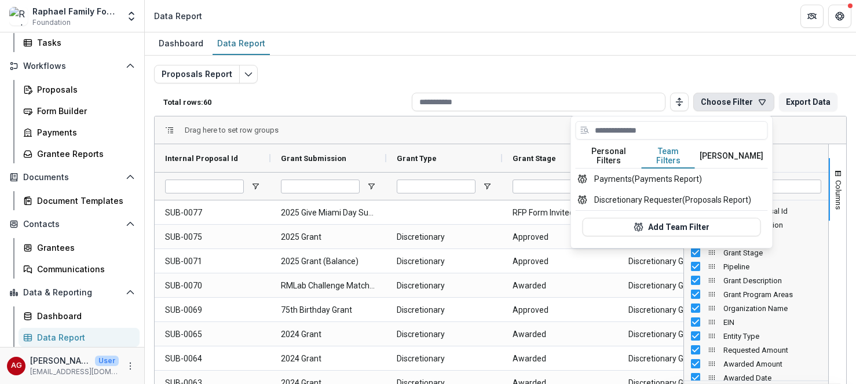
click at [689, 153] on button "Team Filters" at bounding box center [668, 156] width 53 height 24
click at [651, 177] on button "Payments (Payments Report)" at bounding box center [672, 179] width 192 height 21
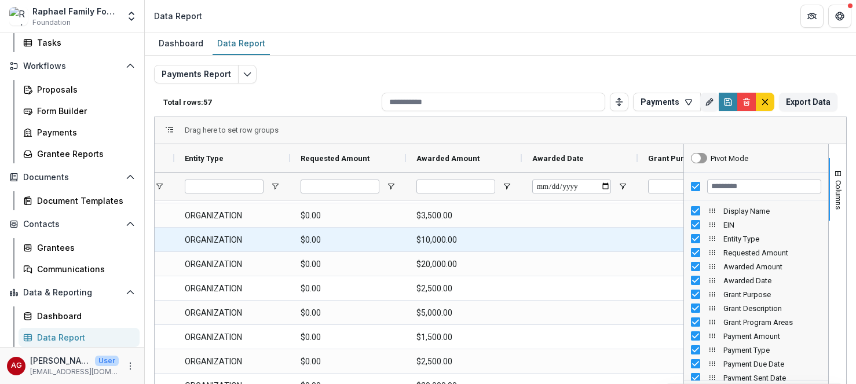
scroll to position [0, 225]
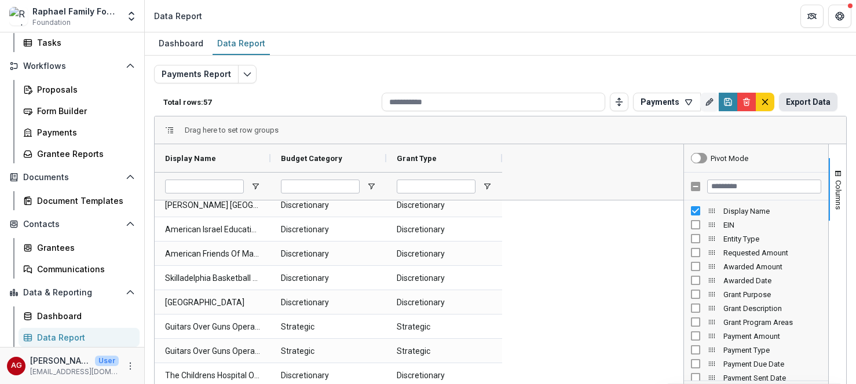
click at [804, 102] on button "Export Data" at bounding box center [808, 102] width 58 height 19
click at [580, 285] on div "The [PERSON_NAME] Foundation Inc Discretionary Discretionary Homeless Advocacy …" at bounding box center [419, 326] width 529 height 1386
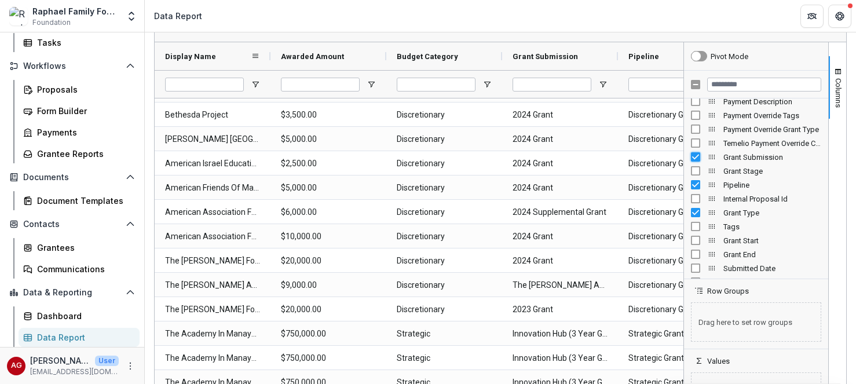
scroll to position [89, 0]
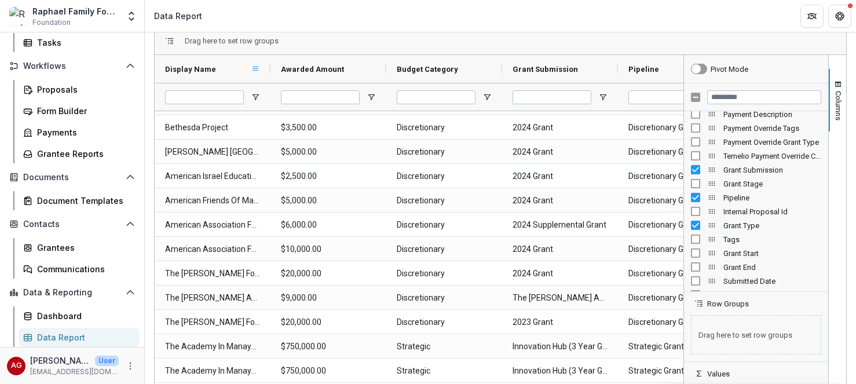
click at [259, 70] on span at bounding box center [255, 68] width 9 height 9
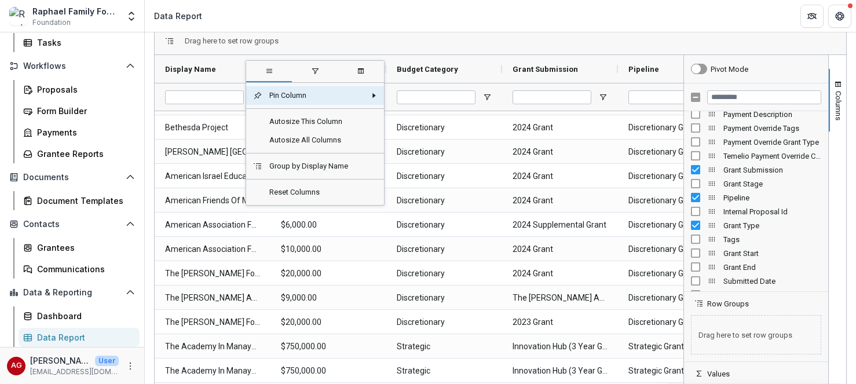
click at [228, 70] on div "Display Name" at bounding box center [208, 69] width 86 height 22
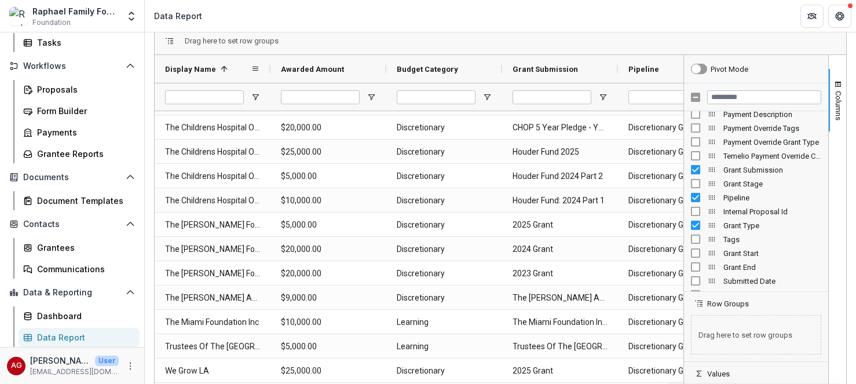
click at [223, 69] on span at bounding box center [223, 68] width 9 height 9
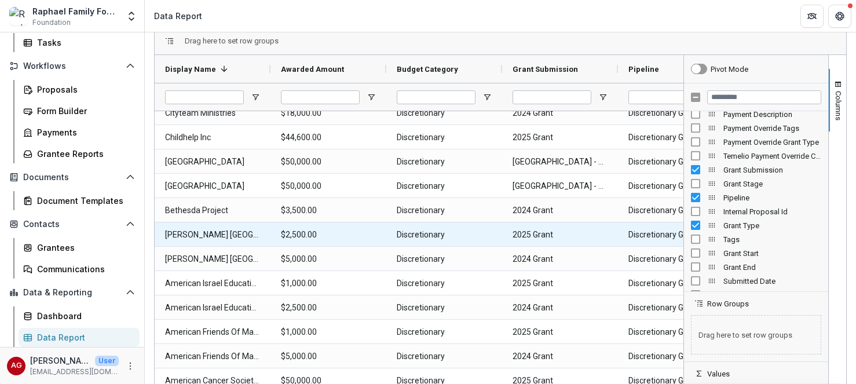
scroll to position [1016, 0]
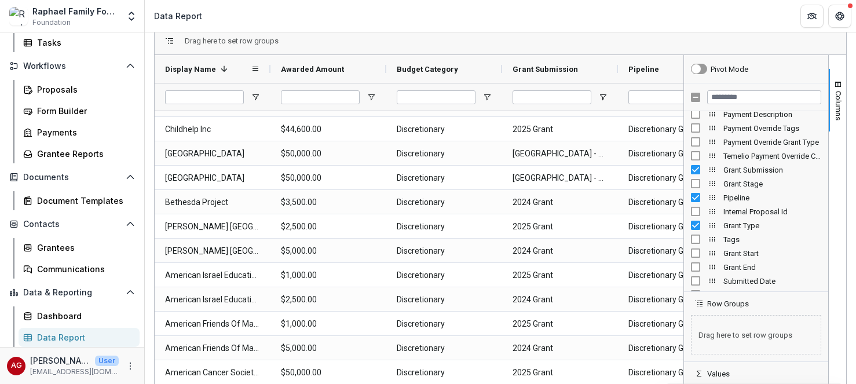
click at [226, 70] on span at bounding box center [223, 68] width 9 height 9
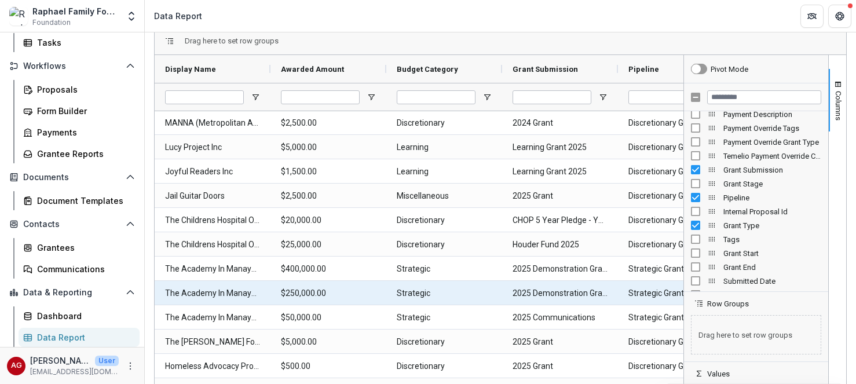
scroll to position [0, 0]
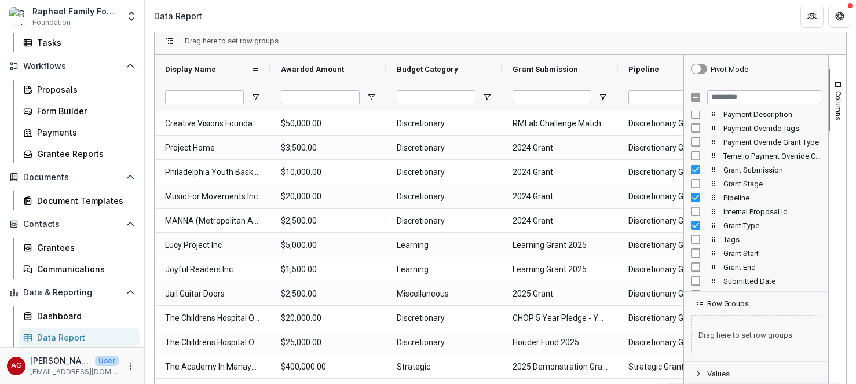
click at [230, 70] on div "Display Name" at bounding box center [208, 69] width 86 height 22
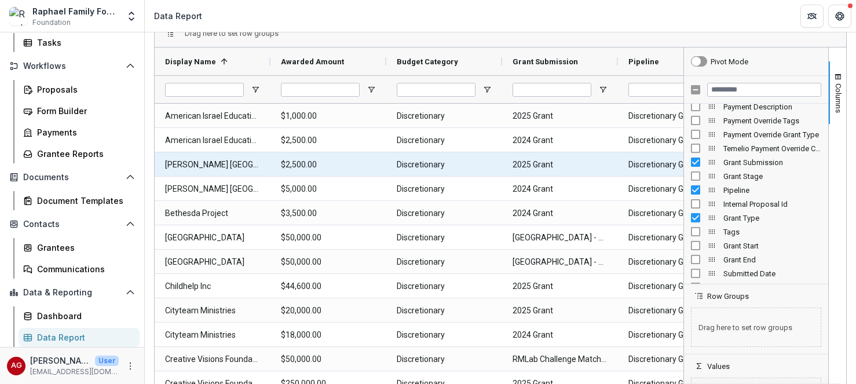
scroll to position [172, 0]
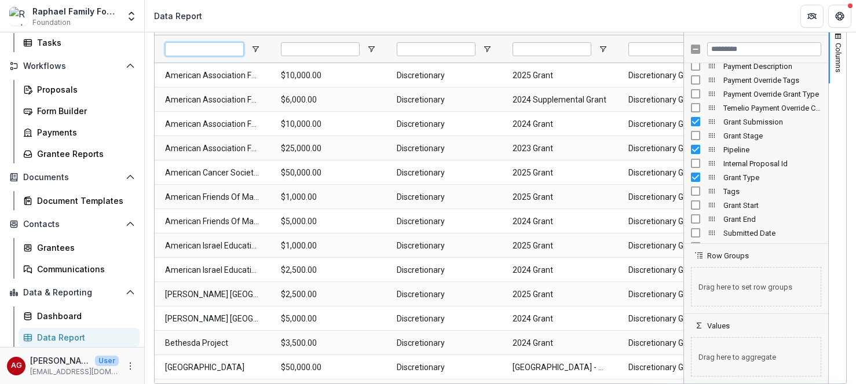
click at [219, 50] on input "Display Name Filter Input" at bounding box center [204, 49] width 79 height 14
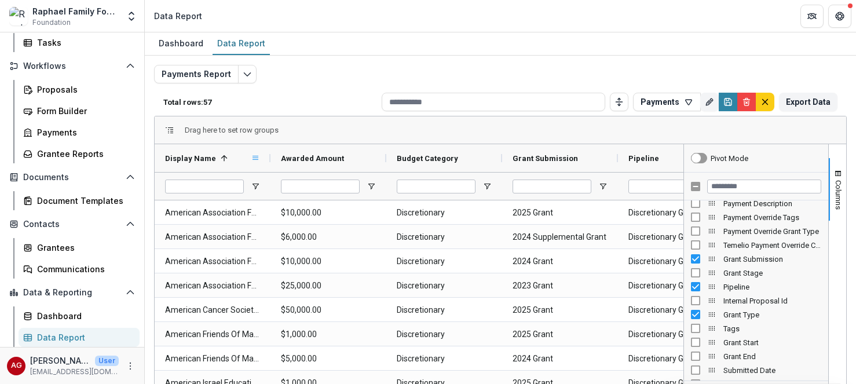
click at [258, 158] on span at bounding box center [255, 157] width 9 height 9
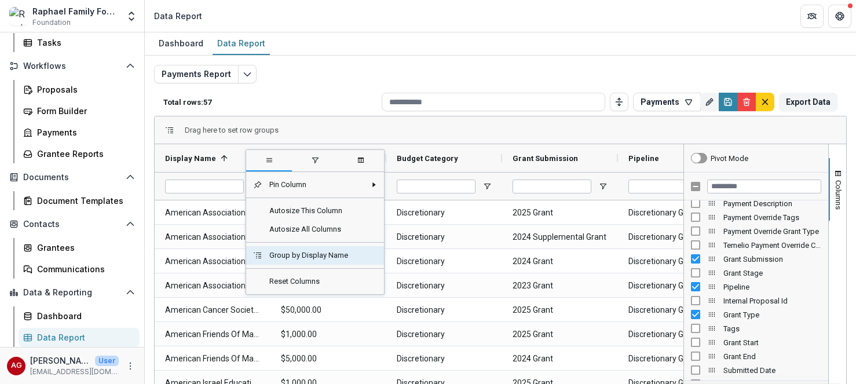
click at [286, 256] on span "Group by Display Name" at bounding box center [314, 255] width 104 height 19
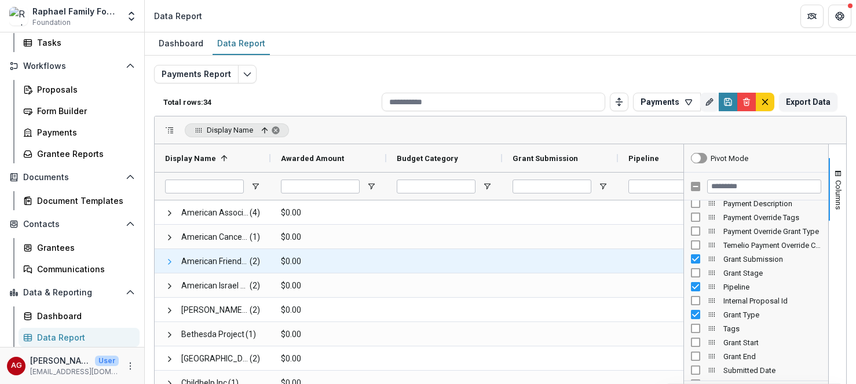
click at [171, 262] on span at bounding box center [169, 261] width 9 height 9
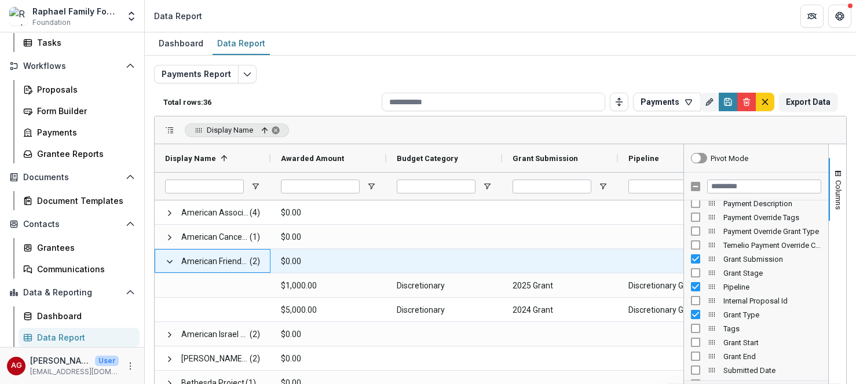
click at [171, 262] on span at bounding box center [169, 261] width 9 height 9
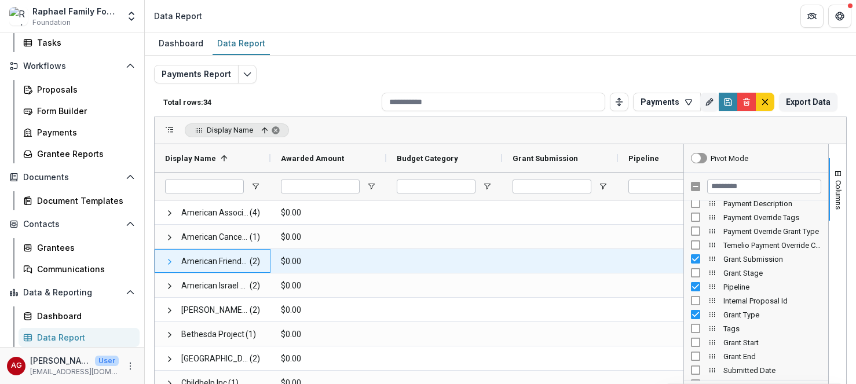
click at [168, 262] on span at bounding box center [169, 261] width 9 height 9
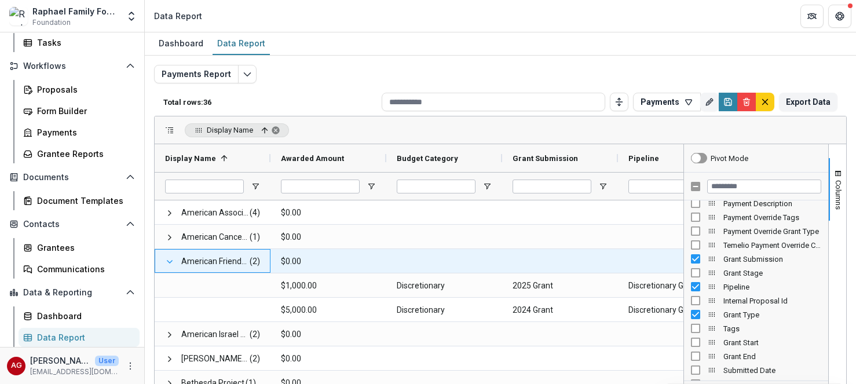
click at [168, 263] on span at bounding box center [169, 261] width 9 height 9
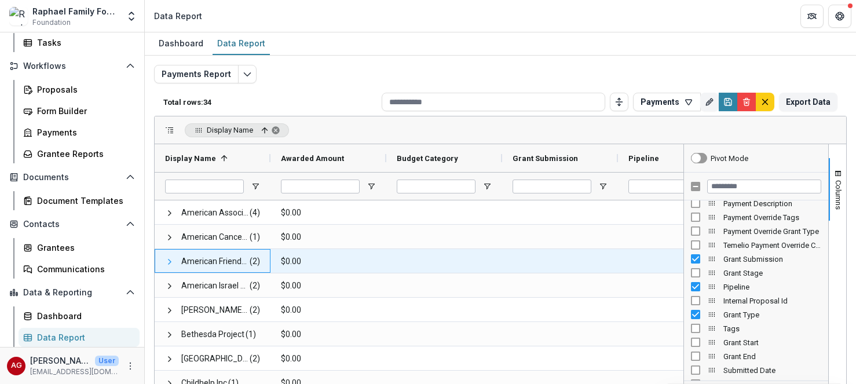
click at [169, 261] on span at bounding box center [169, 261] width 9 height 9
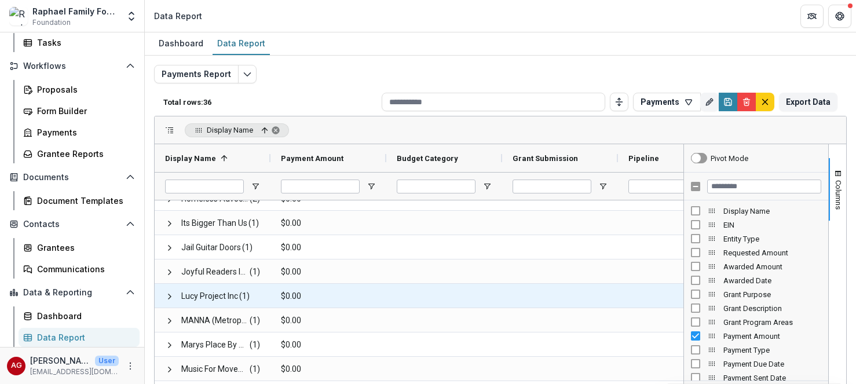
scroll to position [408, 0]
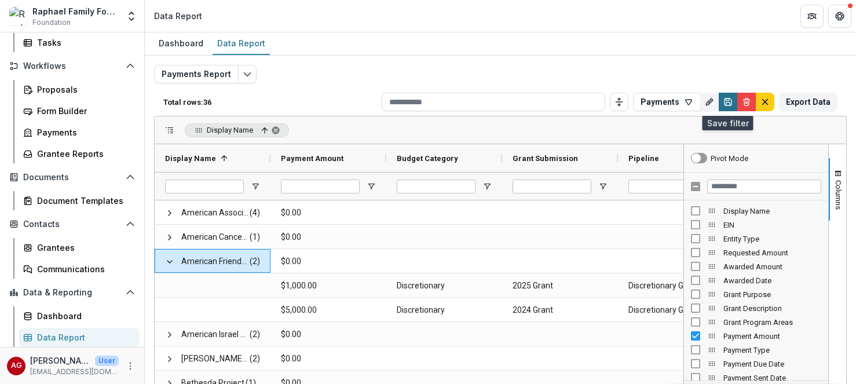
click at [726, 104] on icon "Save" at bounding box center [728, 103] width 4 height 3
